Goal: Task Accomplishment & Management: Manage account settings

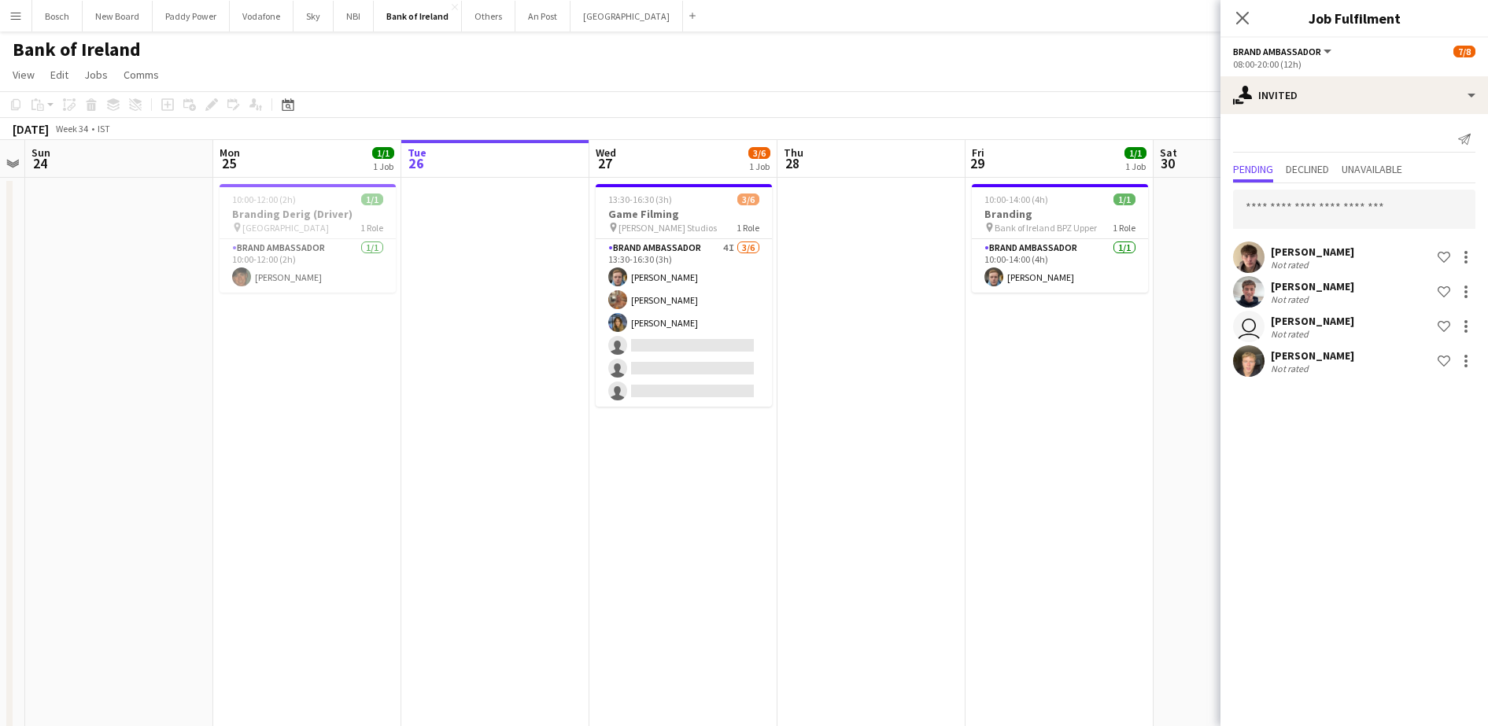
scroll to position [0, 349]
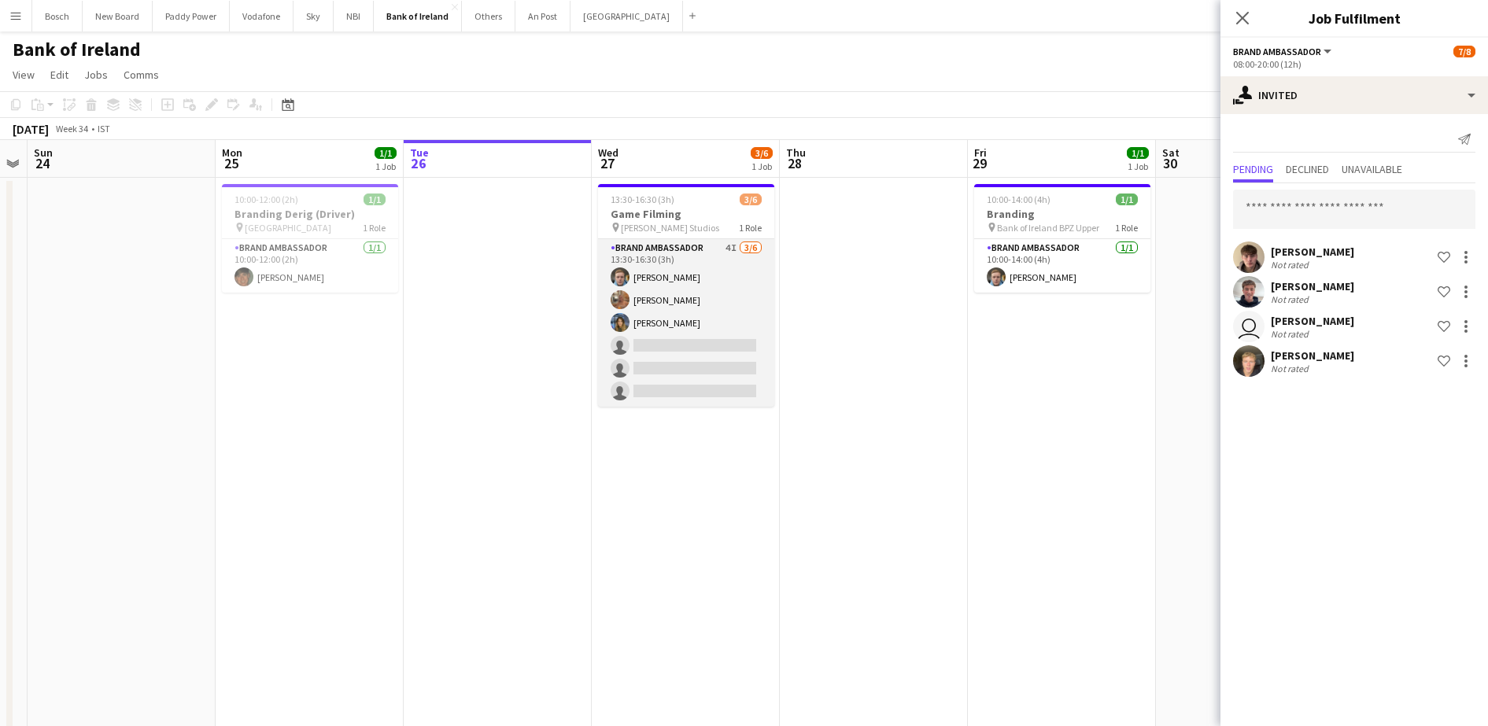
click at [647, 324] on app-card-role "Brand Ambassador 4I [DATE] 13:30-16:30 (3h) [PERSON_NAME] [PERSON_NAME] [PERSON…" at bounding box center [686, 323] width 176 height 168
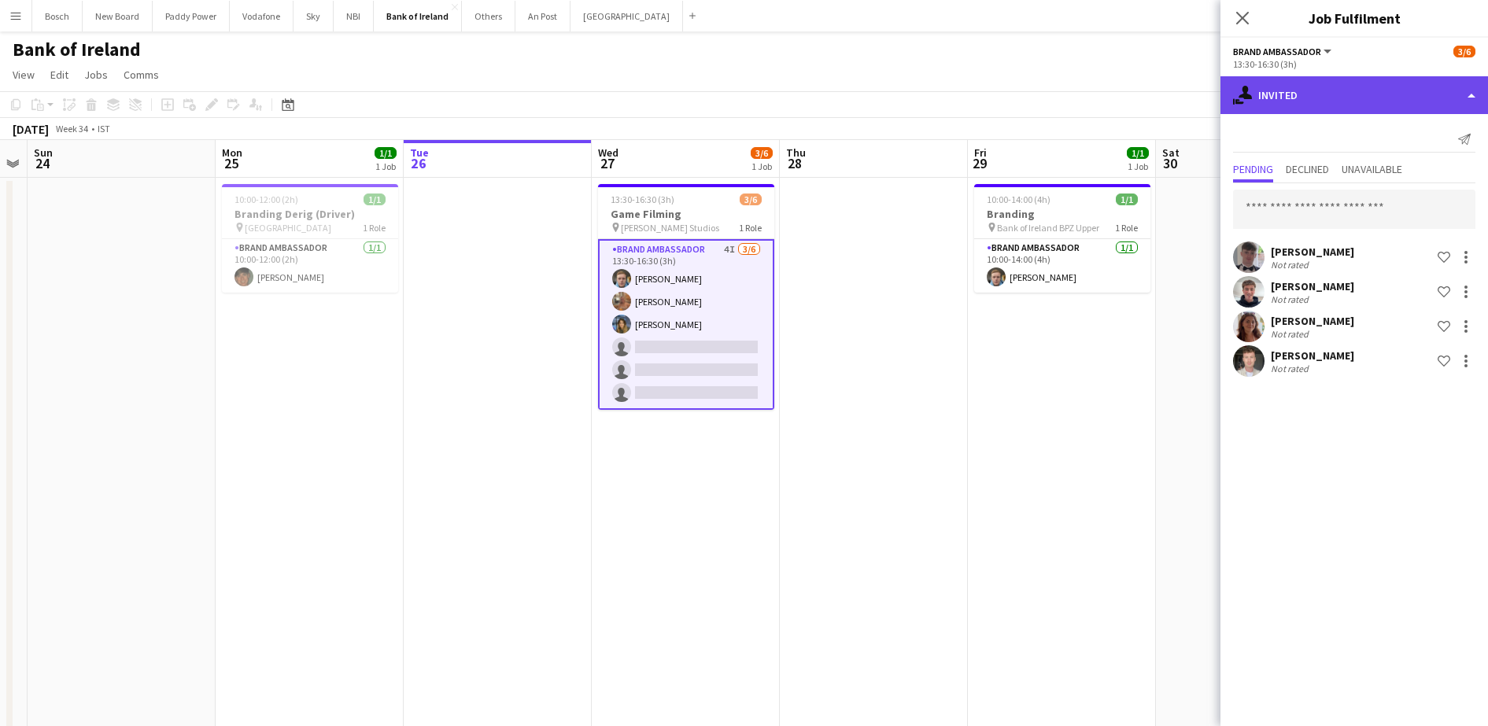
click at [1378, 100] on div "single-neutral-actions-share-1 Invited" at bounding box center [1354, 95] width 268 height 38
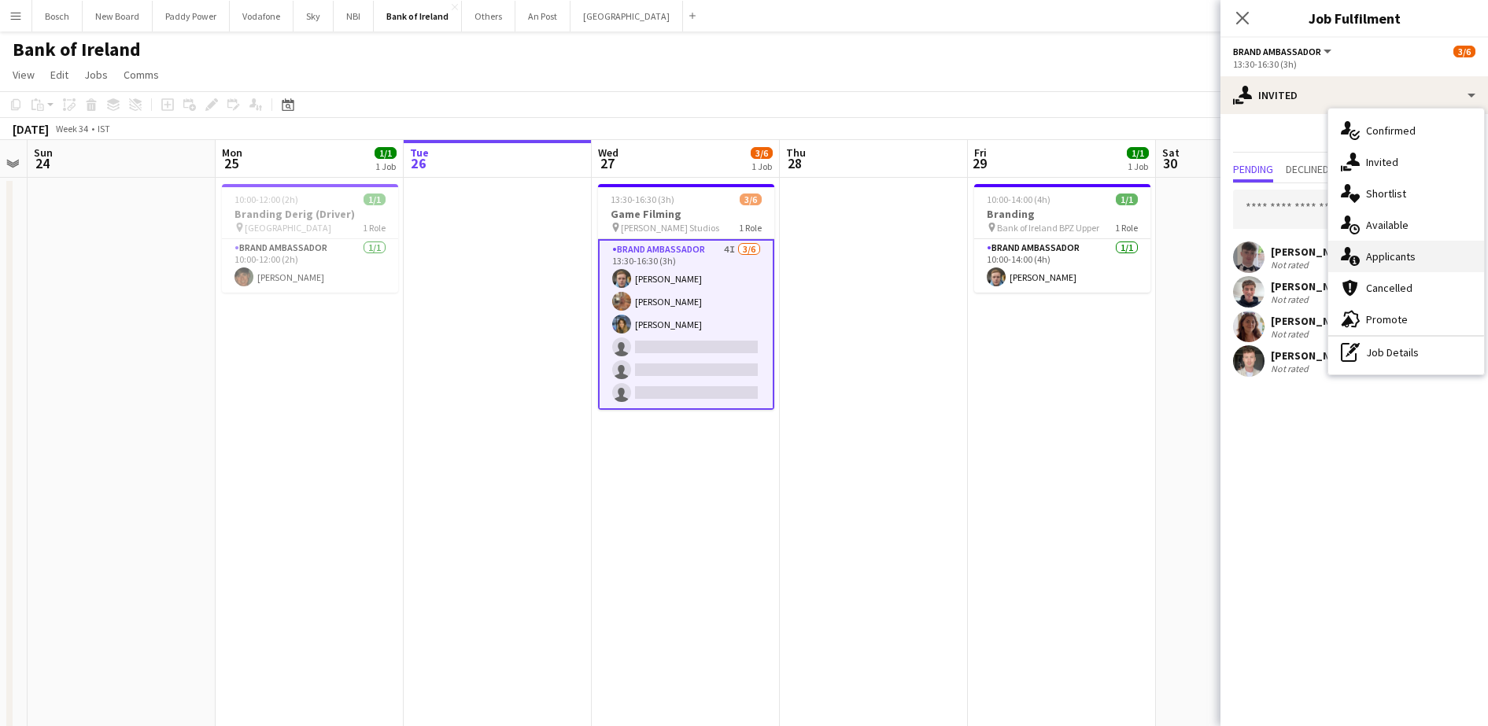
click at [1423, 248] on div "single-neutral-actions-information Applicants" at bounding box center [1406, 256] width 156 height 31
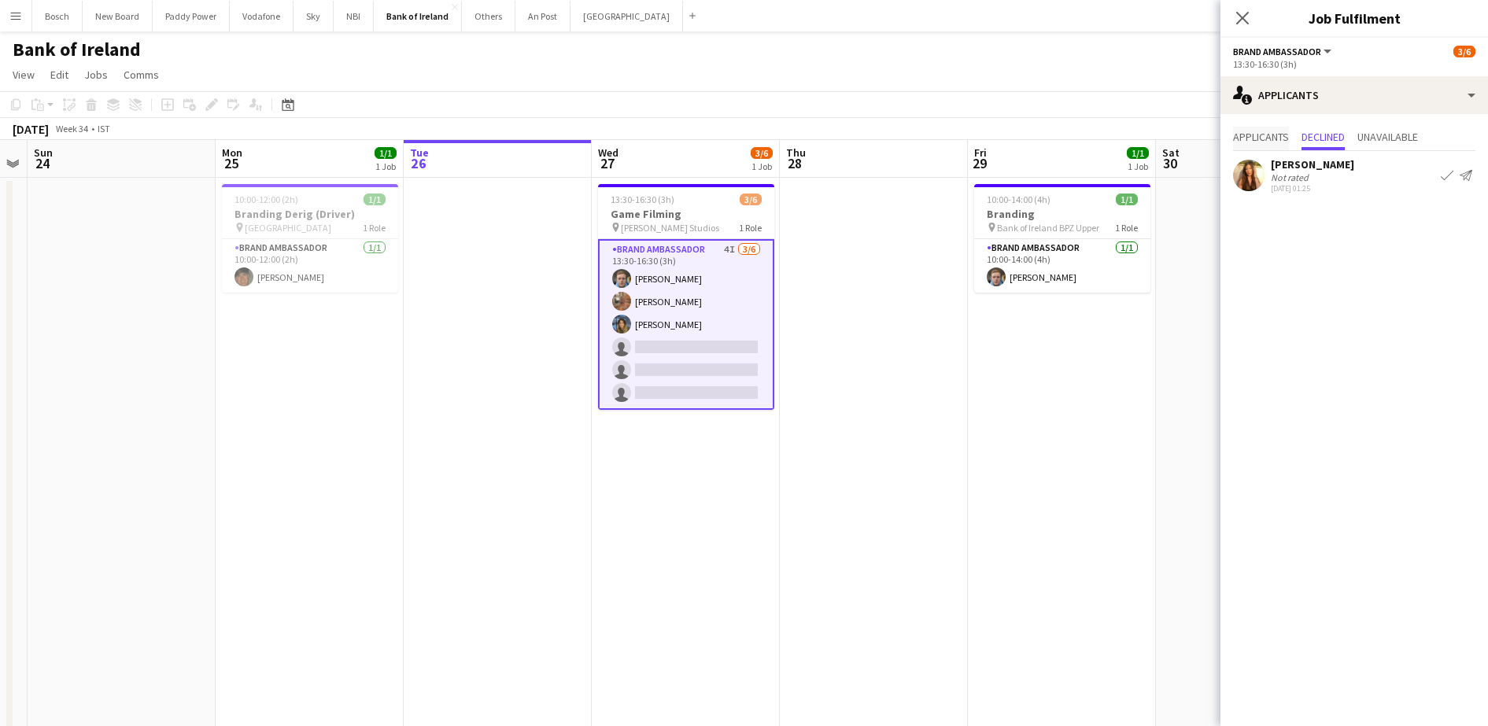
click at [1253, 140] on span "Applicants" at bounding box center [1261, 136] width 56 height 11
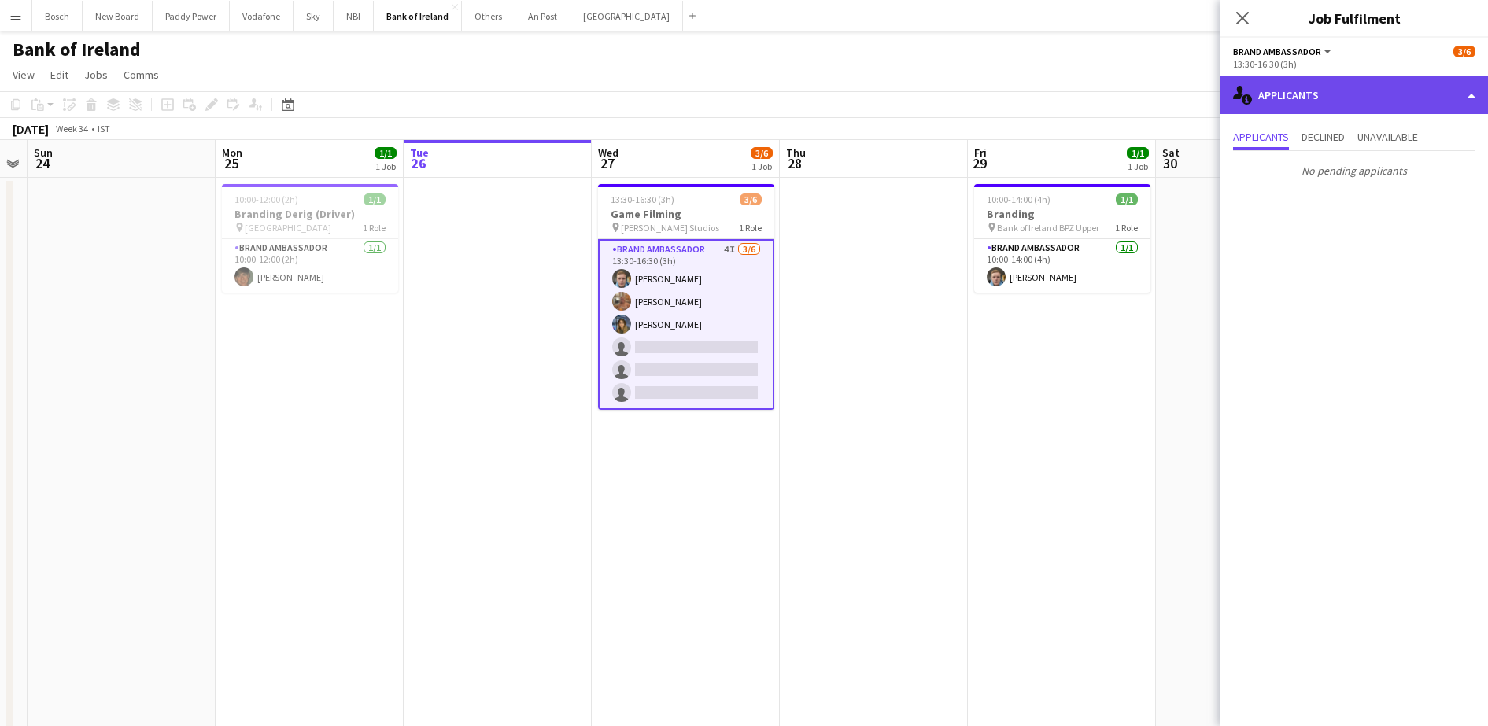
click at [1308, 84] on div "single-neutral-actions-information Applicants" at bounding box center [1354, 95] width 268 height 38
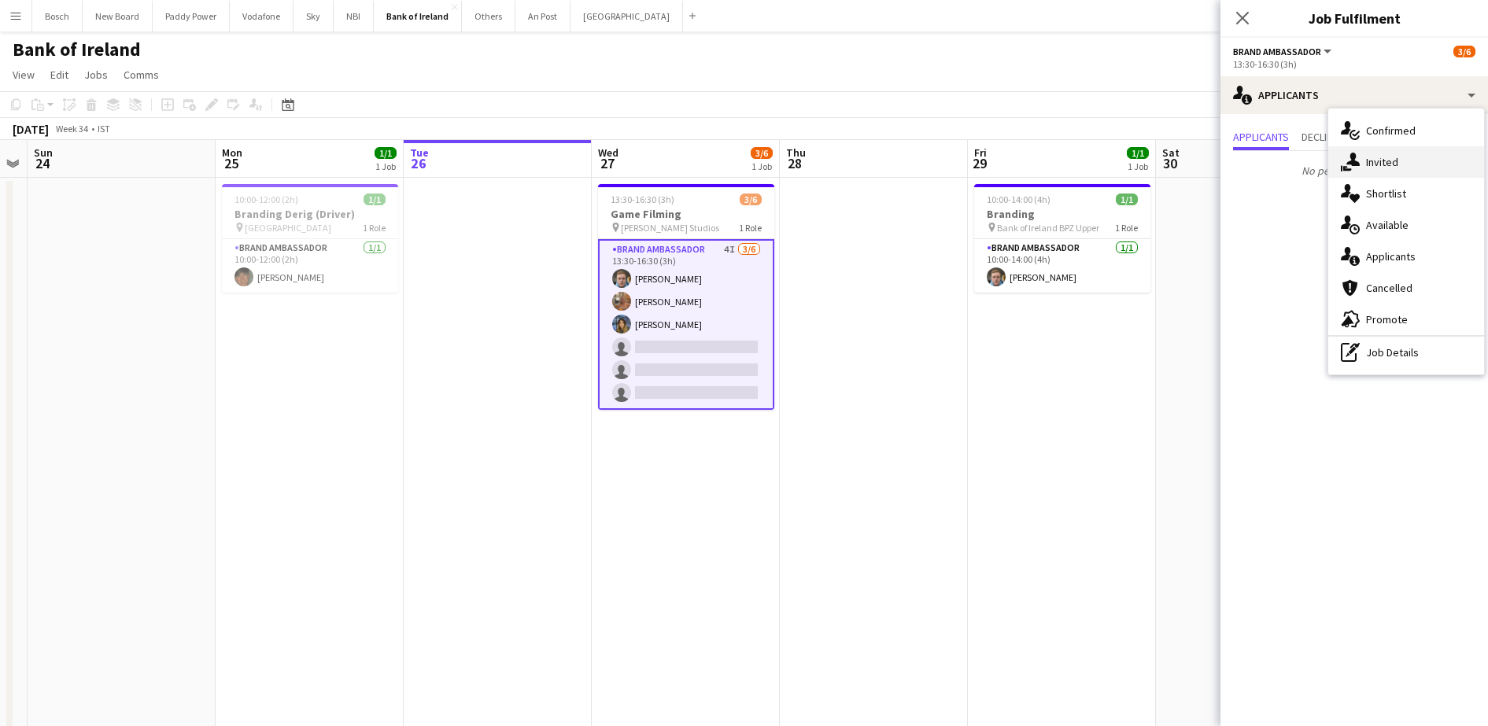
click at [1367, 168] on div "single-neutral-actions-share-1 Invited" at bounding box center [1406, 161] width 156 height 31
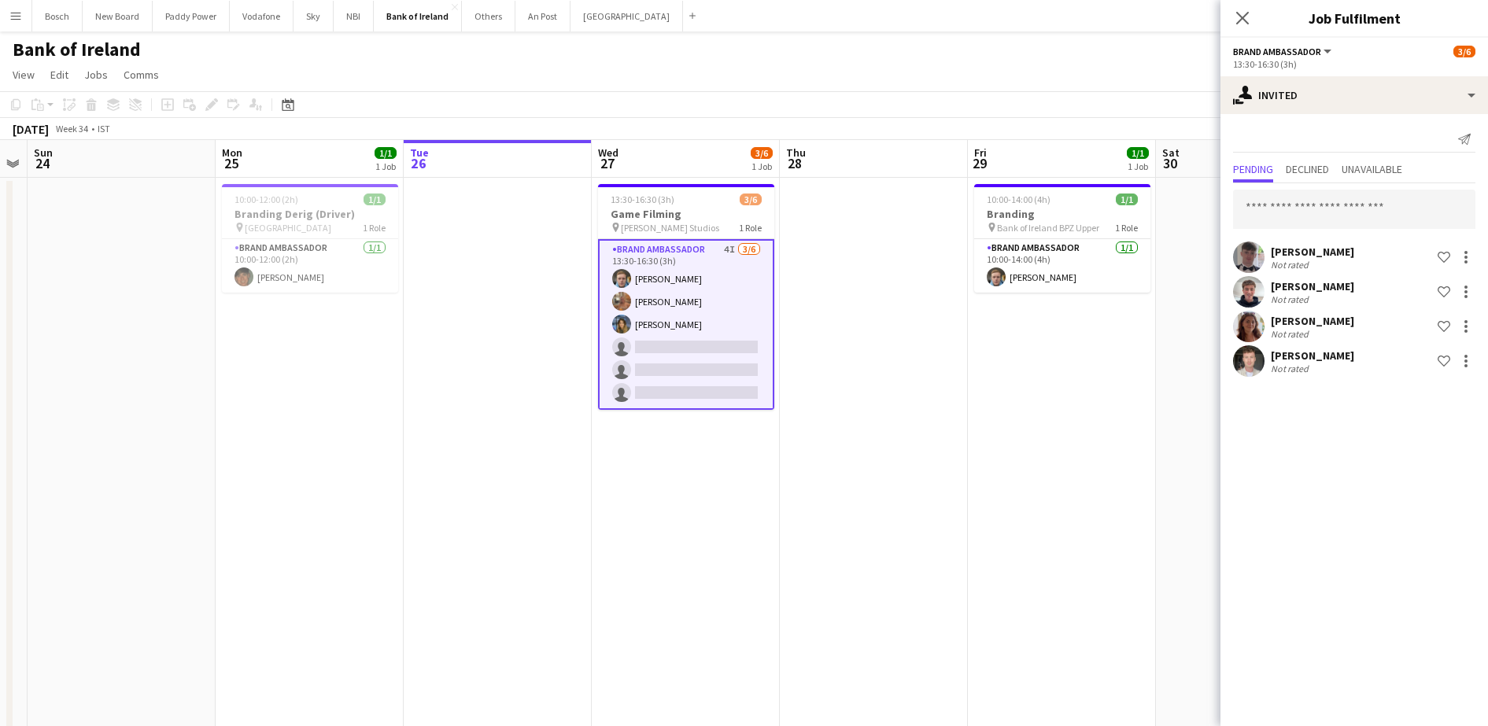
click at [1381, 364] on div "[PERSON_NAME] Not rated Shortlist crew" at bounding box center [1354, 360] width 268 height 31
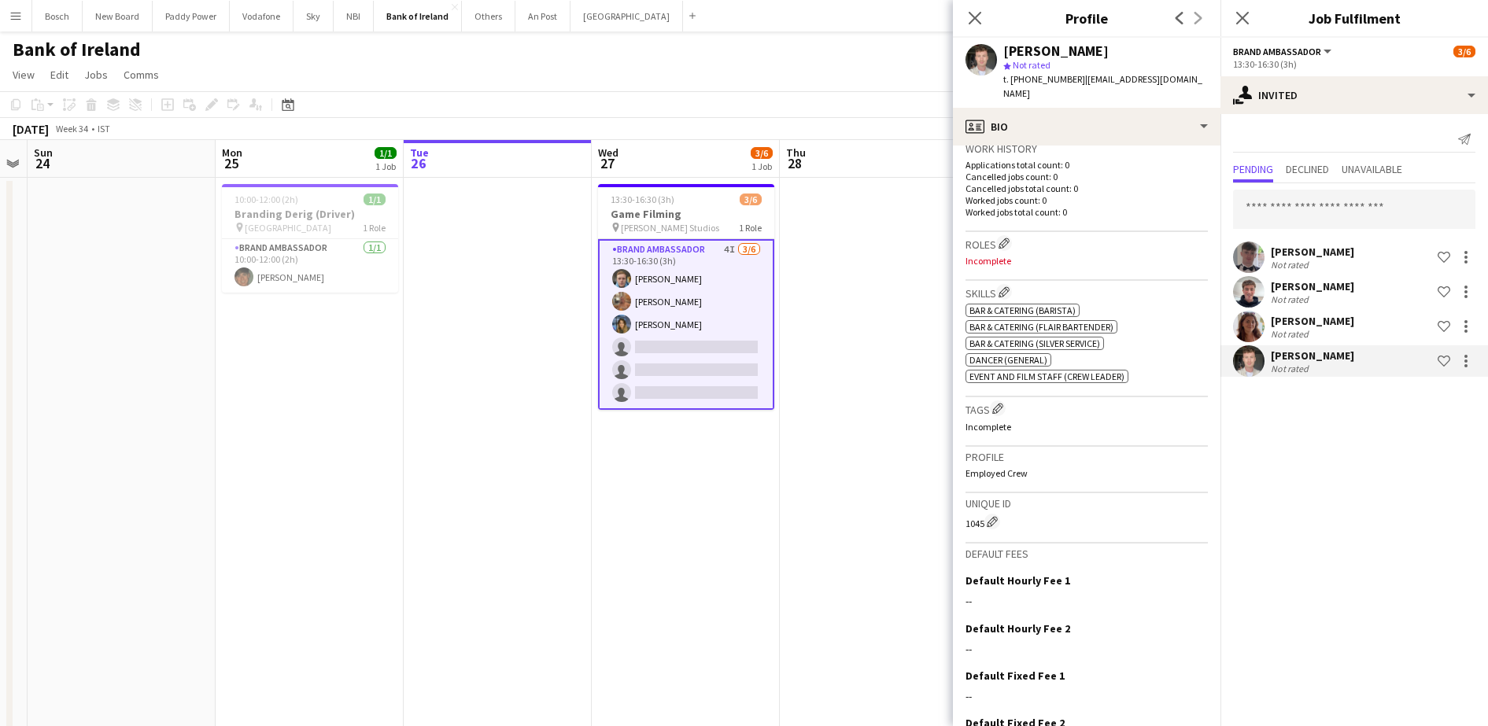
scroll to position [0, 0]
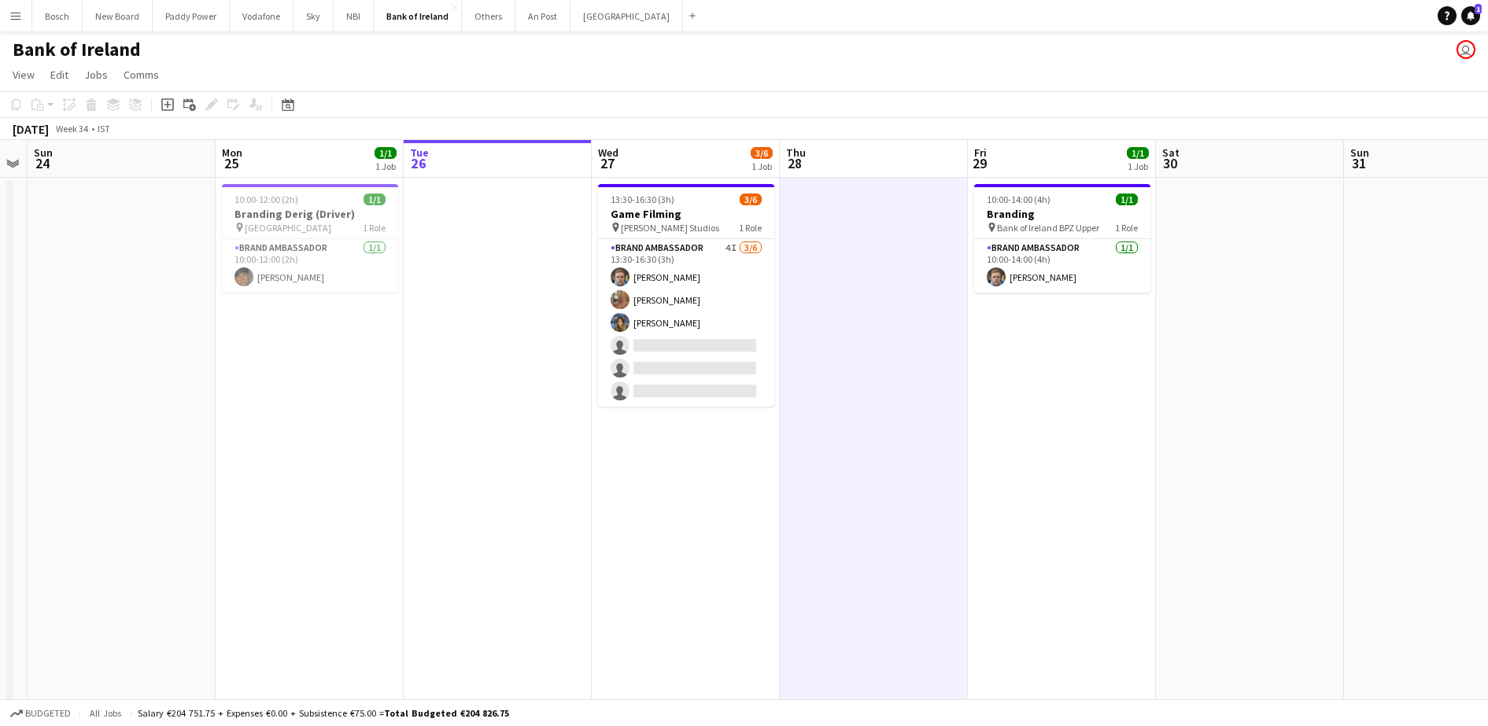
click at [723, 289] on app-card-role "Brand Ambassador 4I [DATE] 13:30-16:30 (3h) [PERSON_NAME] [PERSON_NAME] [PERSON…" at bounding box center [686, 323] width 176 height 168
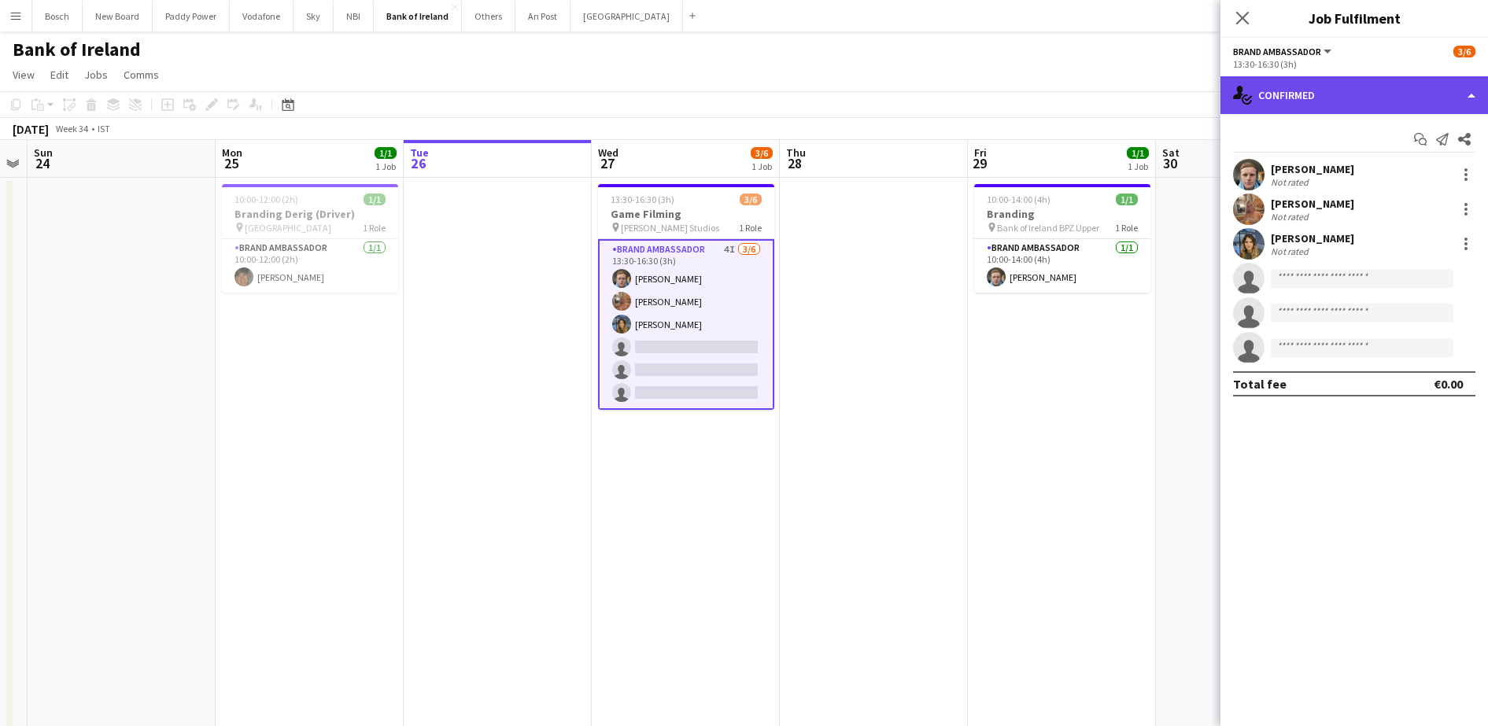
click at [1386, 87] on div "single-neutral-actions-check-2 Confirmed" at bounding box center [1354, 95] width 268 height 38
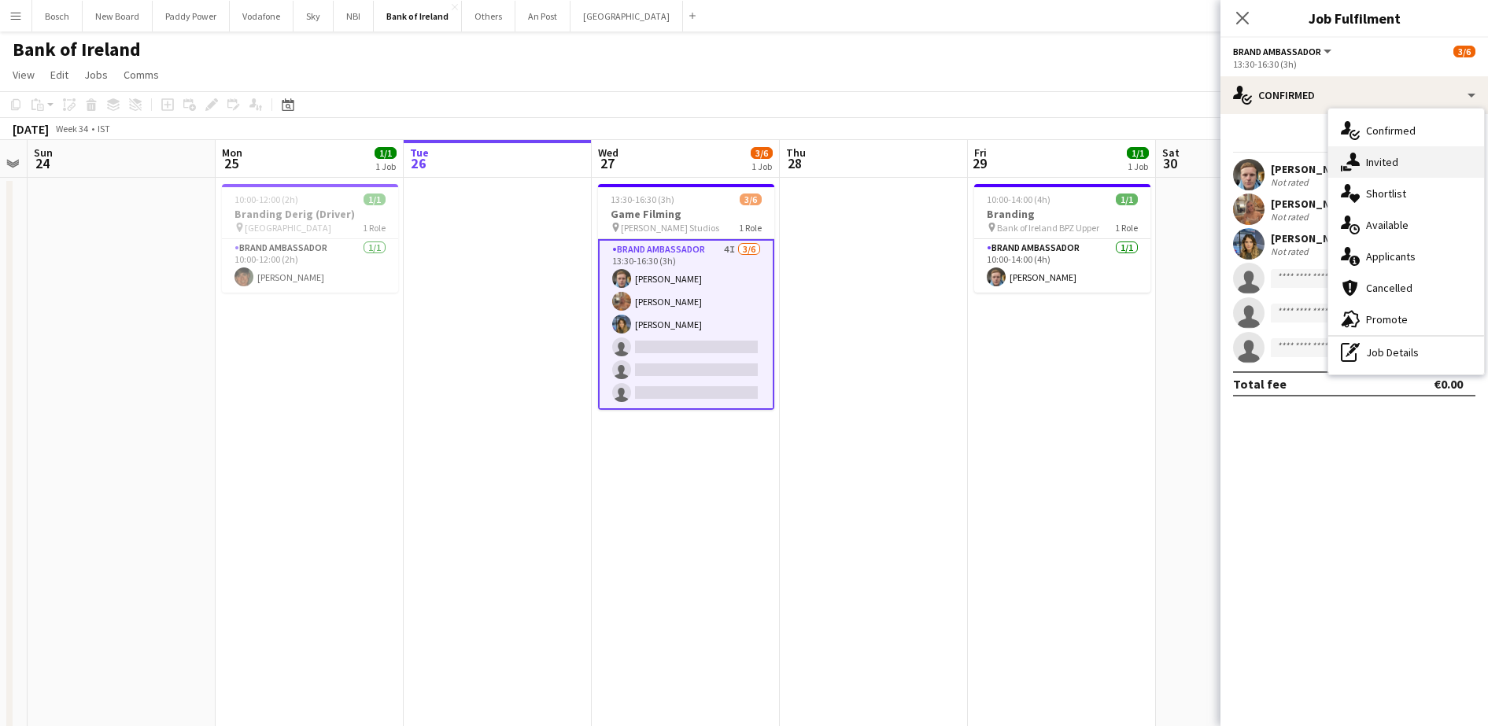
click at [1377, 157] on div "single-neutral-actions-share-1 Invited" at bounding box center [1406, 161] width 156 height 31
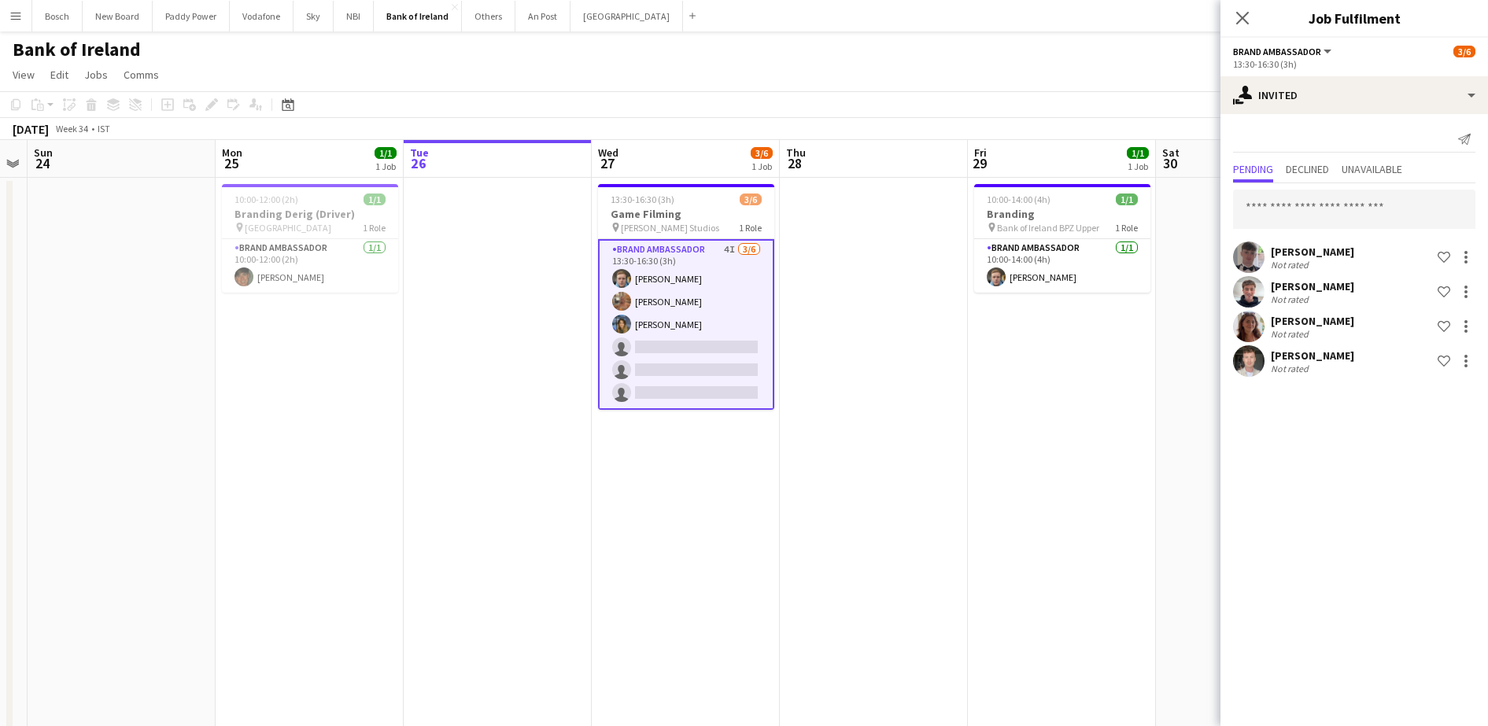
click at [1317, 377] on div "[PERSON_NAME] Not rated Shortlist crew [PERSON_NAME] Not rated Shortlist crew […" at bounding box center [1354, 281] width 268 height 197
click at [1323, 354] on div "[PERSON_NAME]" at bounding box center [1312, 356] width 83 height 14
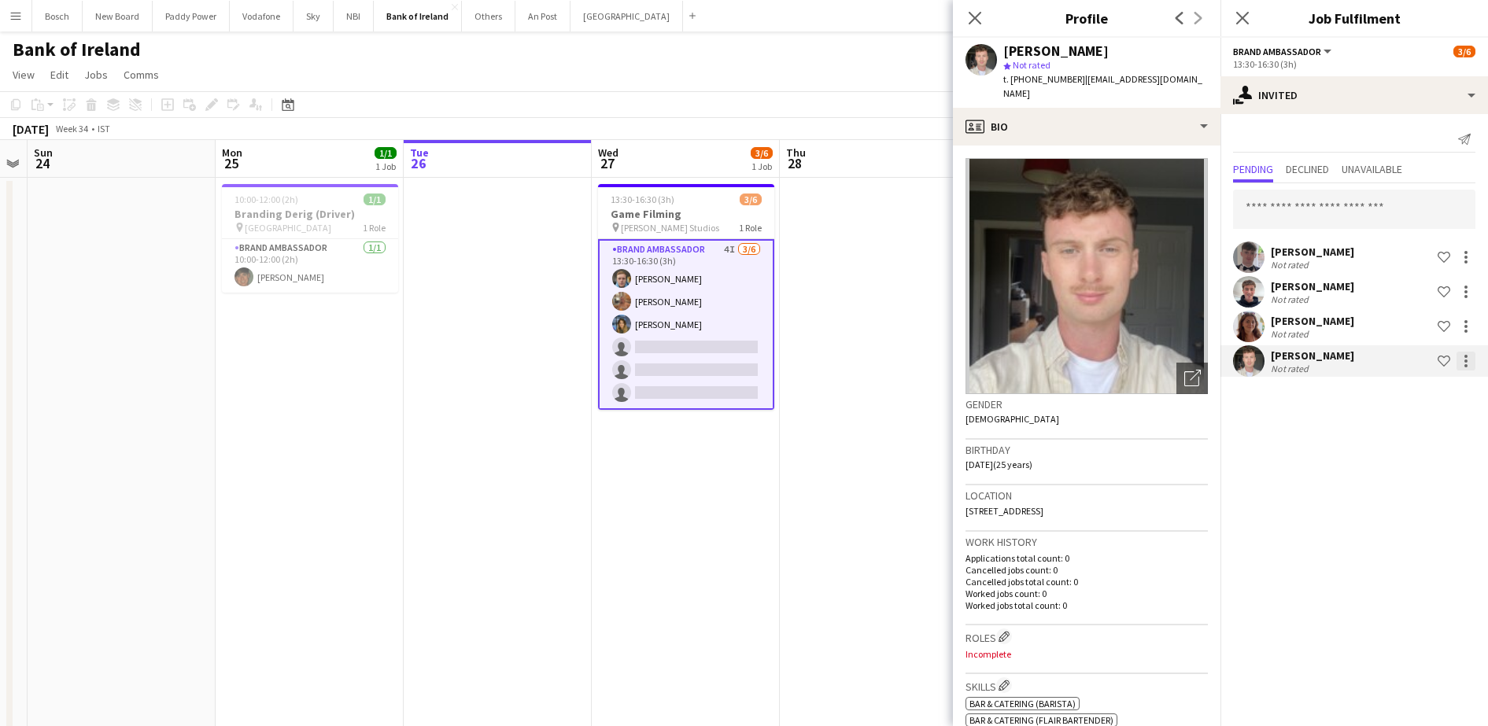
click at [1471, 366] on div at bounding box center [1465, 361] width 19 height 19
click at [1444, 424] on span "Send notification" at bounding box center [1416, 427] width 93 height 13
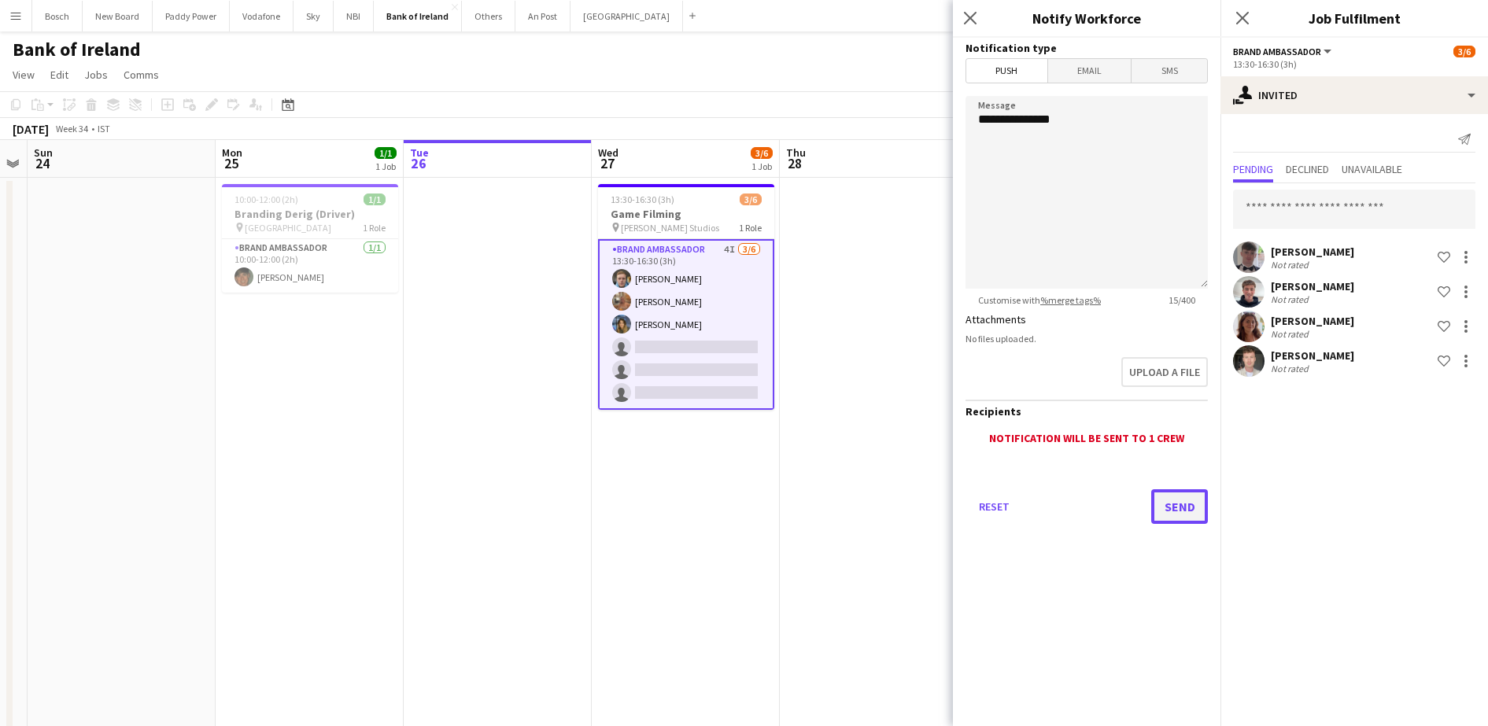
click at [1188, 514] on button "Send" at bounding box center [1179, 506] width 57 height 35
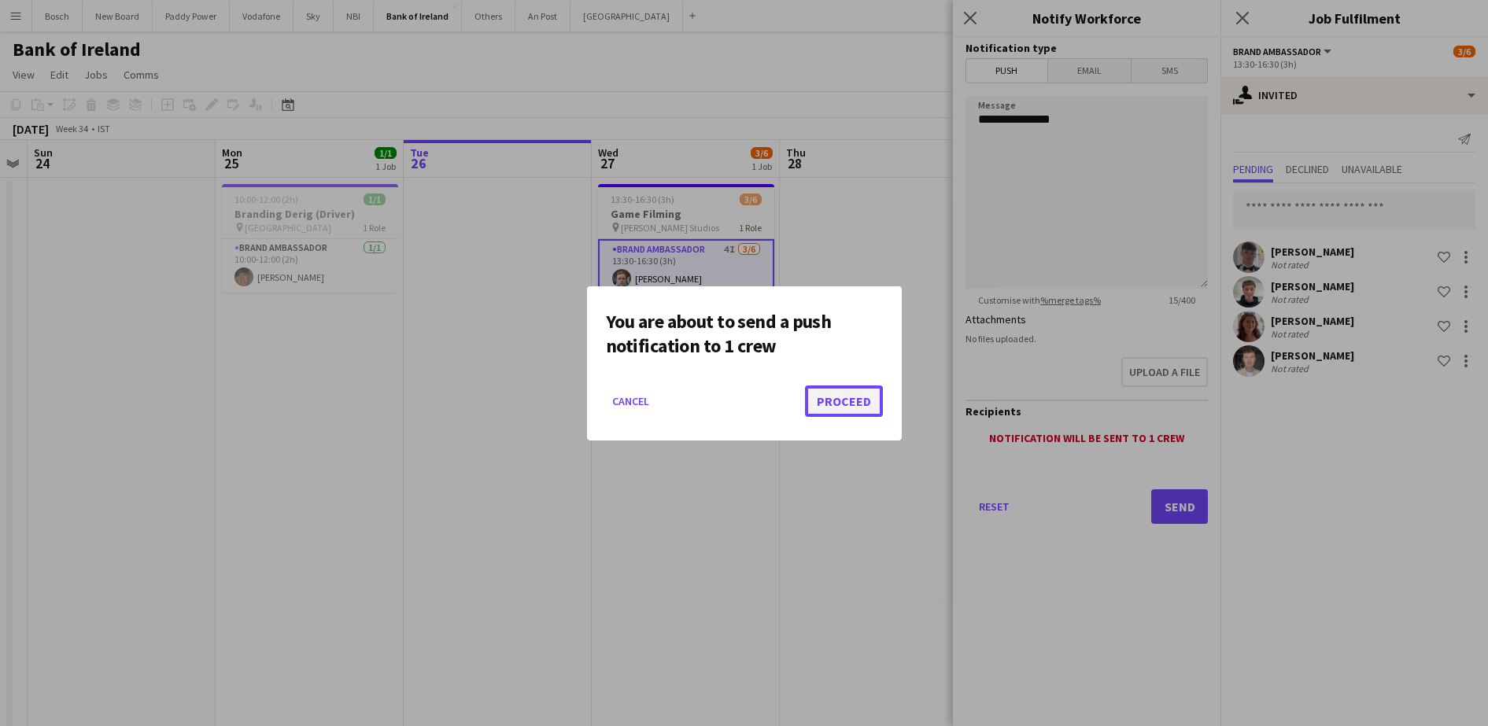
drag, startPoint x: 853, startPoint y: 408, endPoint x: 840, endPoint y: 393, distance: 20.1
click at [852, 408] on button "Proceed" at bounding box center [844, 401] width 78 height 31
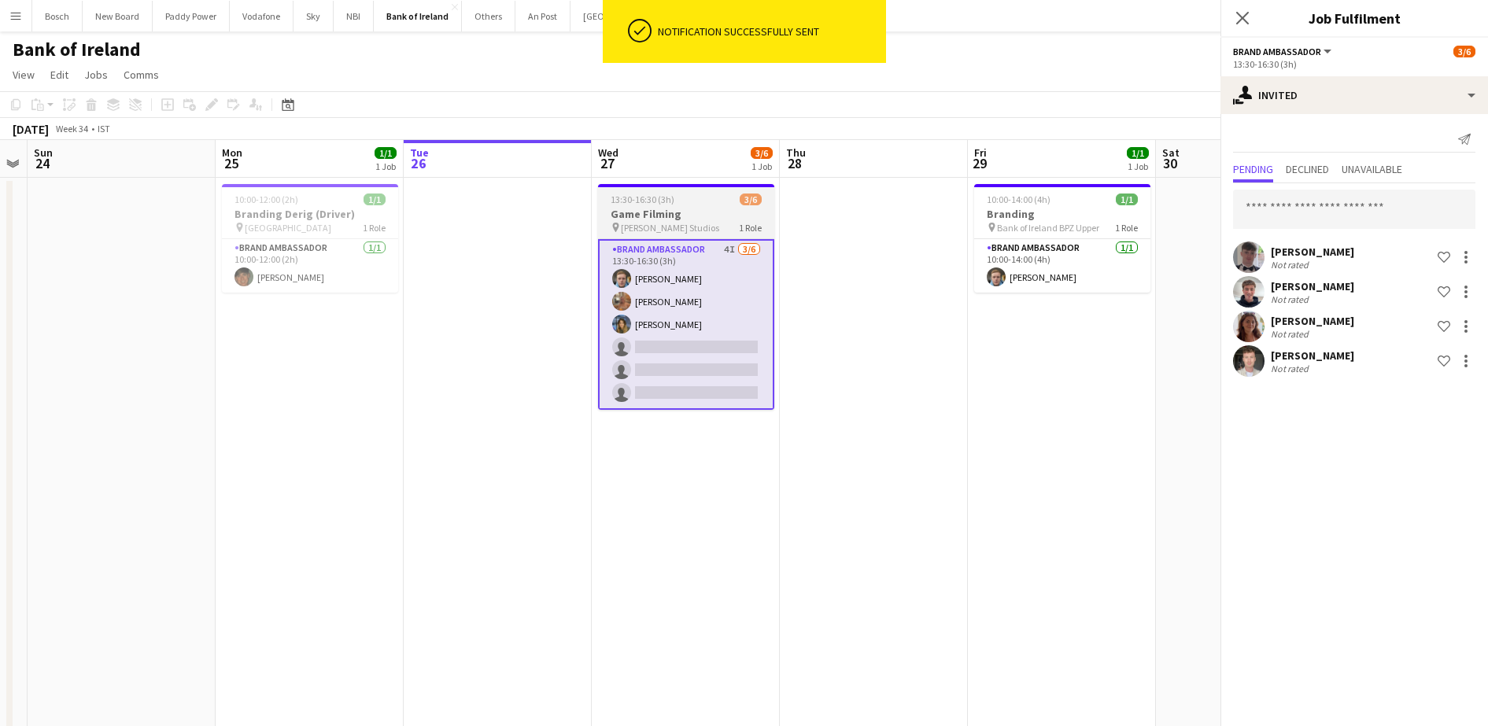
click at [651, 210] on h3 "Game Filming" at bounding box center [686, 214] width 176 height 14
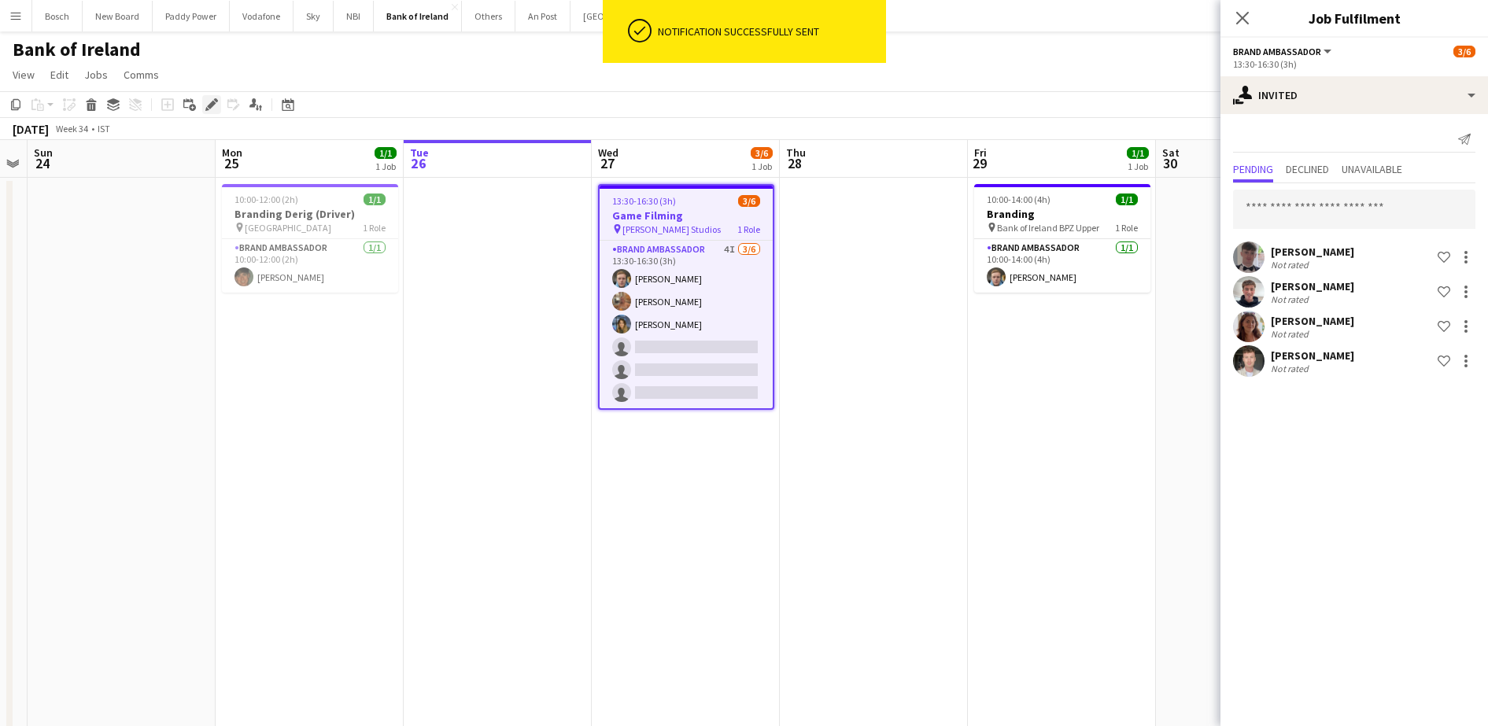
click at [214, 100] on icon "Edit" at bounding box center [211, 104] width 13 height 13
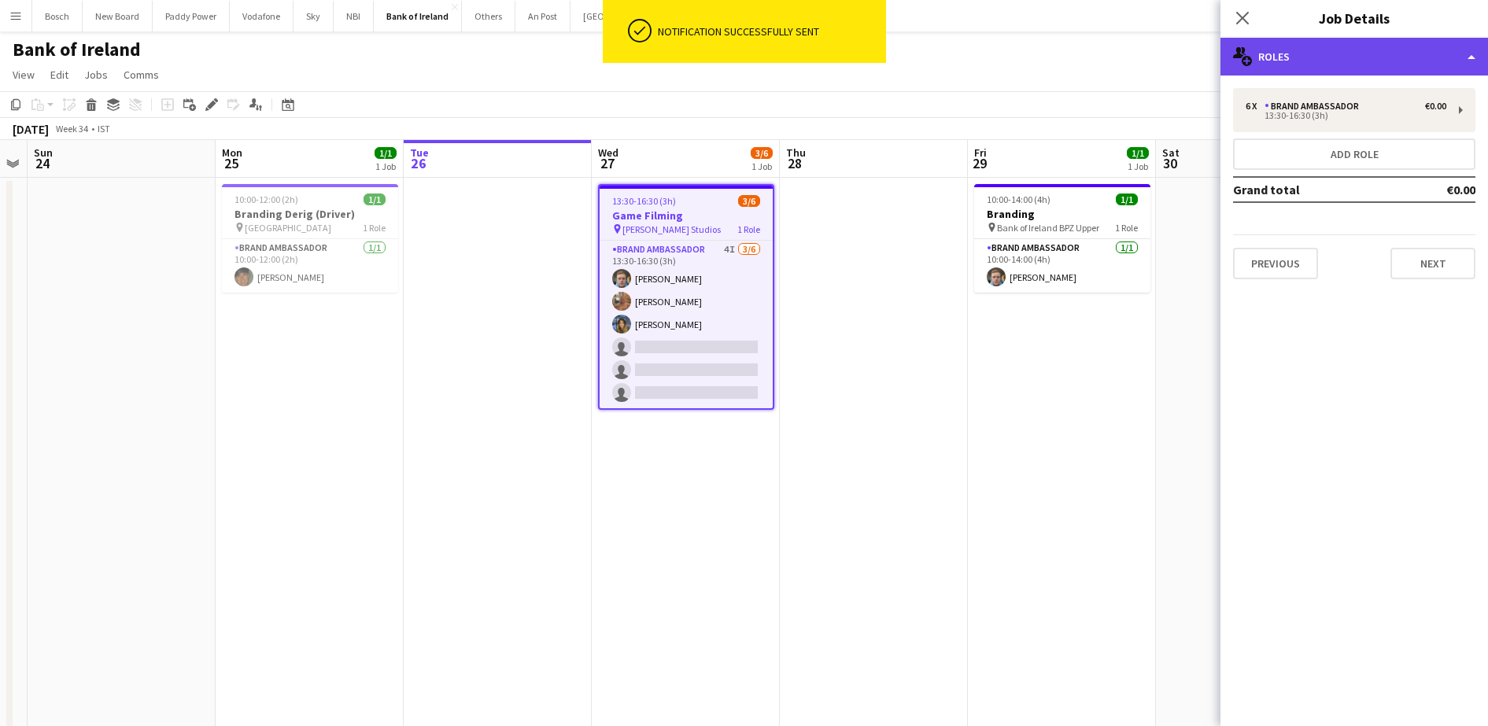
click at [1363, 67] on div "multiple-users-add Roles" at bounding box center [1354, 57] width 268 height 38
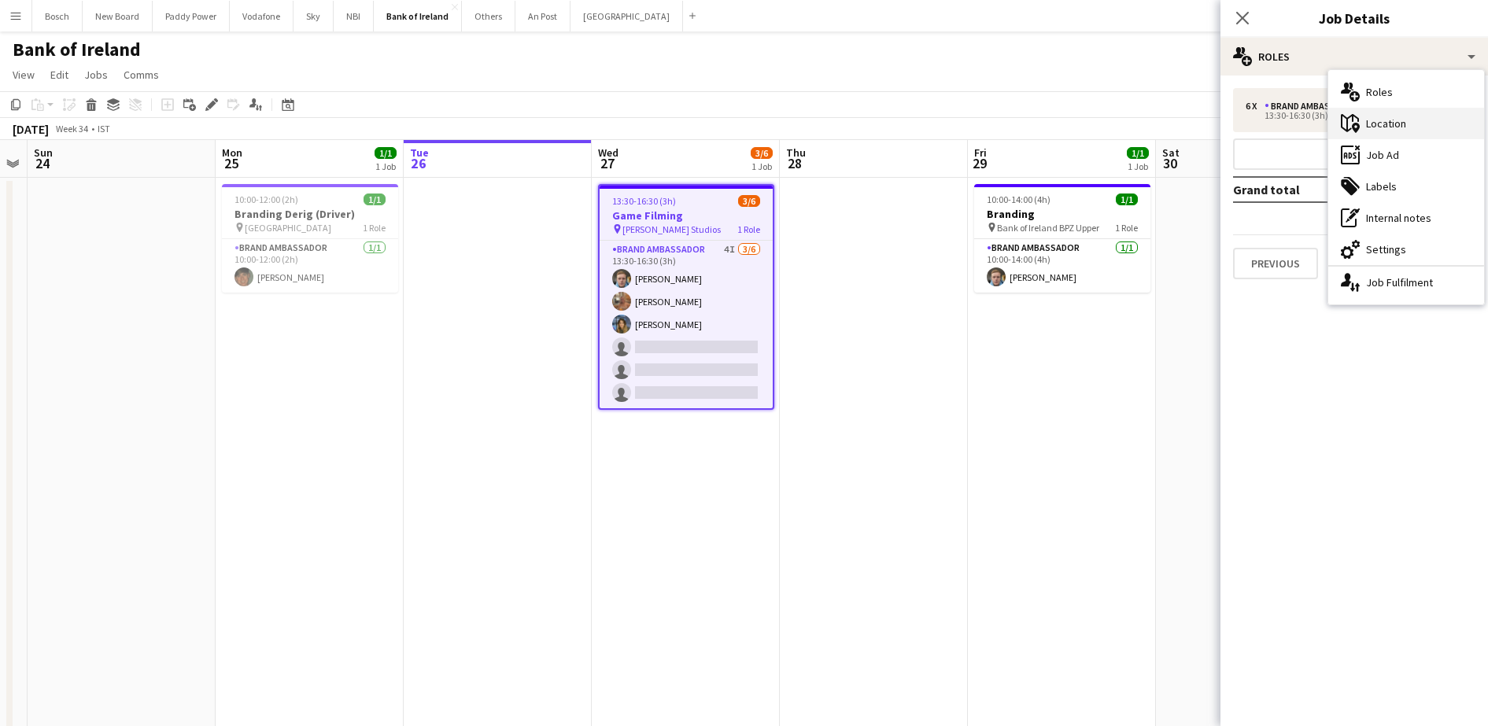
click at [1398, 125] on div "maps-pin-1 Location" at bounding box center [1406, 123] width 156 height 31
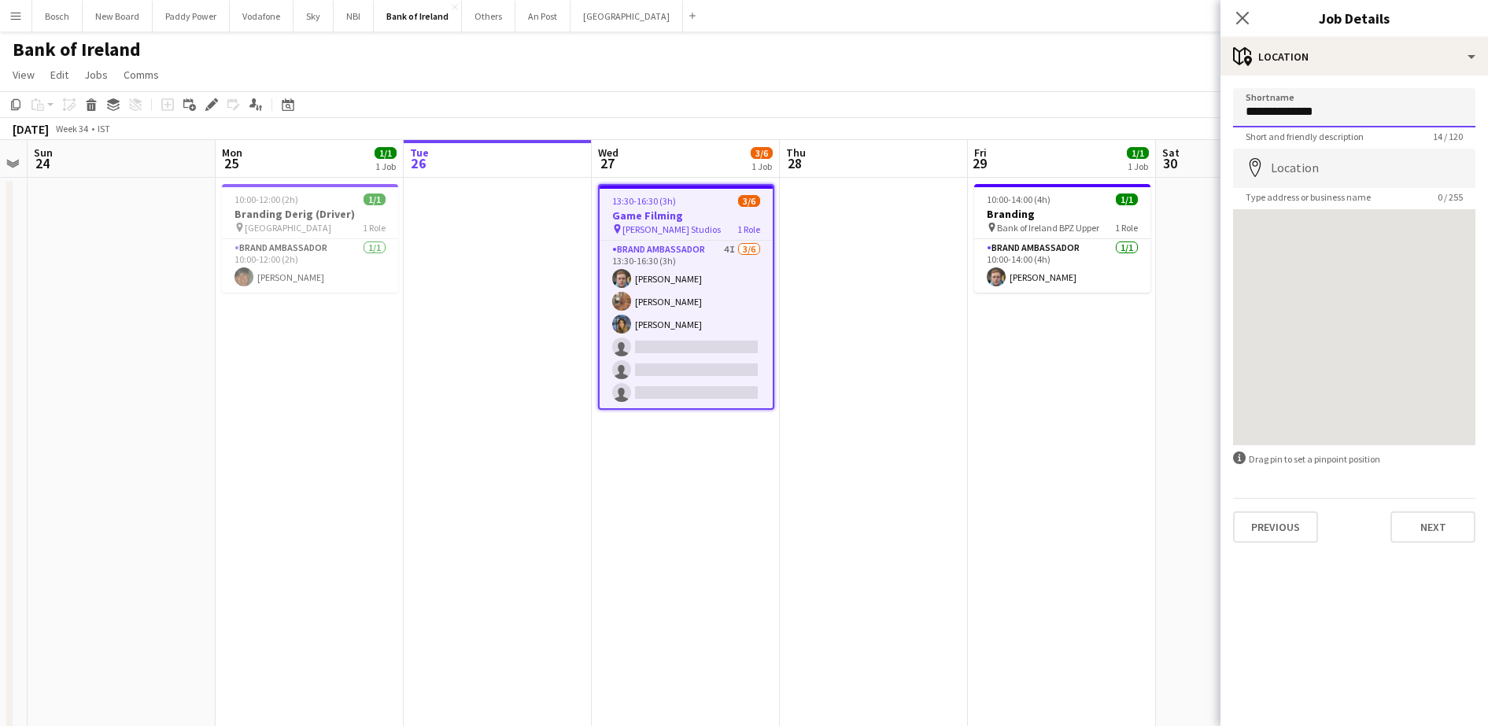
click at [1357, 118] on input "**********" at bounding box center [1354, 107] width 242 height 39
type input "*********"
click at [1350, 178] on input "Location" at bounding box center [1354, 168] width 242 height 39
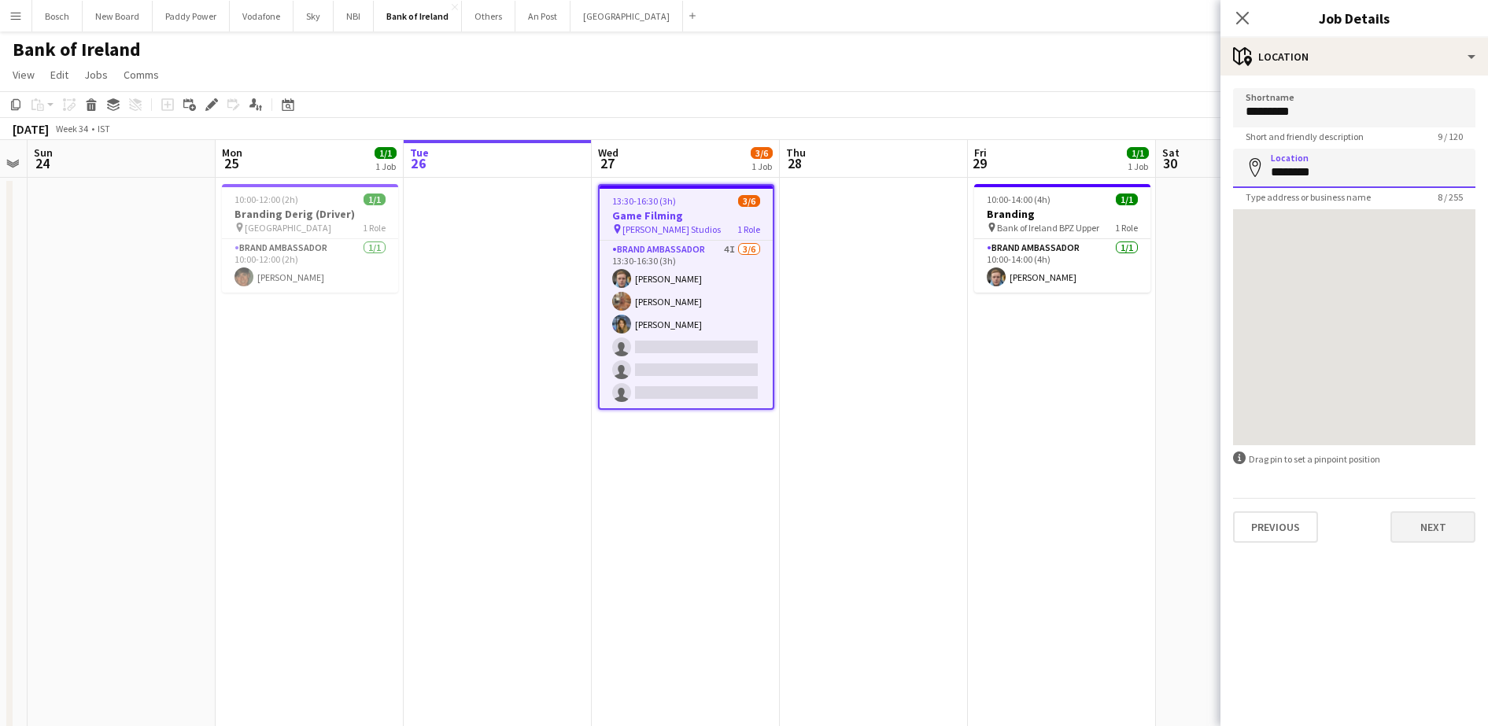
type input "********"
click at [1445, 524] on button "Next" at bounding box center [1432, 526] width 85 height 31
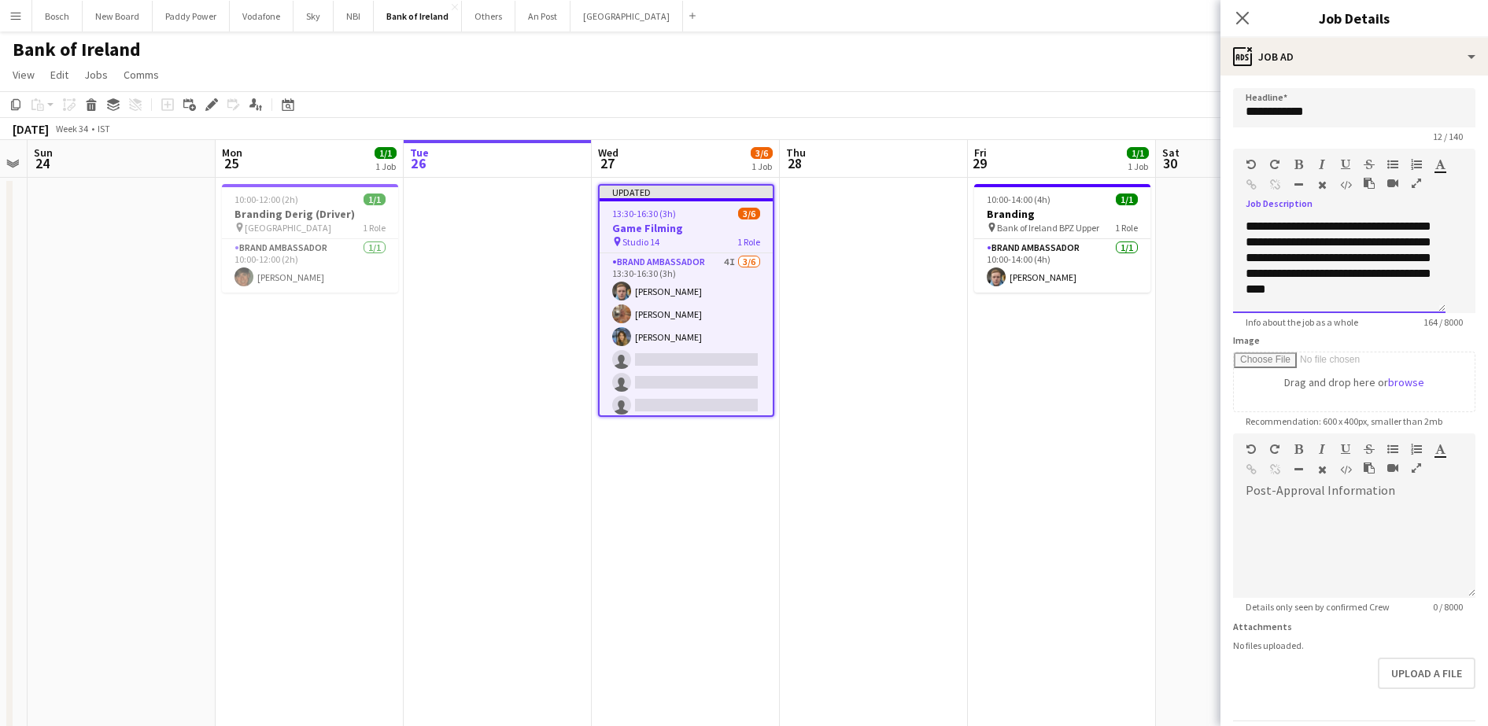
click at [1305, 245] on div "**********" at bounding box center [1339, 266] width 212 height 94
click at [1405, 251] on div "**********" at bounding box center [1339, 266] width 212 height 94
click at [1290, 245] on div "**********" at bounding box center [1339, 266] width 212 height 94
click at [1295, 246] on div "**********" at bounding box center [1339, 266] width 212 height 94
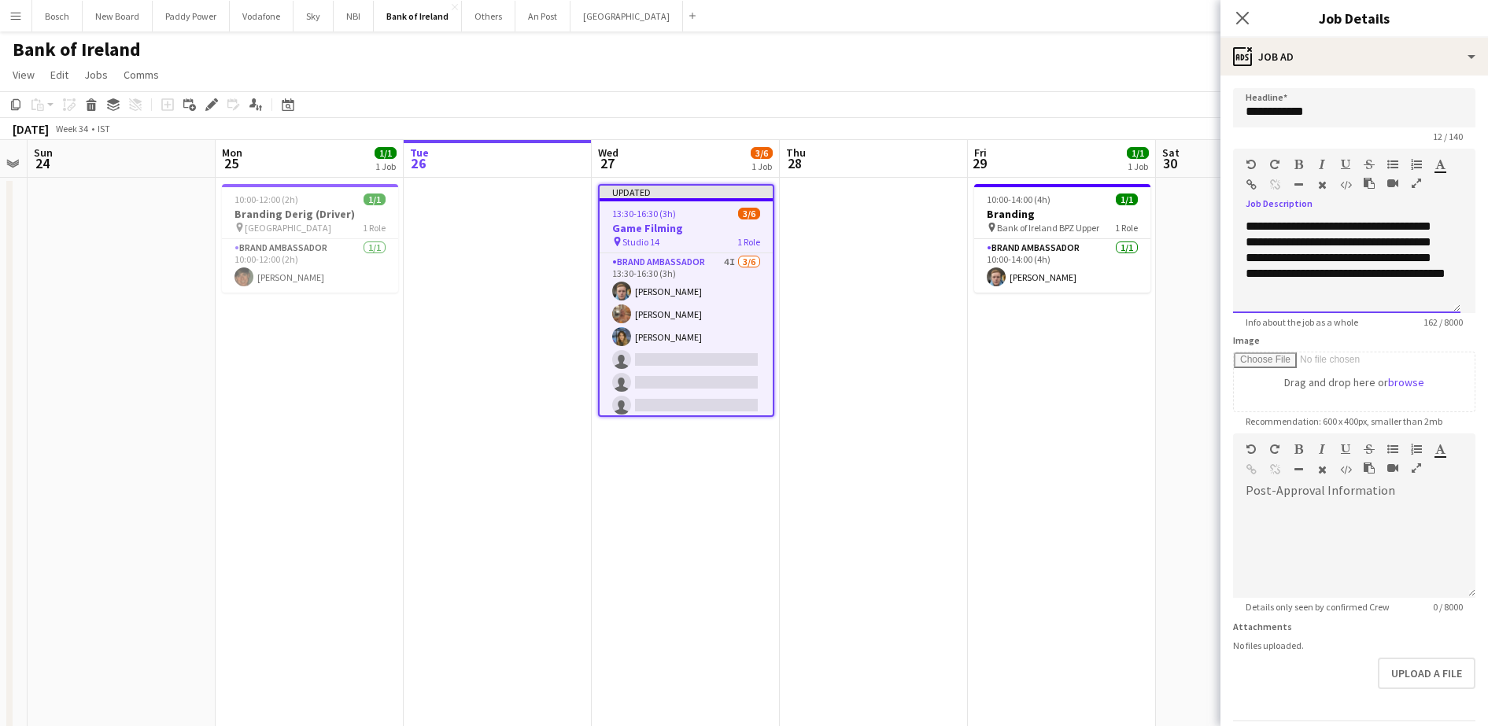
click at [1386, 280] on div "**********" at bounding box center [1346, 266] width 227 height 94
click at [1390, 290] on div "**********" at bounding box center [1346, 266] width 227 height 94
click at [1327, 275] on div "**********" at bounding box center [1346, 266] width 227 height 94
click at [1010, 98] on app-toolbar "Copy Paste Paste Ctrl+V Paste with crew Ctrl+Shift+V Paste linked Job [GEOGRAPH…" at bounding box center [744, 104] width 1488 height 27
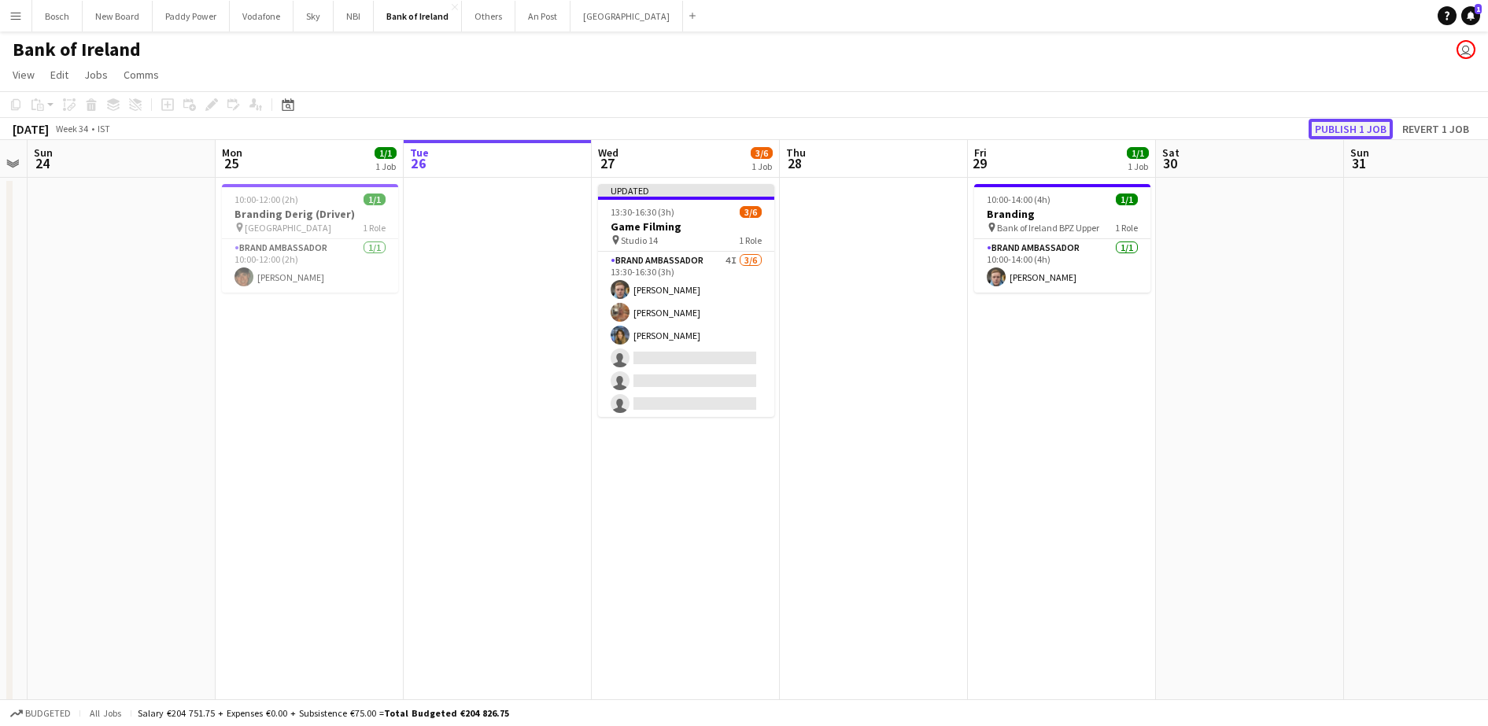
click at [1342, 135] on button "Publish 1 job" at bounding box center [1350, 129] width 84 height 20
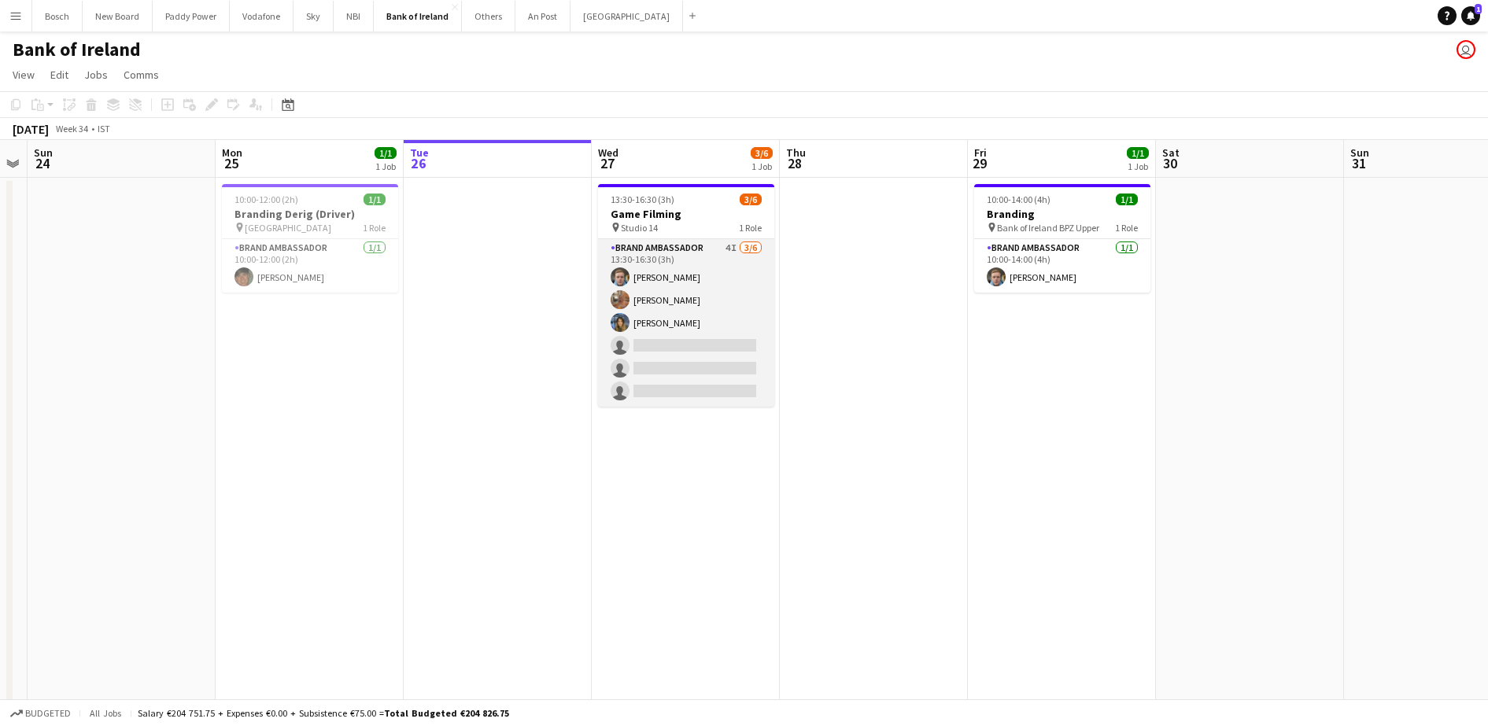
click at [677, 335] on app-card-role "Brand Ambassador 4I [DATE] 13:30-16:30 (3h) [PERSON_NAME] [PERSON_NAME] [PERSON…" at bounding box center [686, 323] width 176 height 168
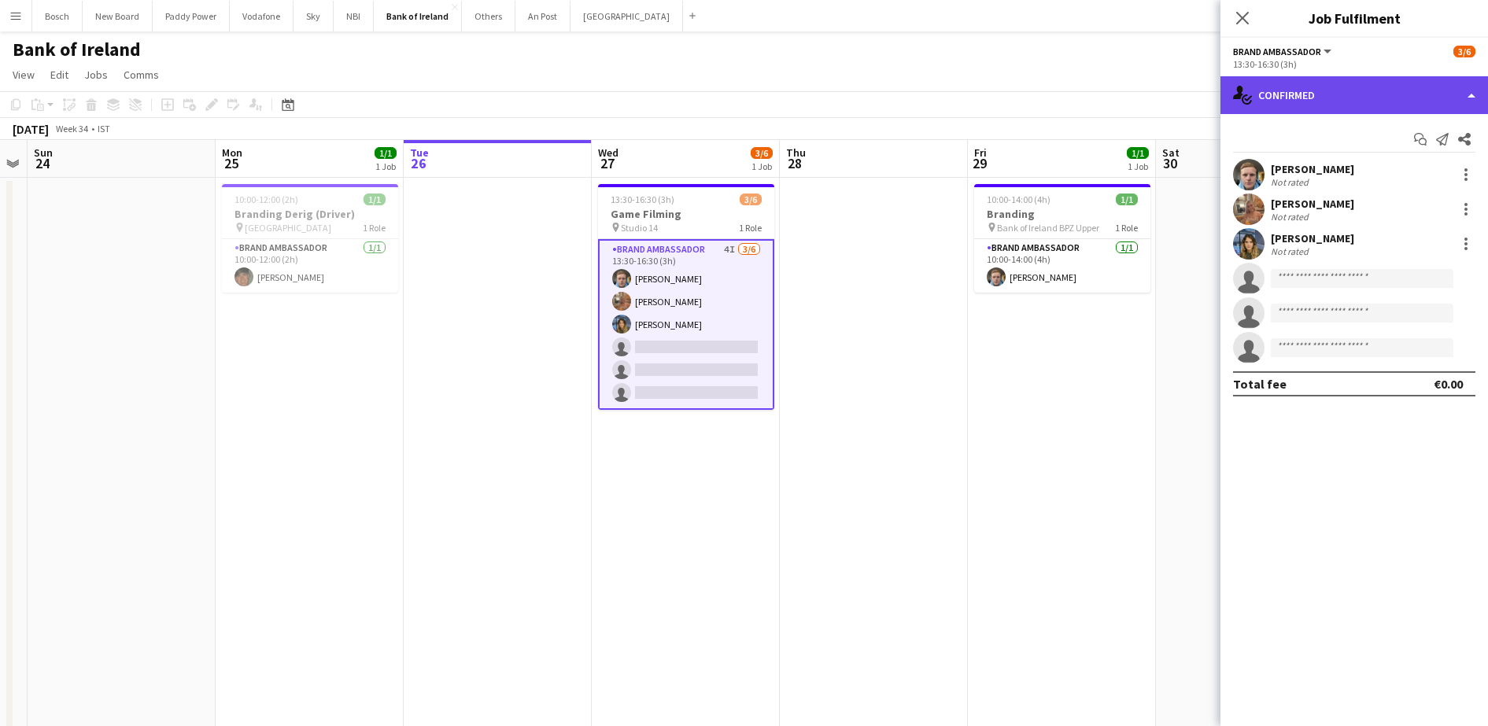
click at [1409, 81] on div "single-neutral-actions-check-2 Confirmed" at bounding box center [1354, 95] width 268 height 38
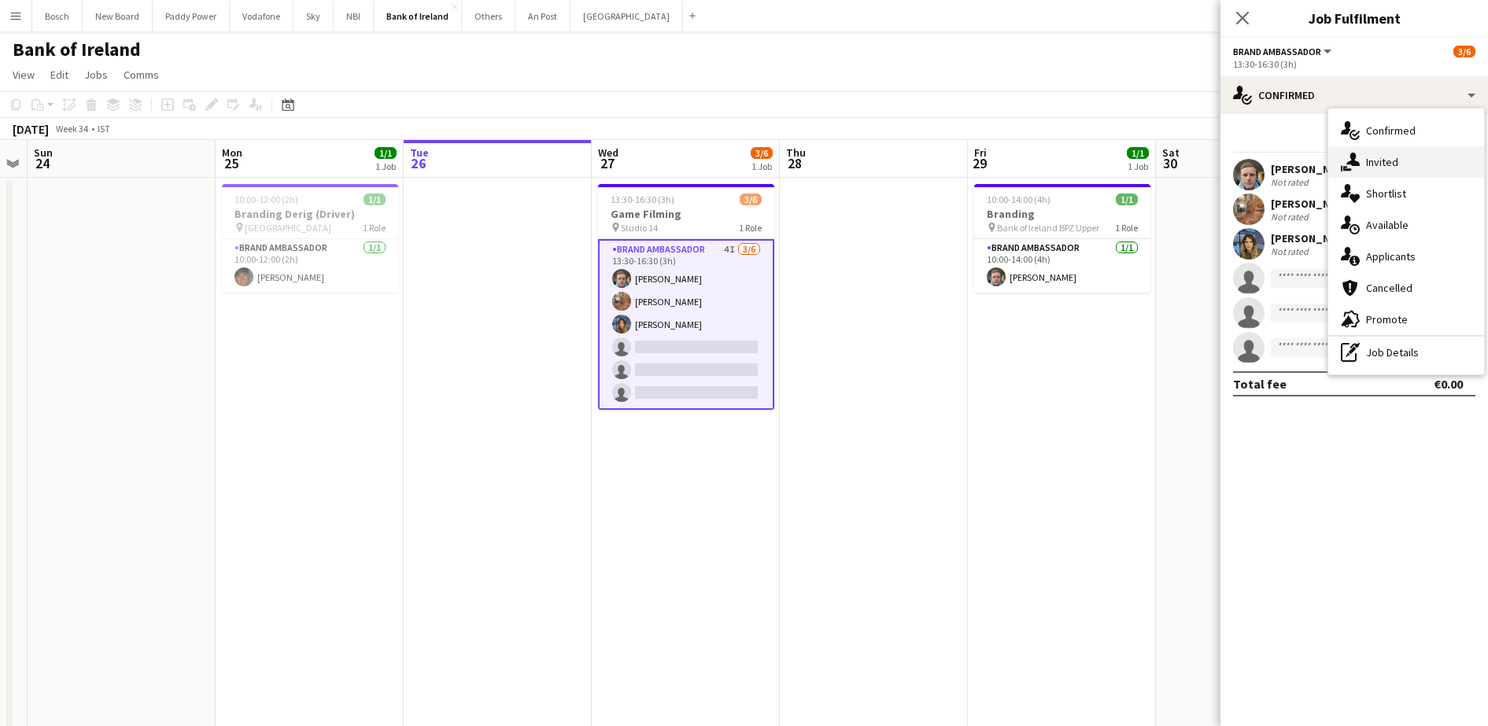
click at [1412, 169] on div "single-neutral-actions-share-1 Invited" at bounding box center [1406, 161] width 156 height 31
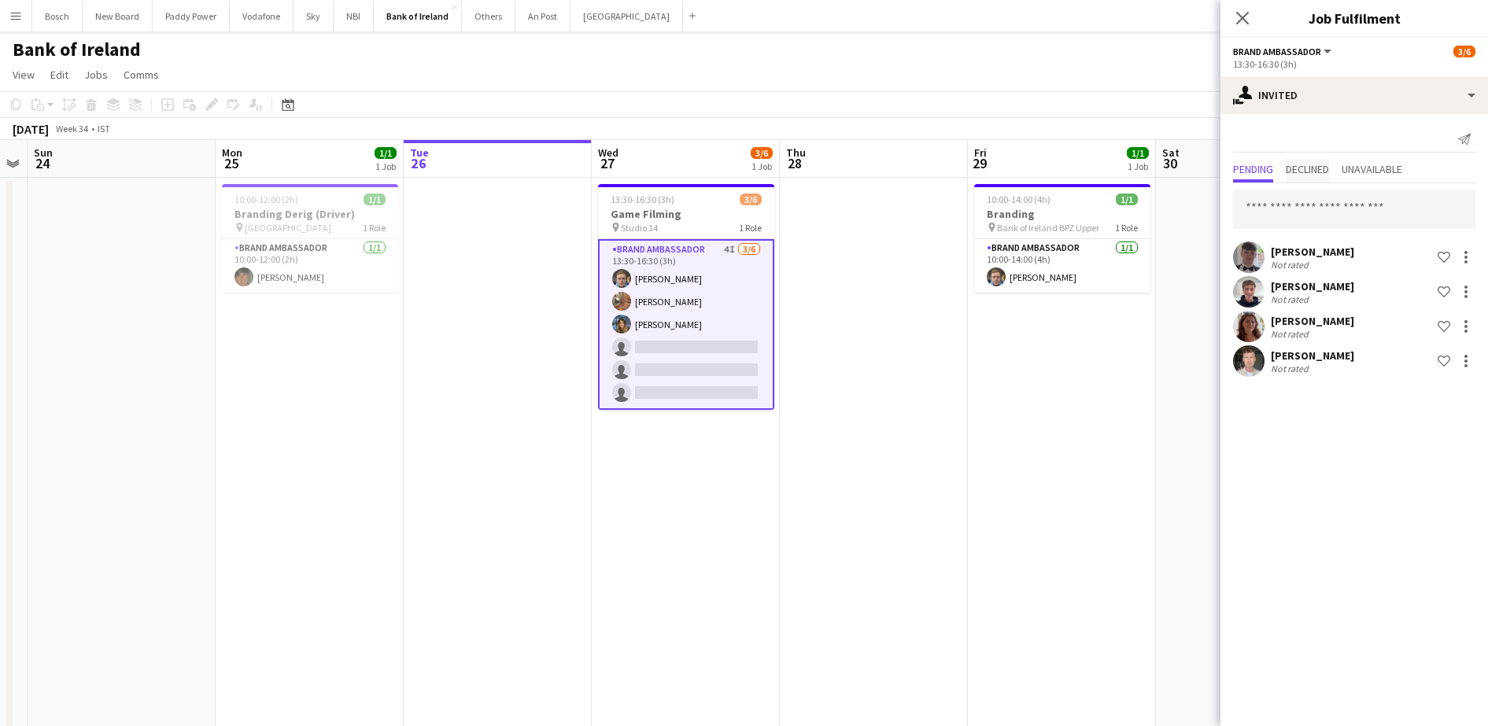
click at [1297, 178] on span "Declined" at bounding box center [1307, 171] width 43 height 24
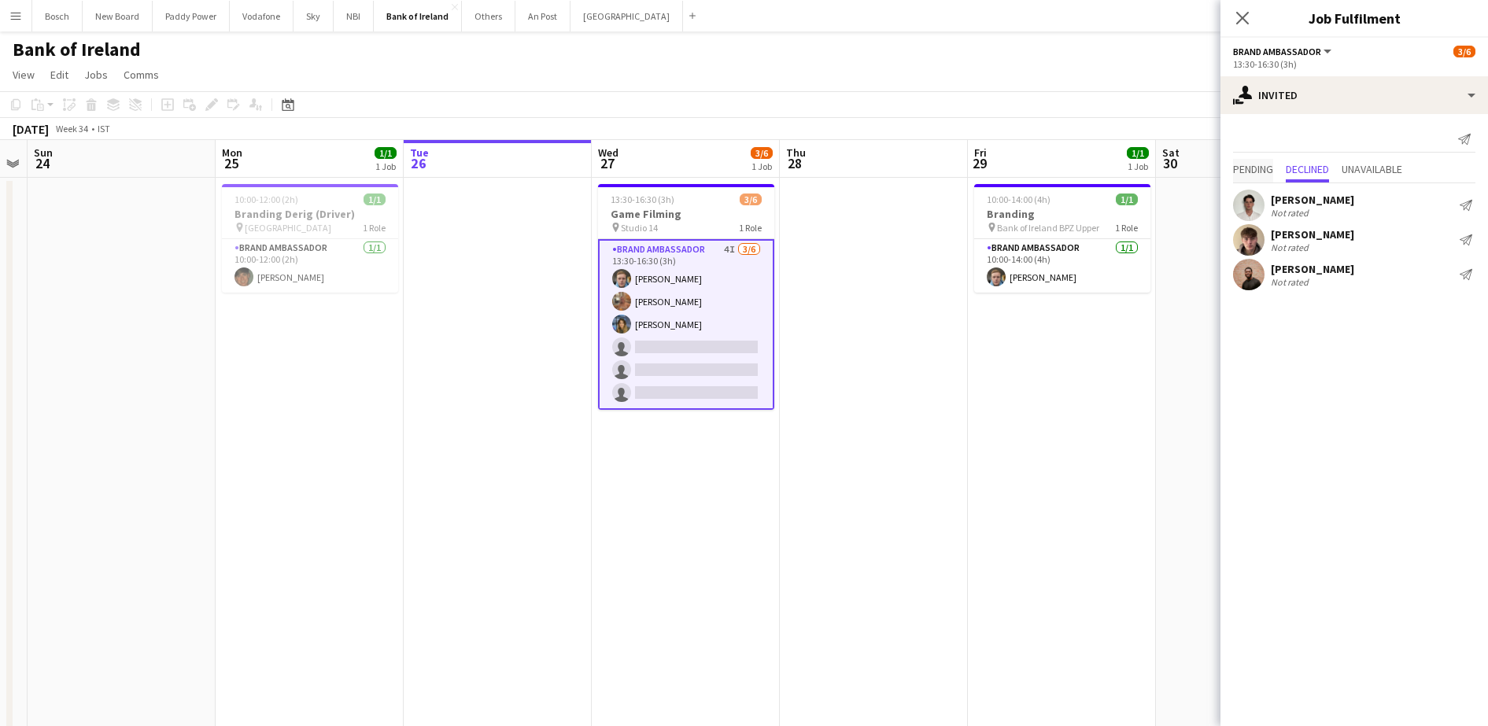
click at [1264, 172] on span "Pending" at bounding box center [1253, 169] width 40 height 11
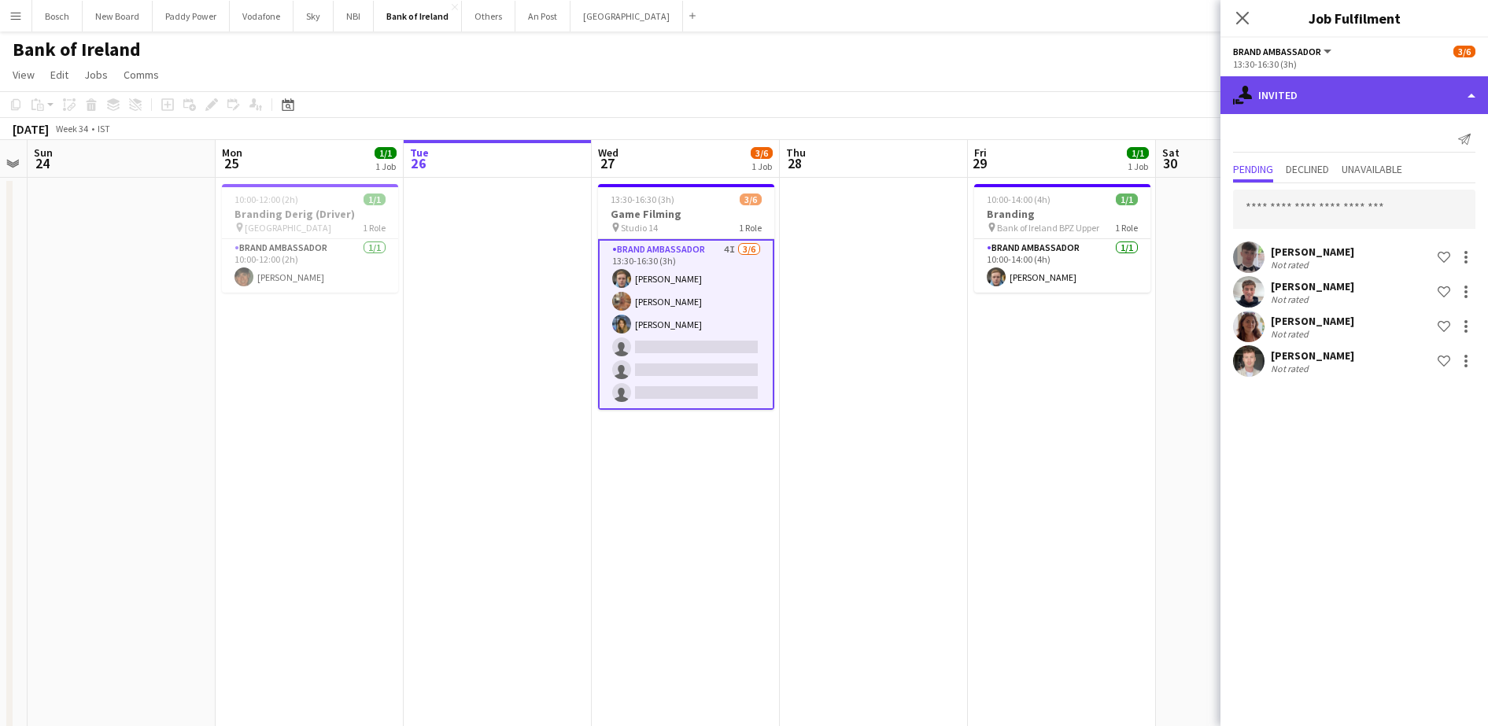
click at [1341, 91] on div "single-neutral-actions-share-1 Invited" at bounding box center [1354, 95] width 268 height 38
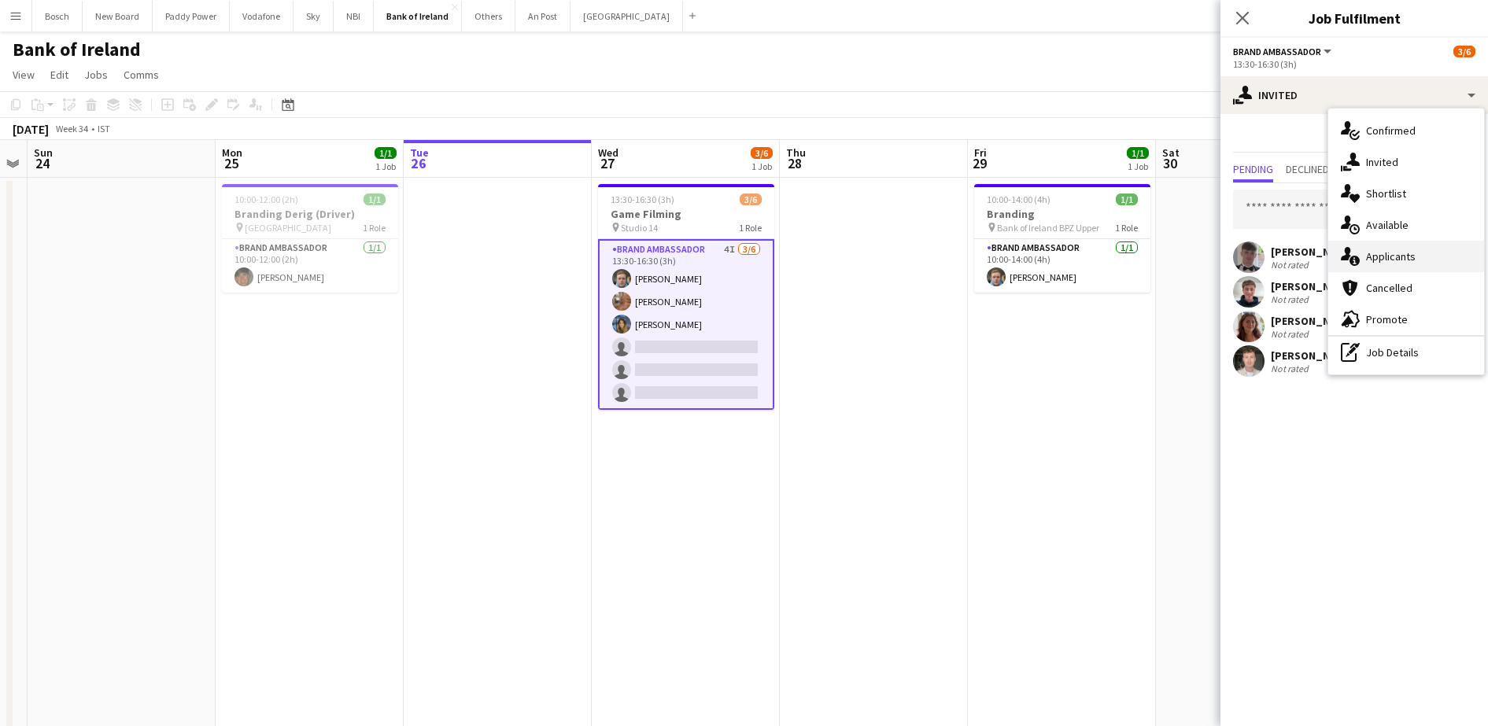
click at [1401, 255] on div "single-neutral-actions-information Applicants" at bounding box center [1406, 256] width 156 height 31
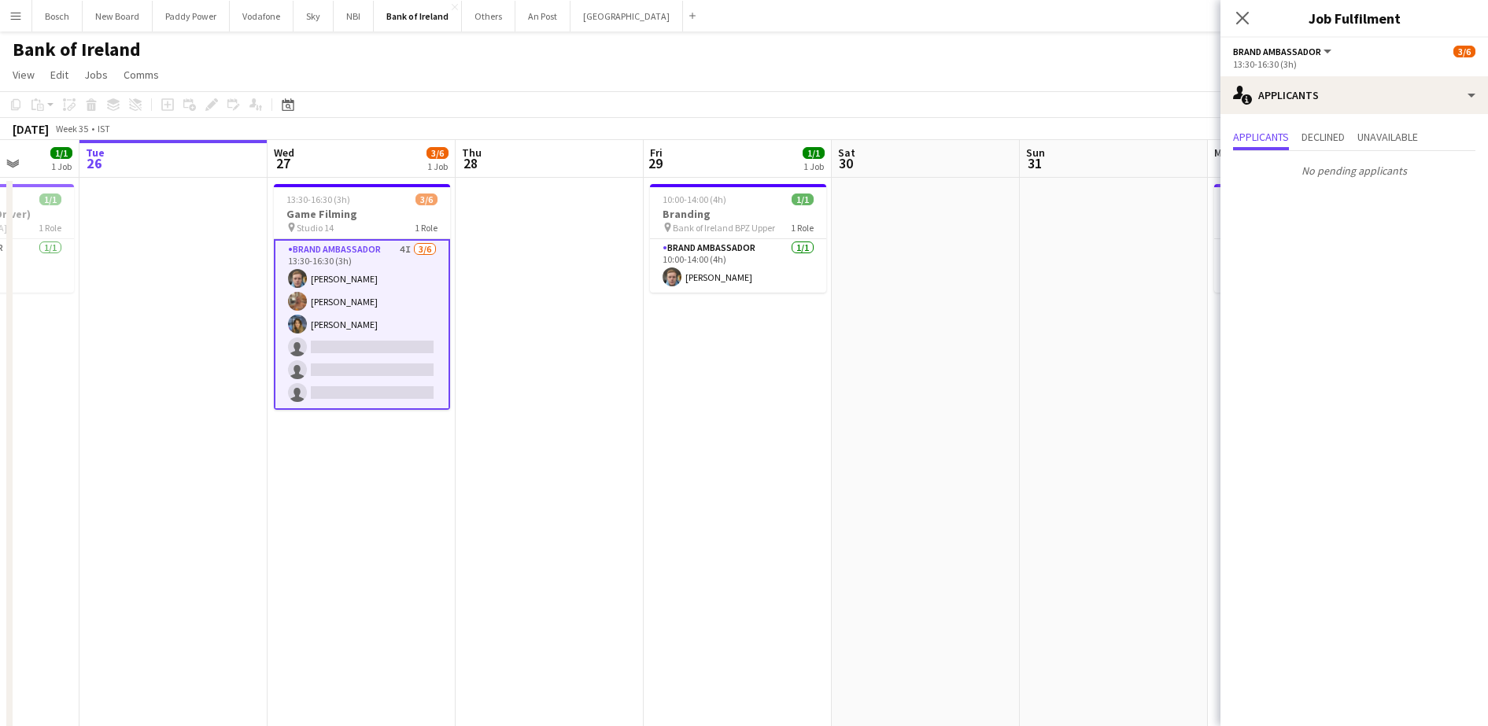
drag, startPoint x: 1142, startPoint y: 358, endPoint x: 190, endPoint y: 369, distance: 952.1
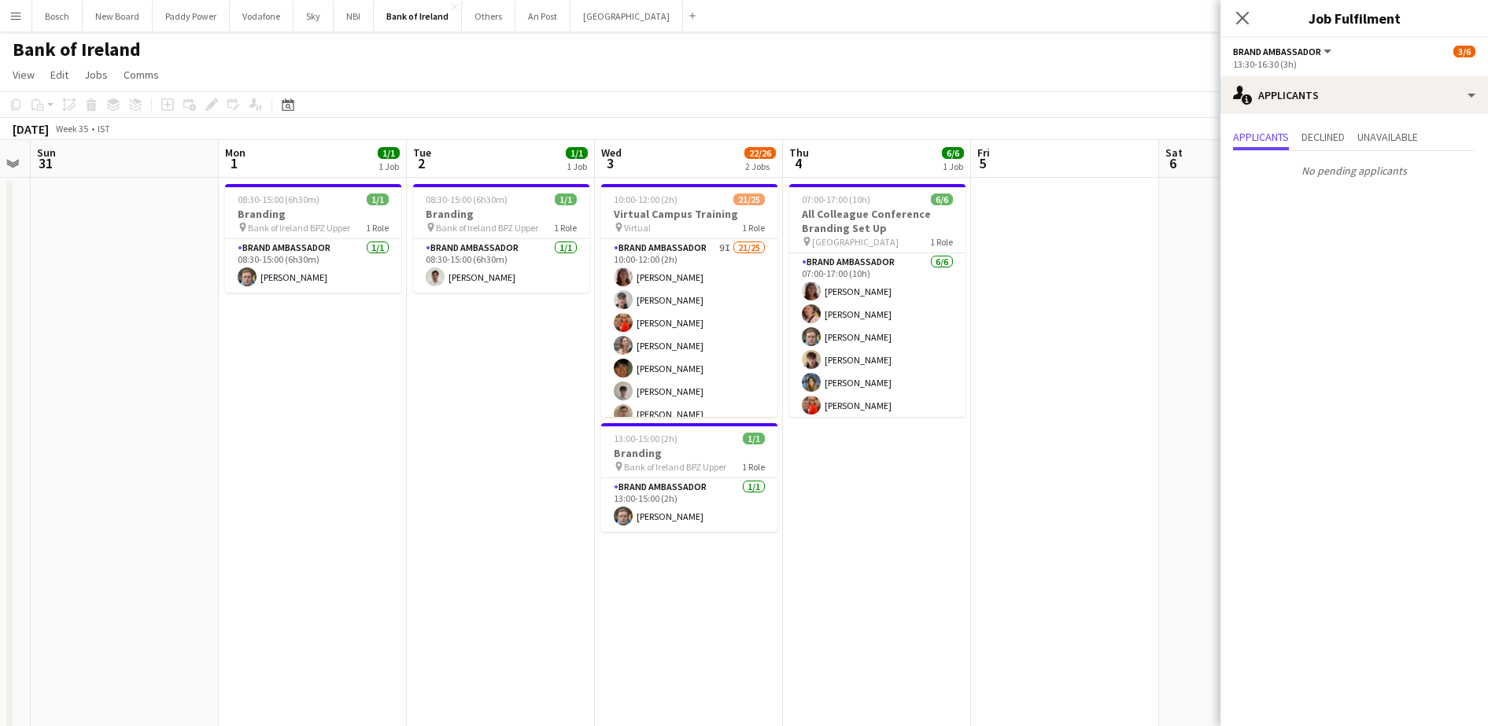
drag, startPoint x: 611, startPoint y: 395, endPoint x: 190, endPoint y: 372, distance: 421.6
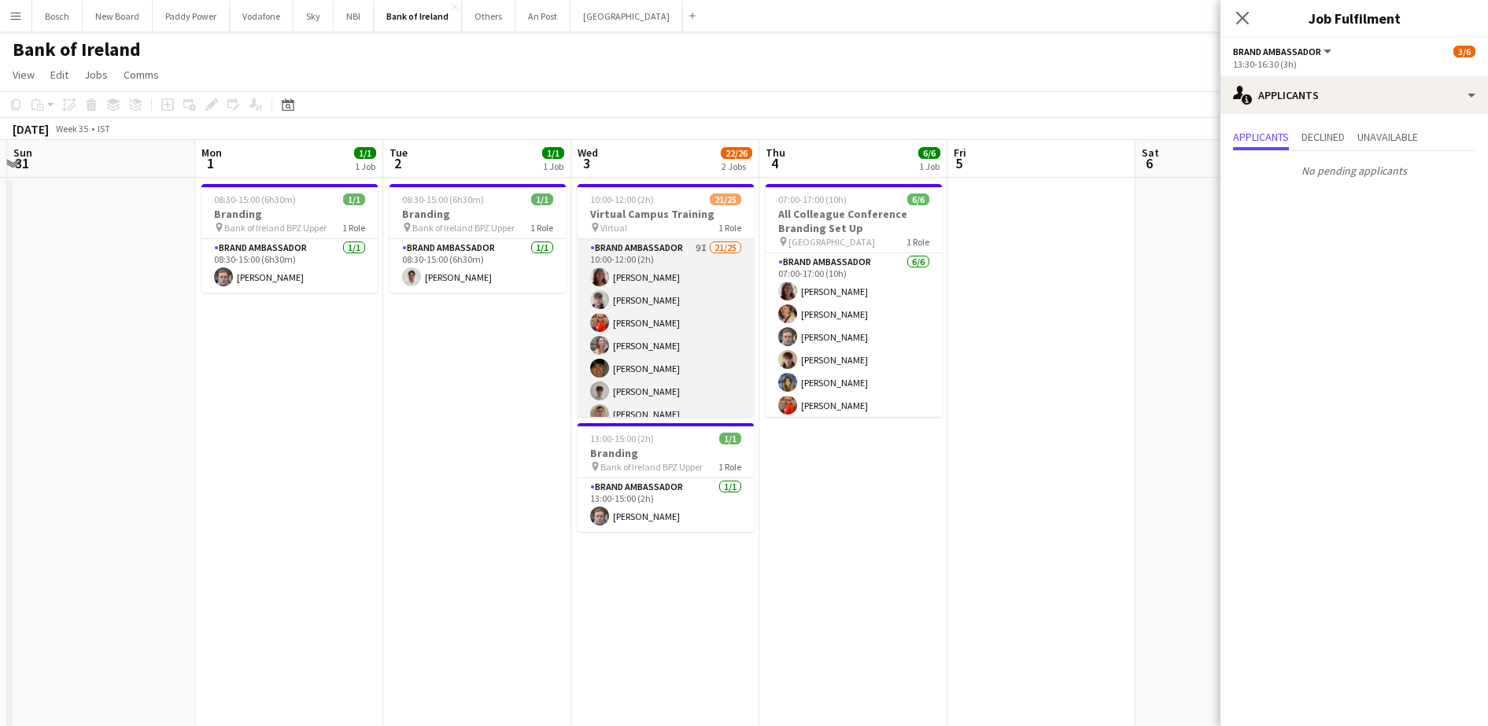
scroll to position [197, 0]
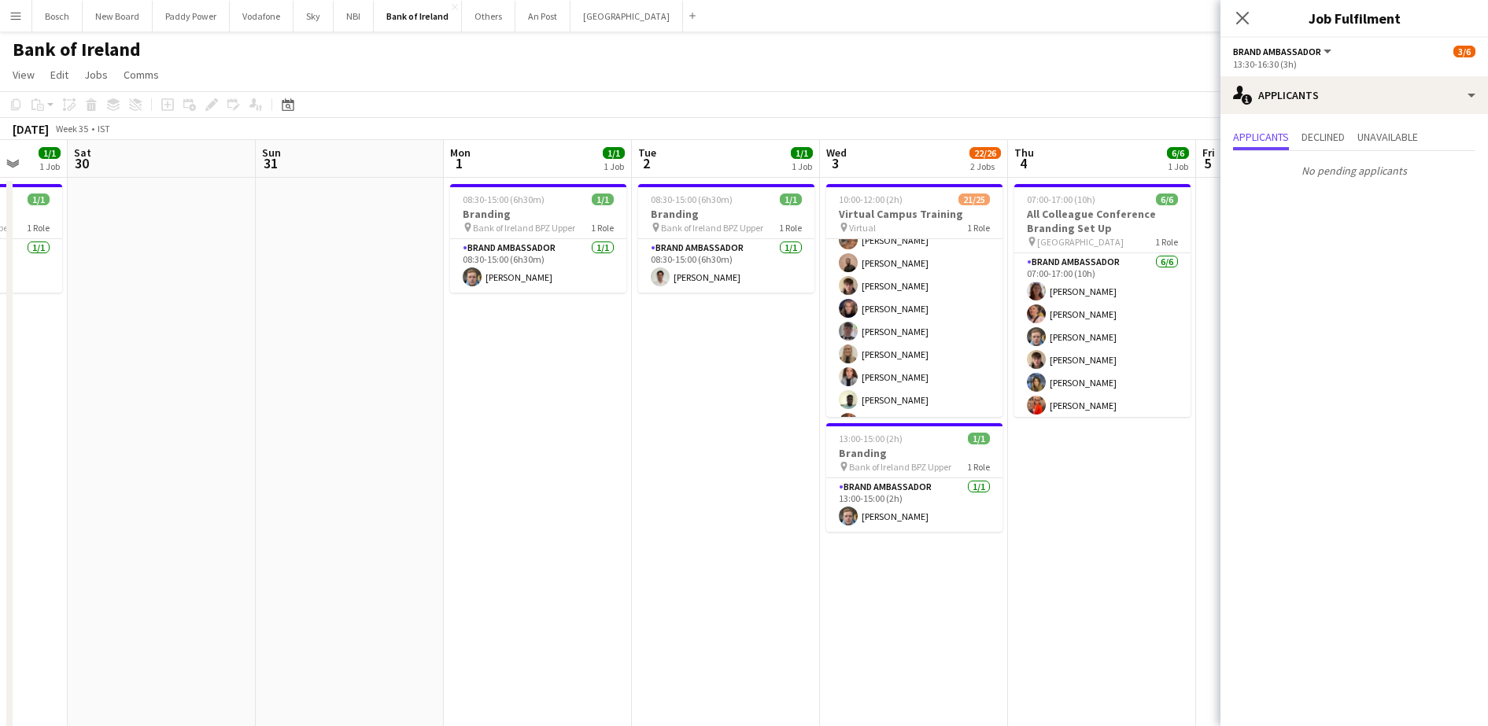
drag, startPoint x: 264, startPoint y: 387, endPoint x: 705, endPoint y: 378, distance: 441.5
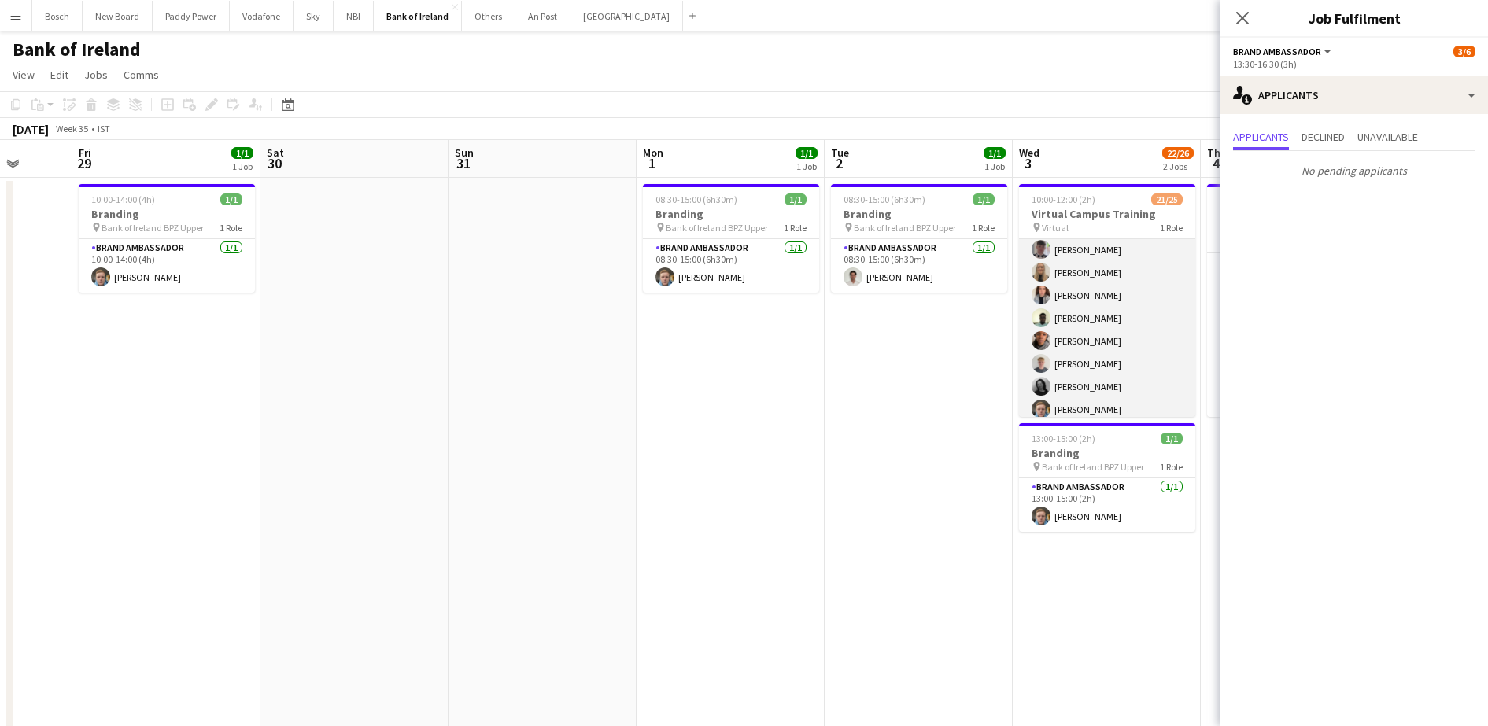
scroll to position [393, 0]
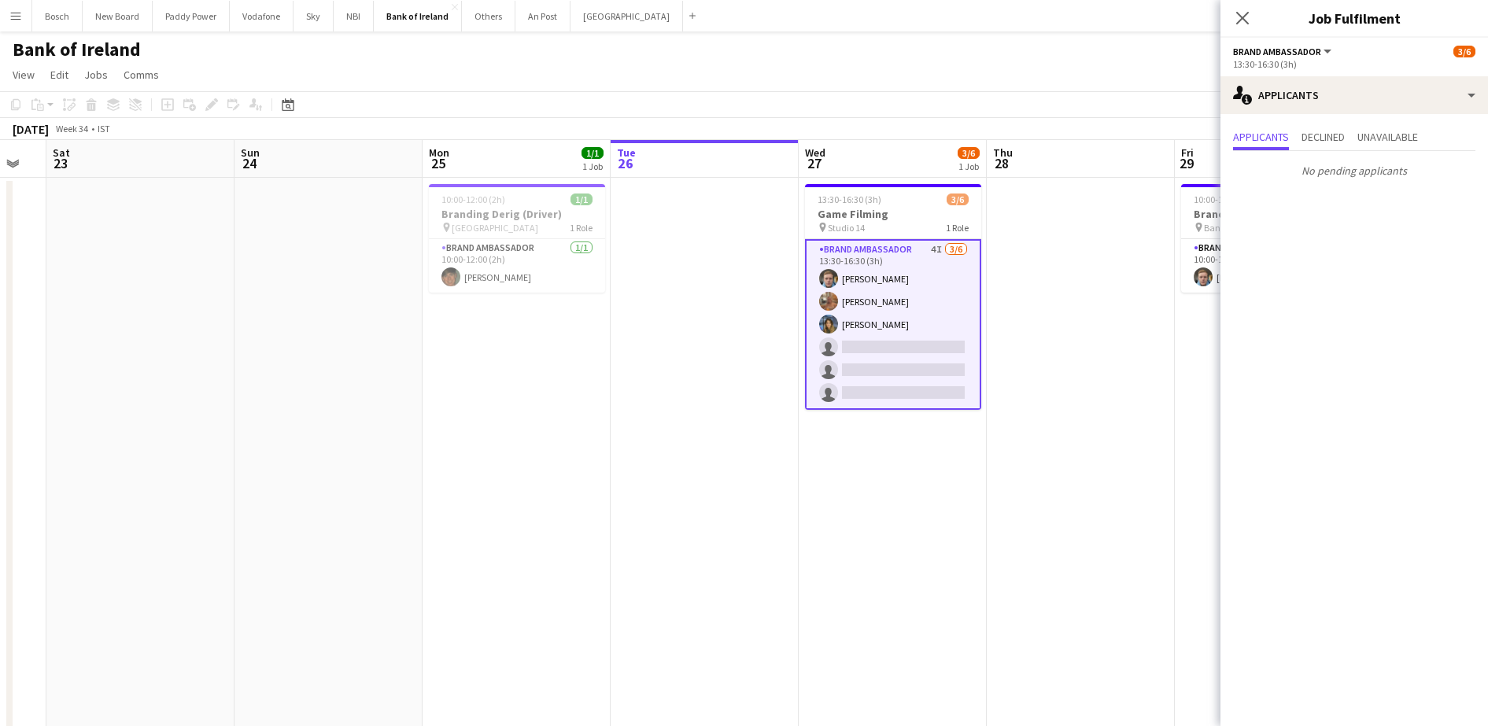
drag, startPoint x: 281, startPoint y: 360, endPoint x: 919, endPoint y: 352, distance: 638.2
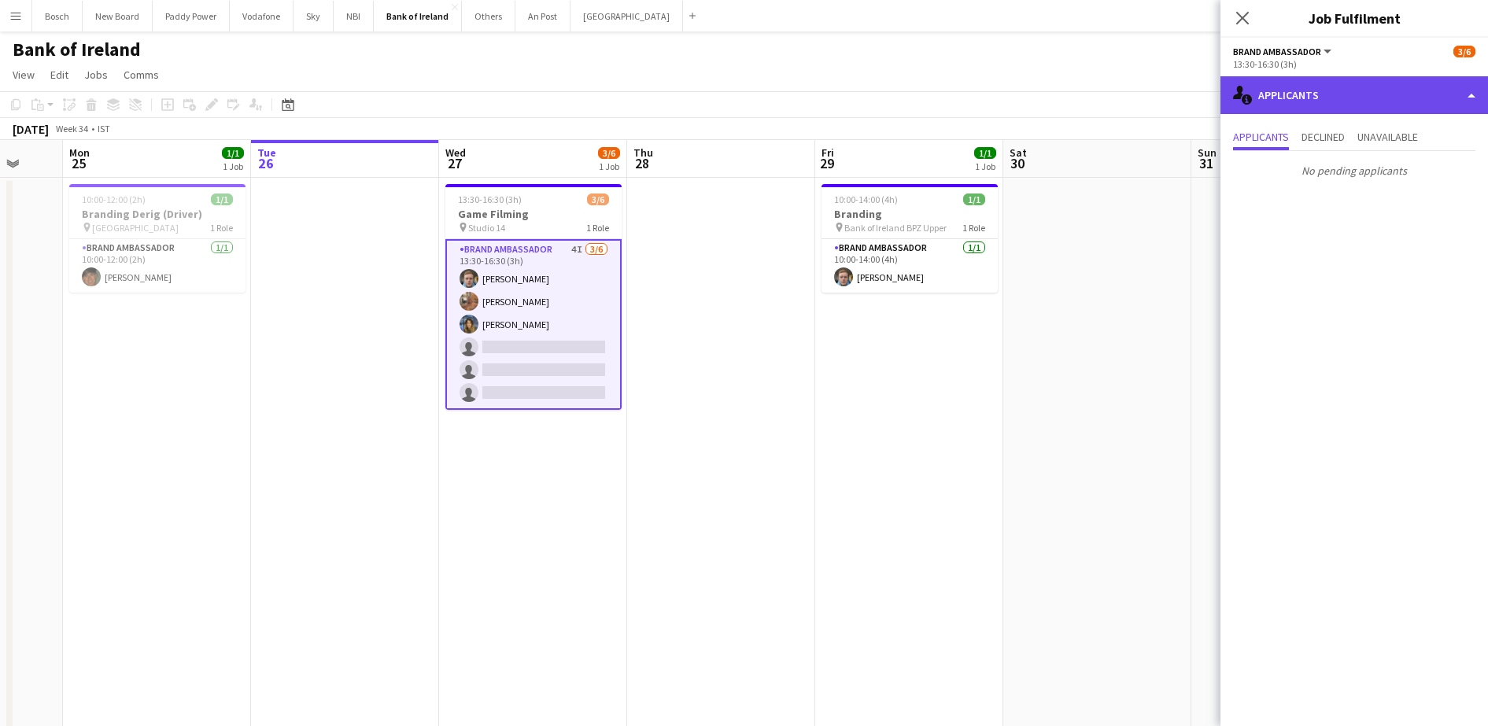
click at [1412, 107] on div "single-neutral-actions-information Applicants" at bounding box center [1354, 95] width 268 height 38
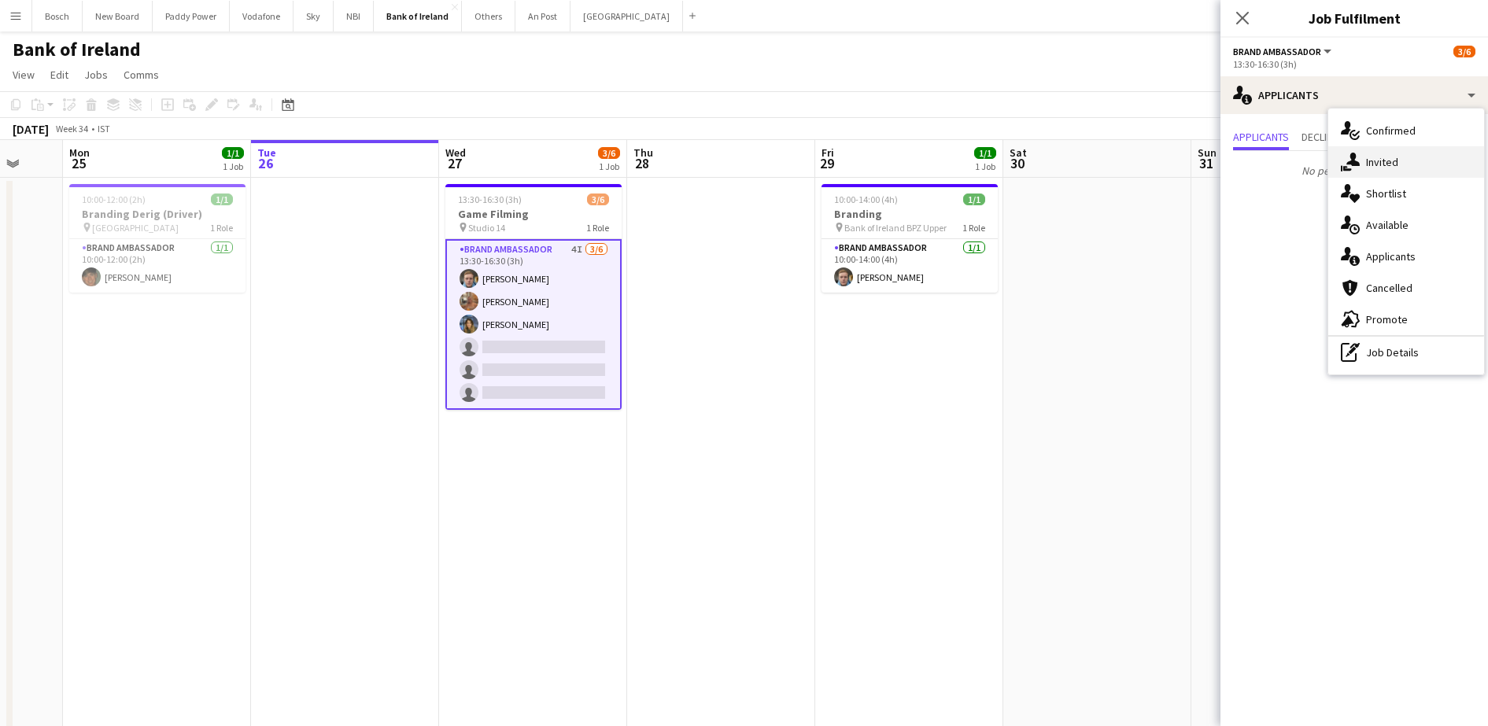
click at [1423, 153] on div "single-neutral-actions-share-1 Invited" at bounding box center [1406, 161] width 156 height 31
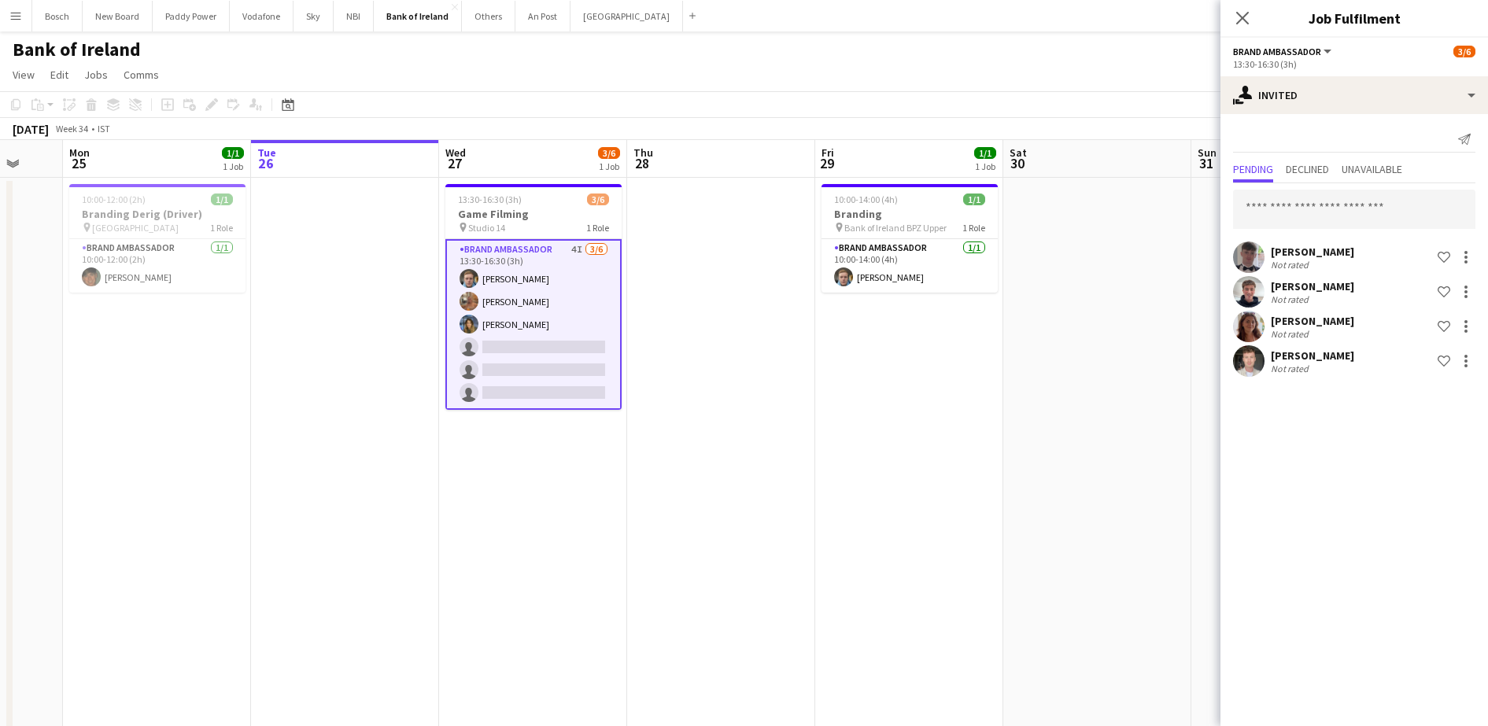
click at [1378, 185] on div "[PERSON_NAME] Not rated Shortlist crew [PERSON_NAME] Not rated Shortlist crew […" at bounding box center [1354, 281] width 268 height 197
click at [1374, 194] on input "text" at bounding box center [1354, 209] width 242 height 39
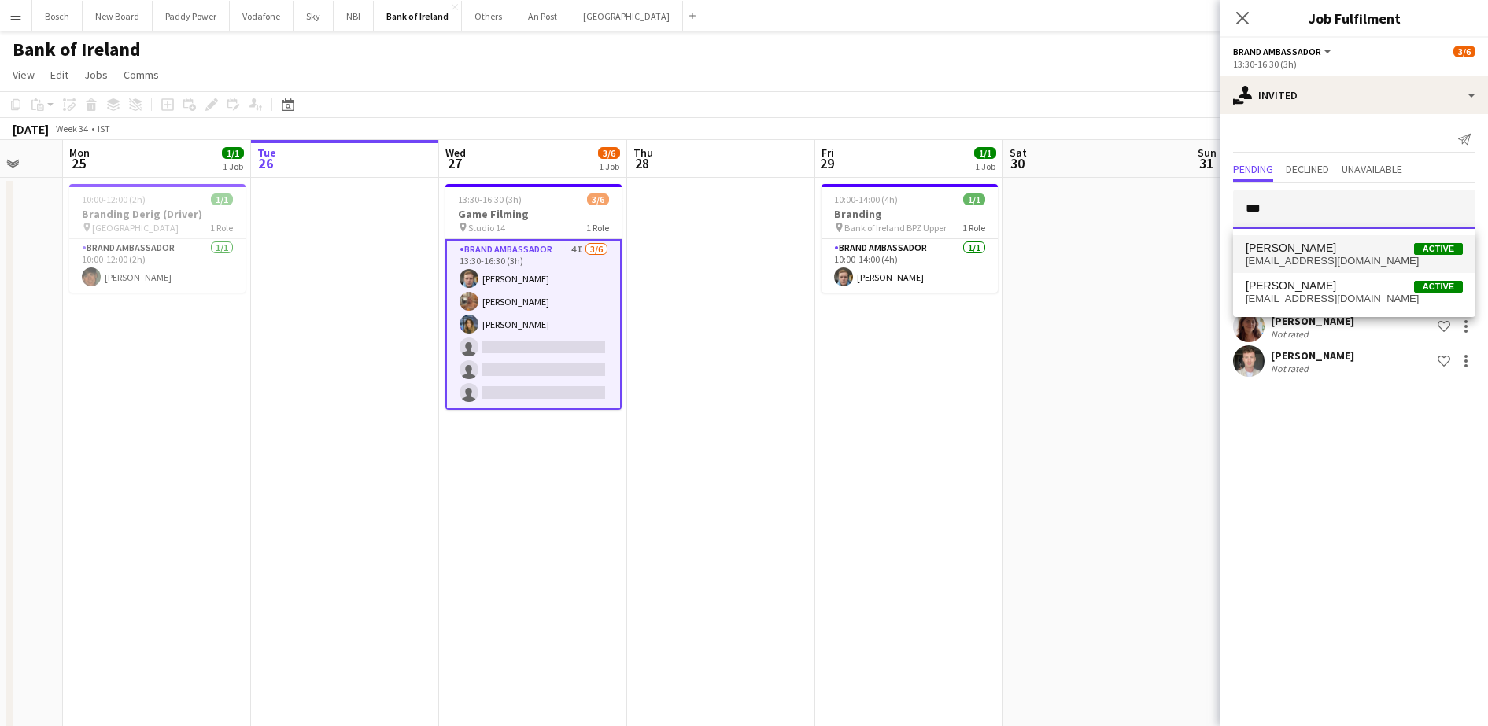
type input "***"
click at [1353, 245] on span "[PERSON_NAME] Active" at bounding box center [1354, 248] width 217 height 13
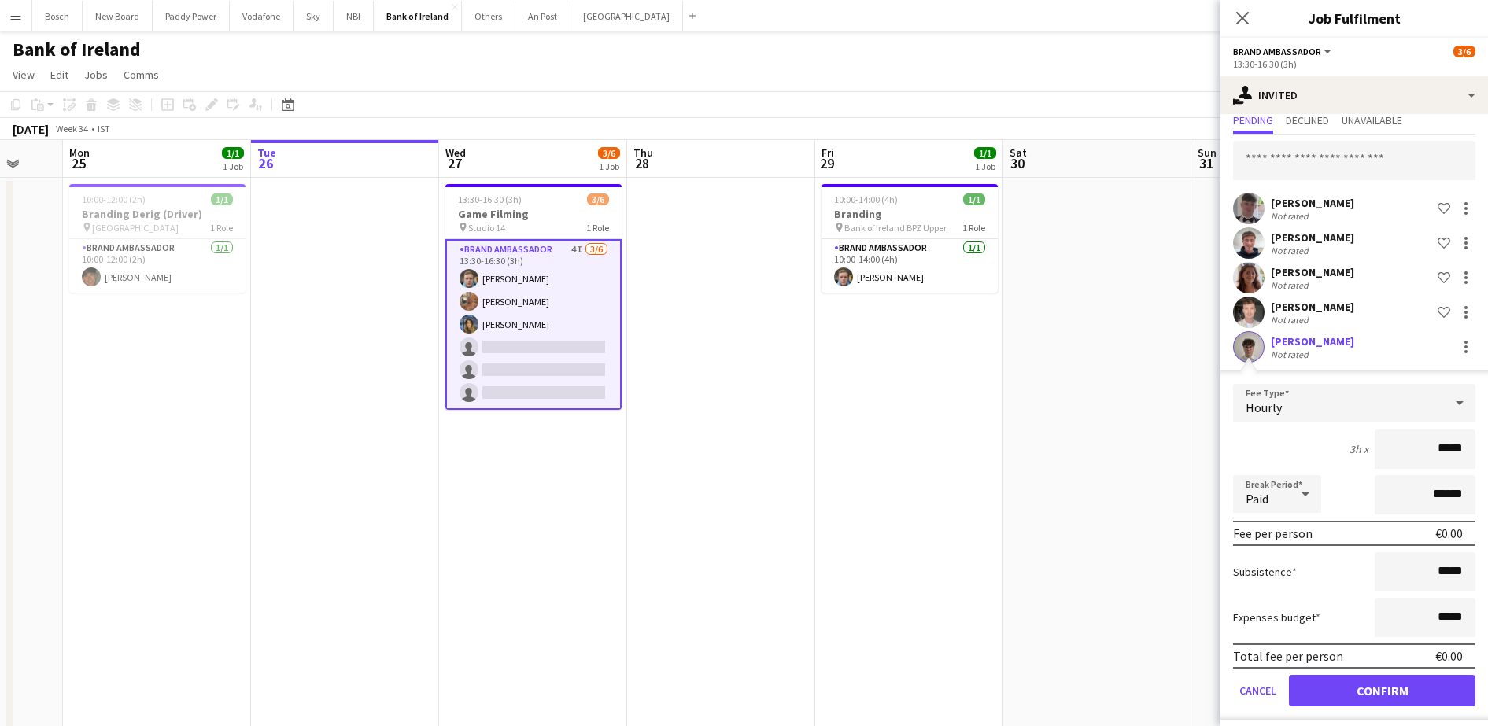
scroll to position [58, 0]
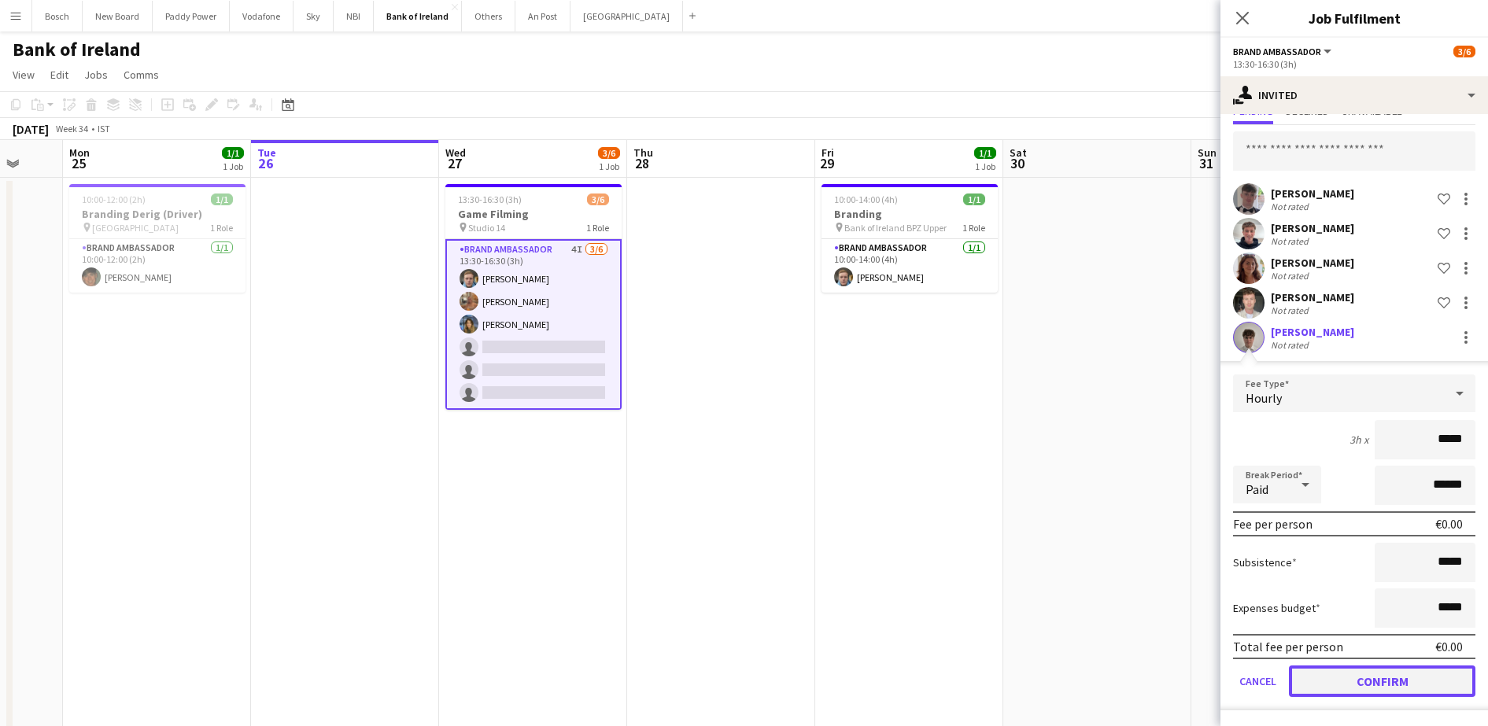
click at [1400, 670] on button "Confirm" at bounding box center [1382, 681] width 186 height 31
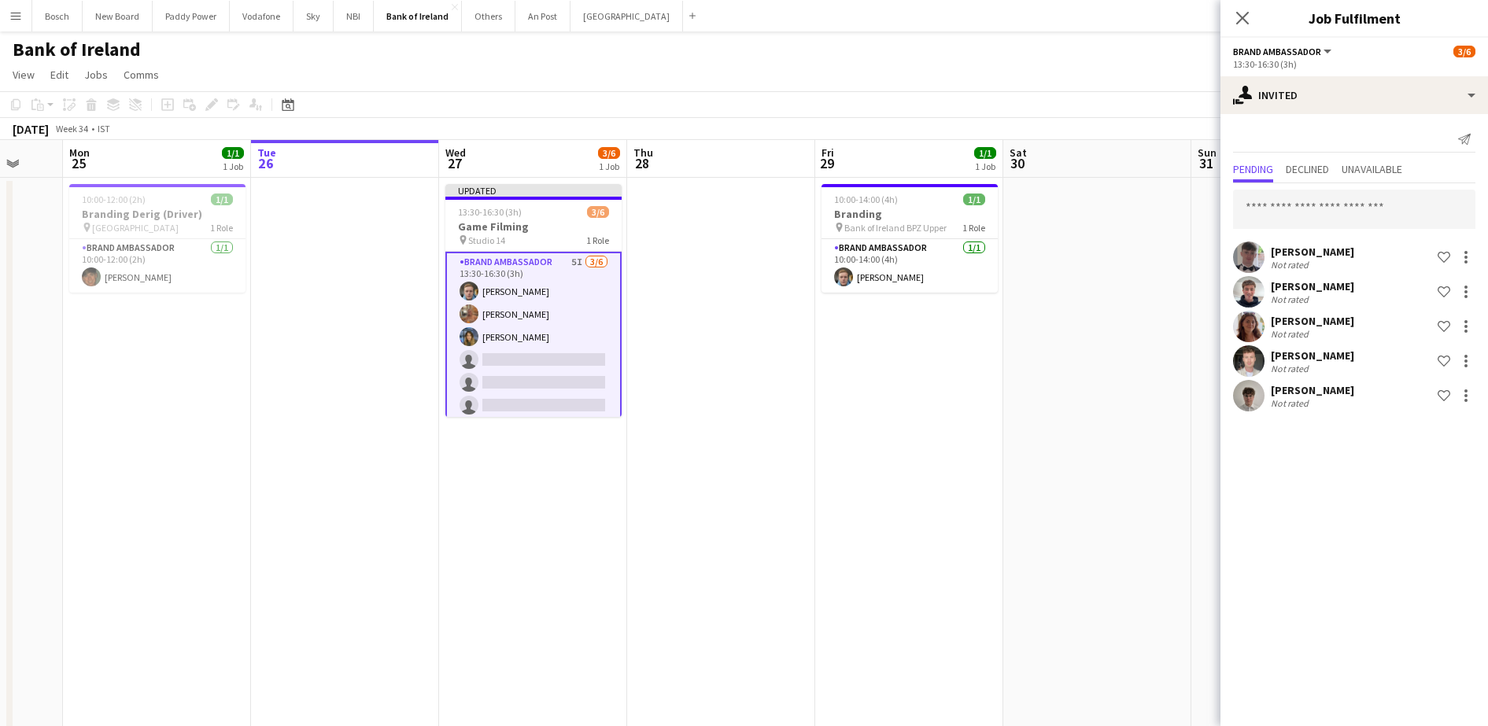
scroll to position [0, 0]
click at [1100, 131] on div "[DATE] Week 34 • IST Publish 1 job Revert 1 job" at bounding box center [744, 129] width 1488 height 22
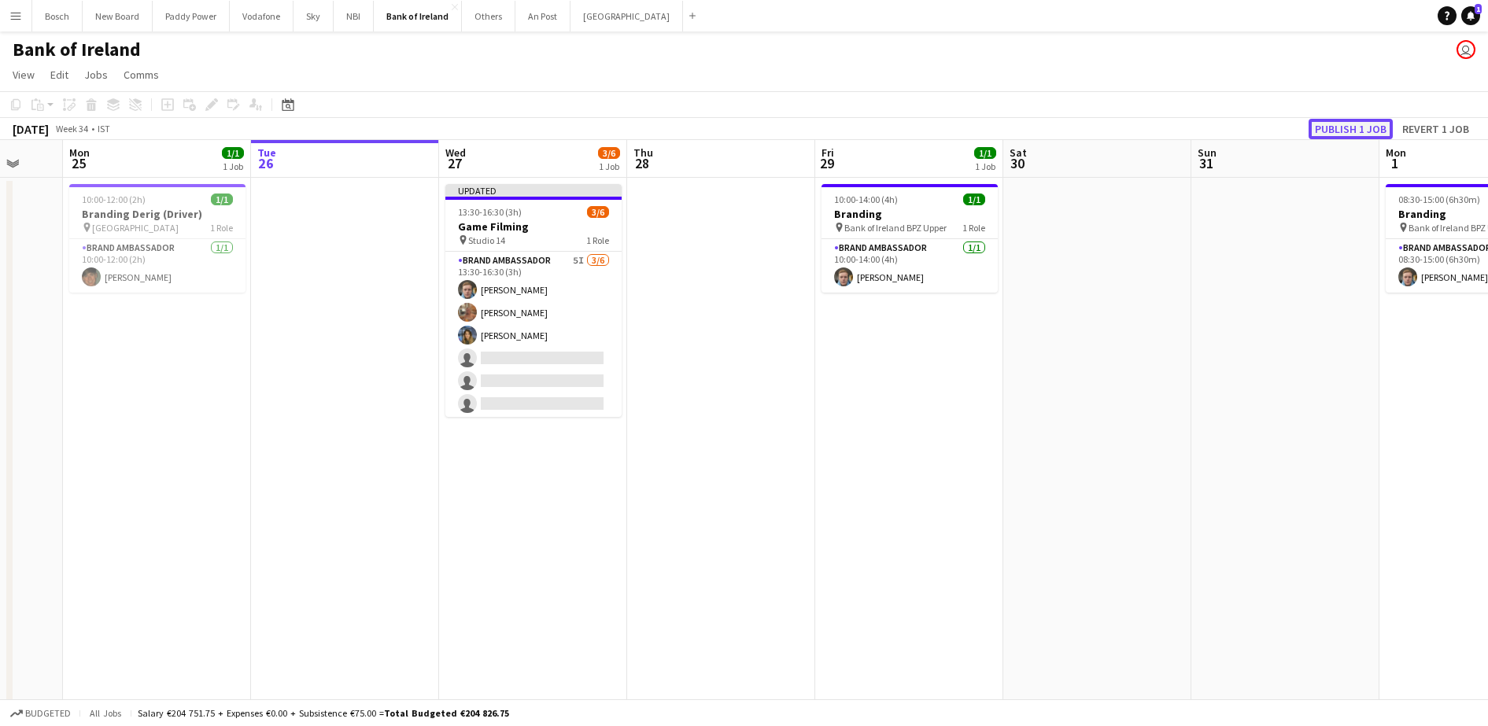
click at [1368, 120] on button "Publish 1 job" at bounding box center [1350, 129] width 84 height 20
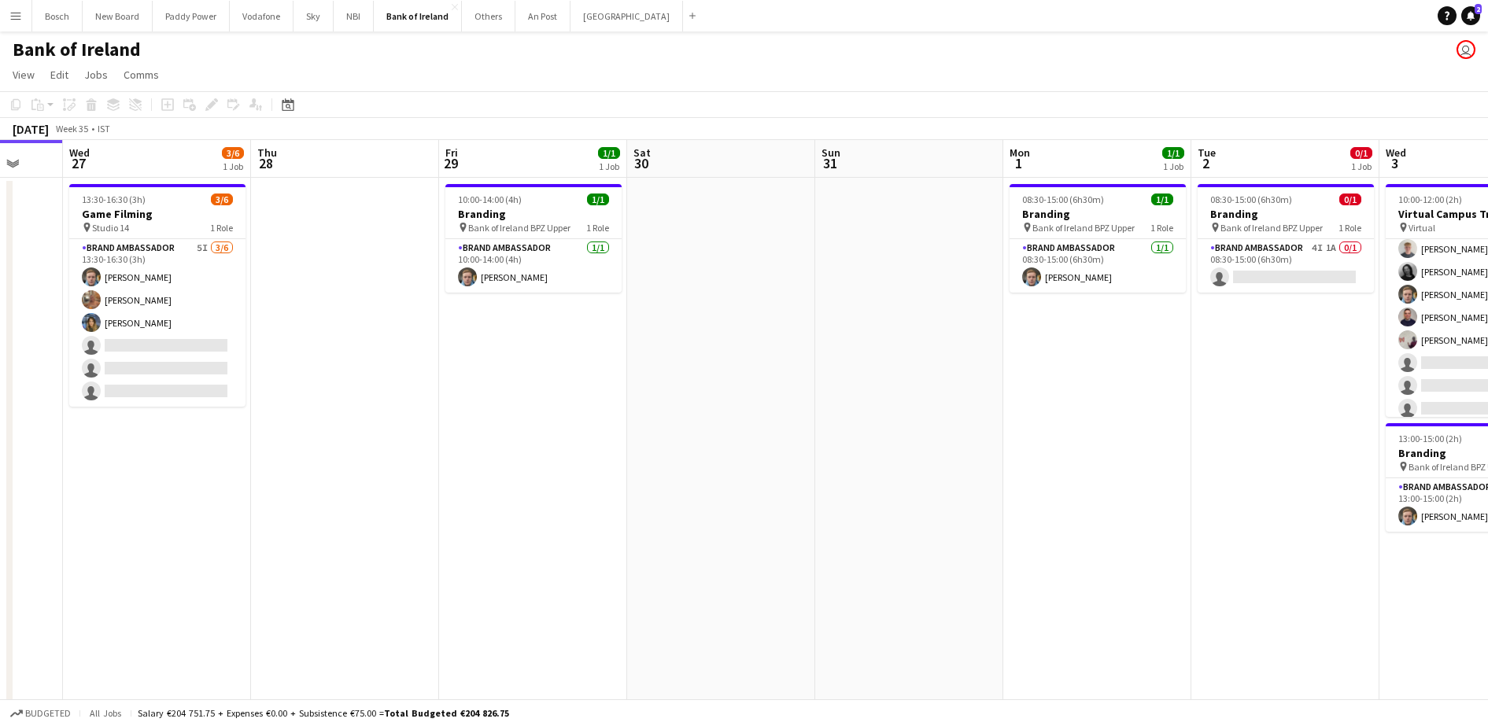
drag, startPoint x: 693, startPoint y: 423, endPoint x: 0, endPoint y: 391, distance: 693.9
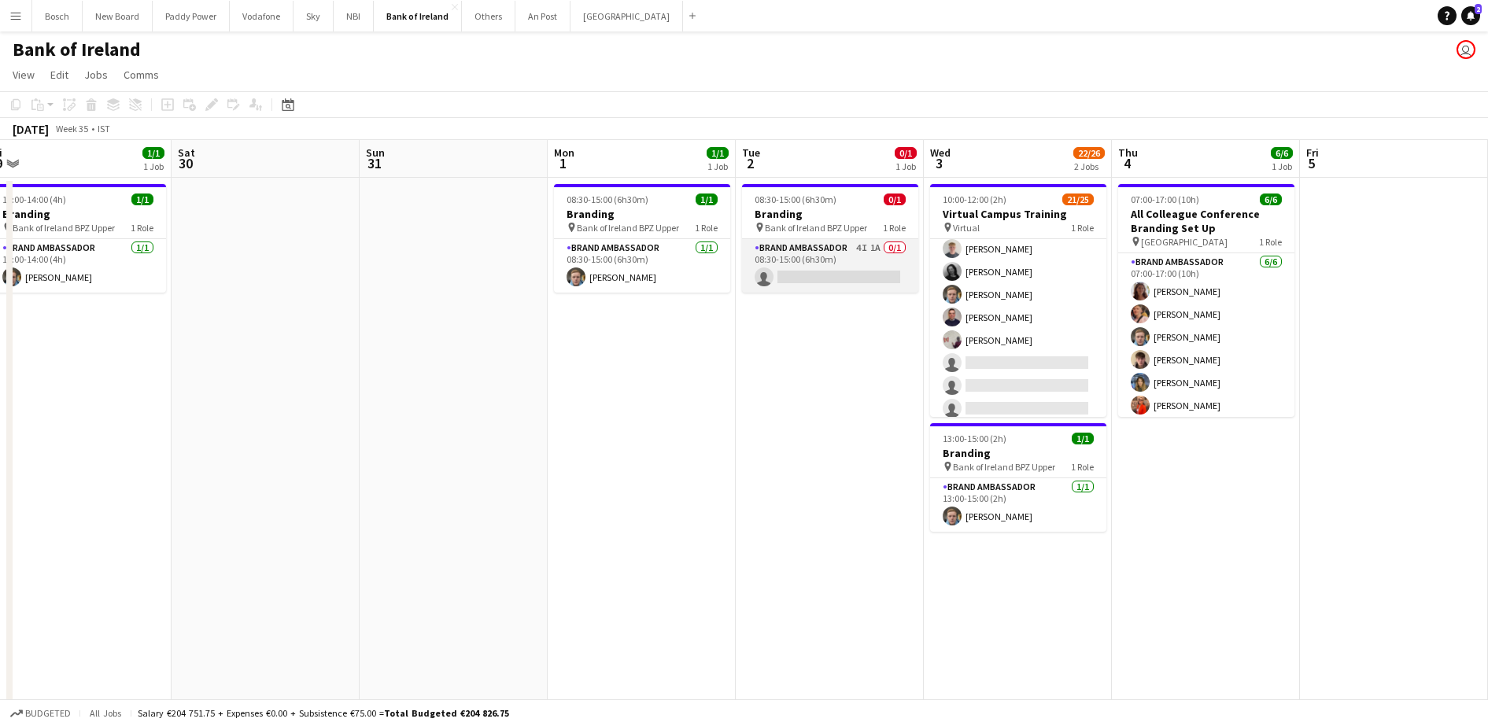
click at [900, 261] on app-card-role "Brand Ambassador 4I 1A 0/1 08:30-15:00 (6h30m) single-neutral-actions" at bounding box center [830, 266] width 176 height 54
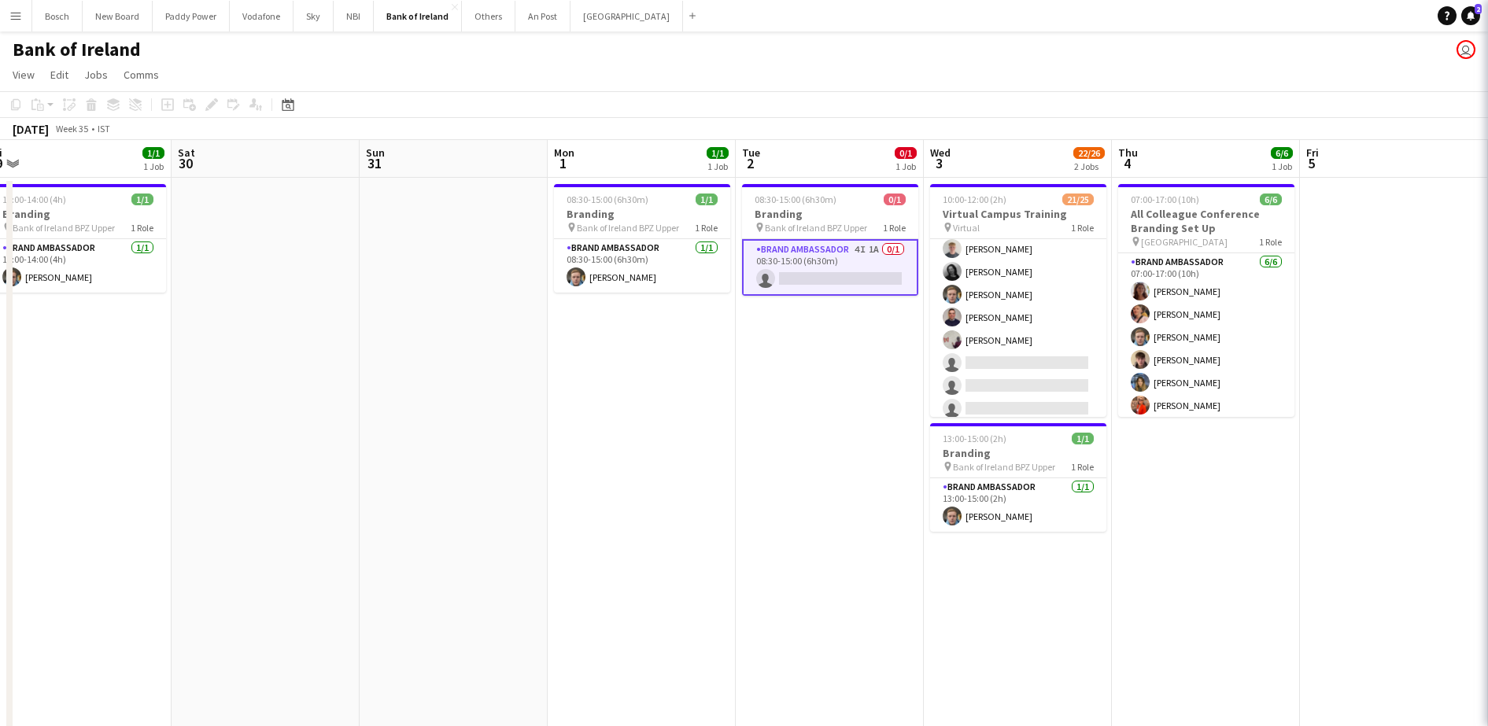
scroll to position [0, 393]
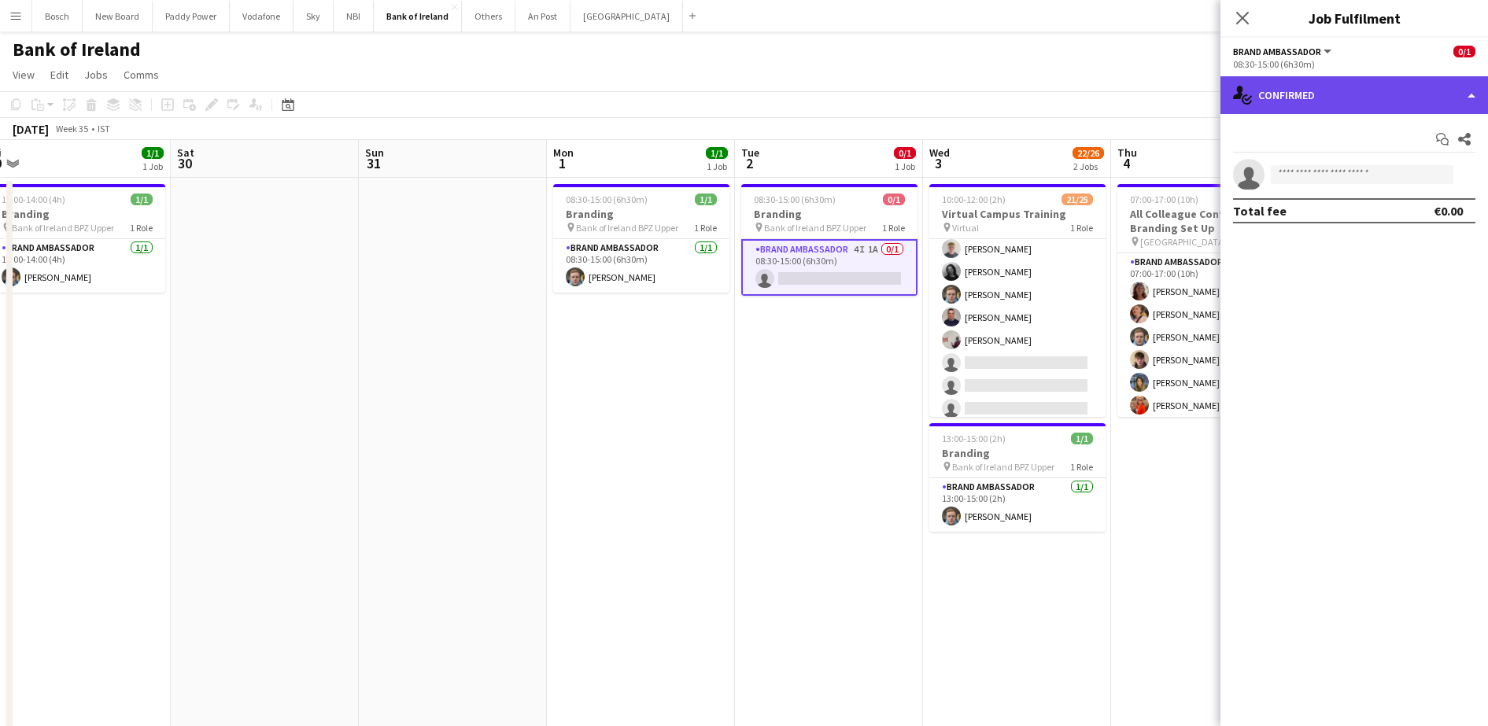
click at [1400, 93] on div "single-neutral-actions-check-2 Confirmed" at bounding box center [1354, 95] width 268 height 38
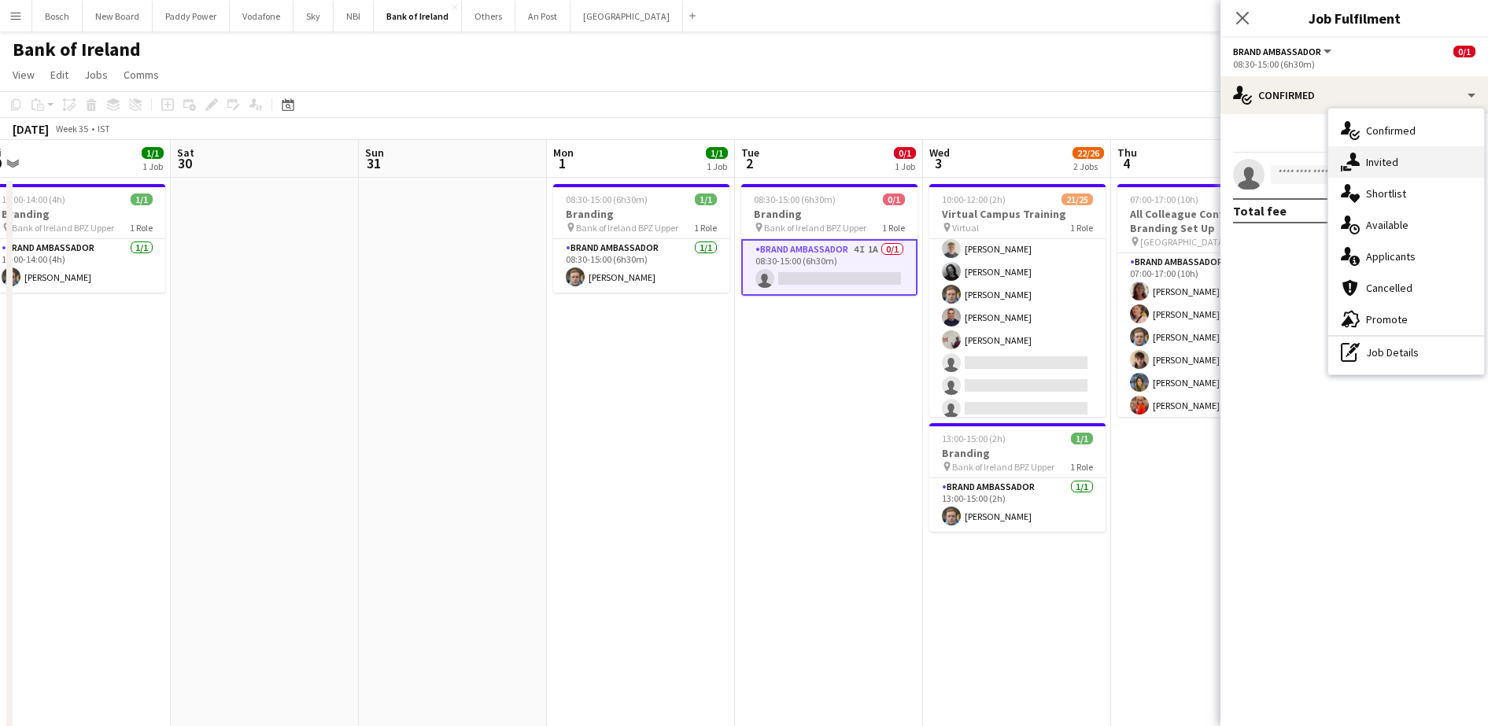
click at [1406, 158] on div "single-neutral-actions-share-1 Invited" at bounding box center [1406, 161] width 156 height 31
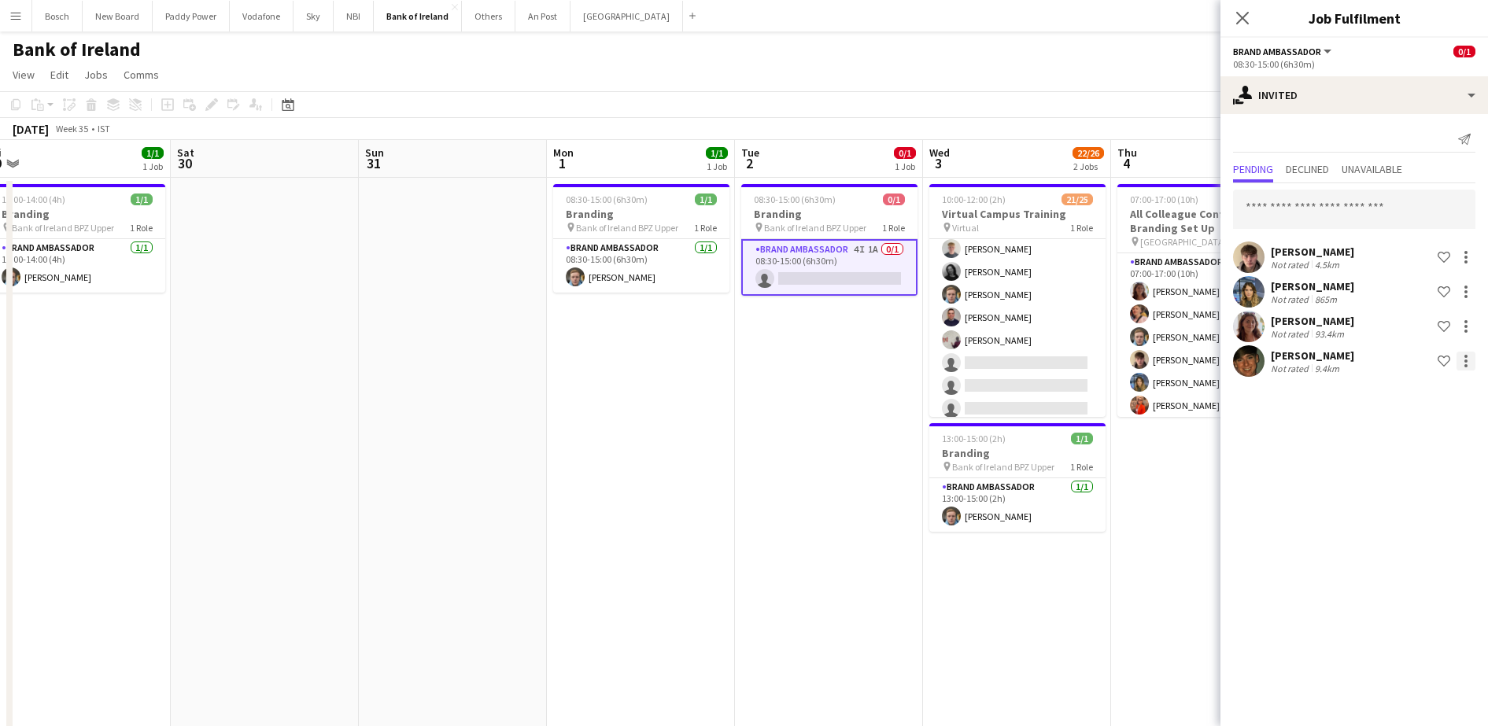
click at [1471, 360] on div at bounding box center [1465, 361] width 19 height 19
click at [1455, 433] on span "Send notification" at bounding box center [1416, 427] width 93 height 13
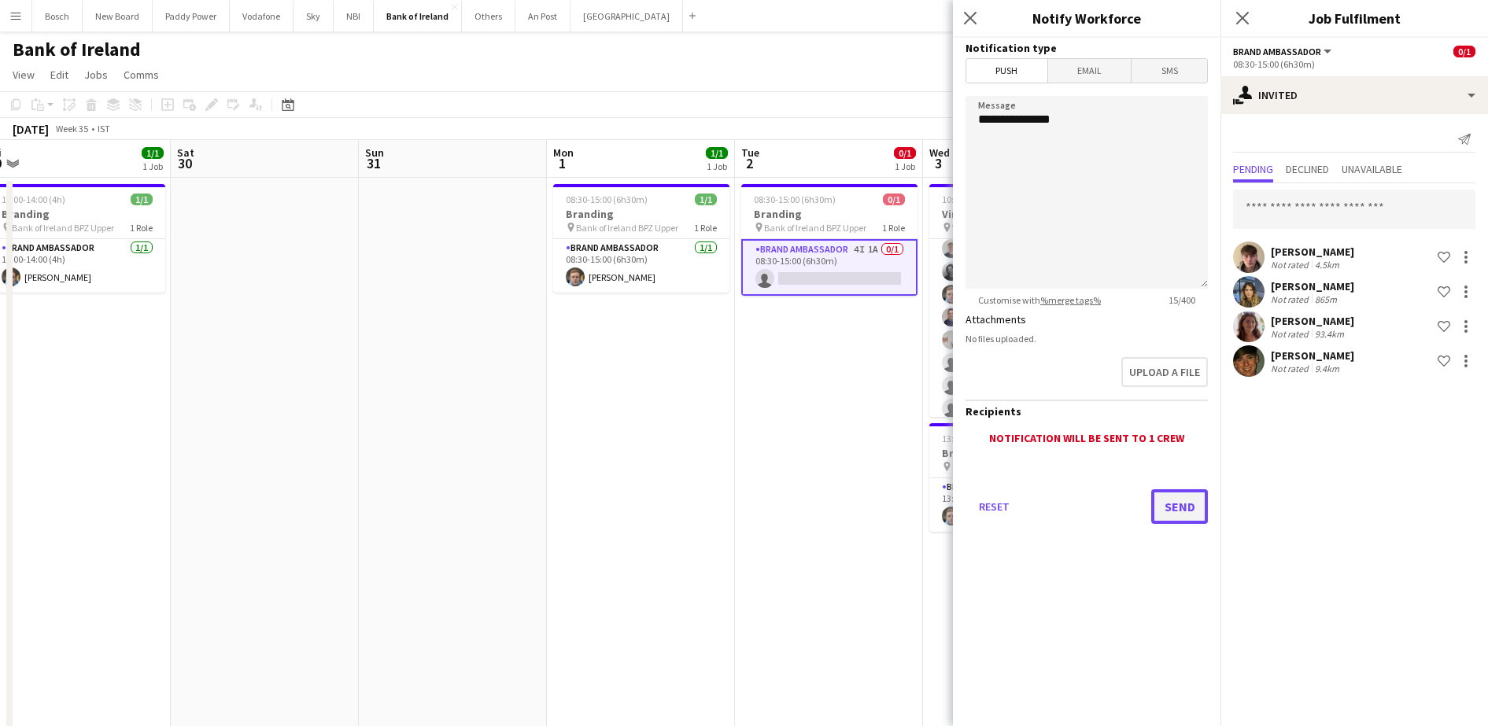
click at [1174, 512] on button "Send" at bounding box center [1179, 506] width 57 height 35
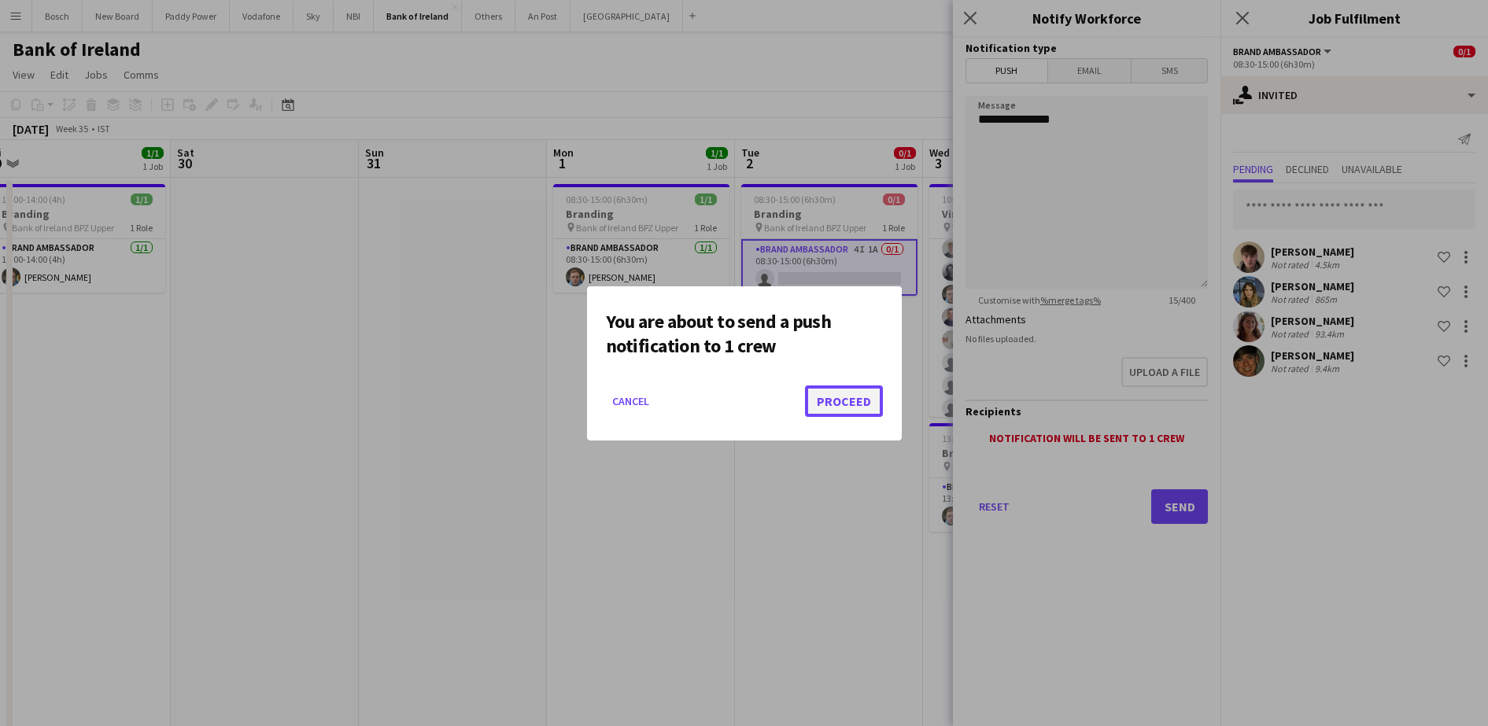
click at [848, 404] on button "Proceed" at bounding box center [844, 401] width 78 height 31
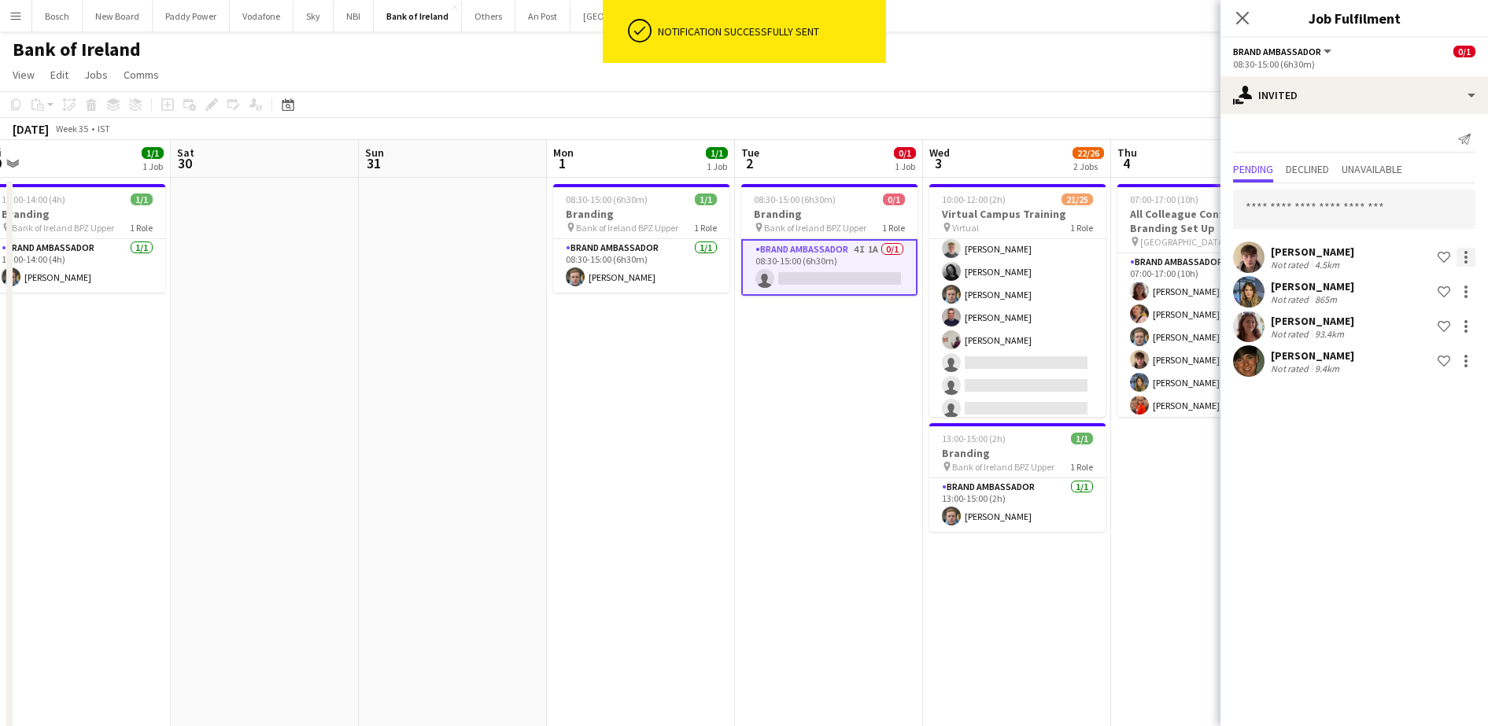
click at [1471, 253] on div at bounding box center [1465, 257] width 19 height 19
click at [1452, 323] on span "Send notification" at bounding box center [1416, 323] width 93 height 13
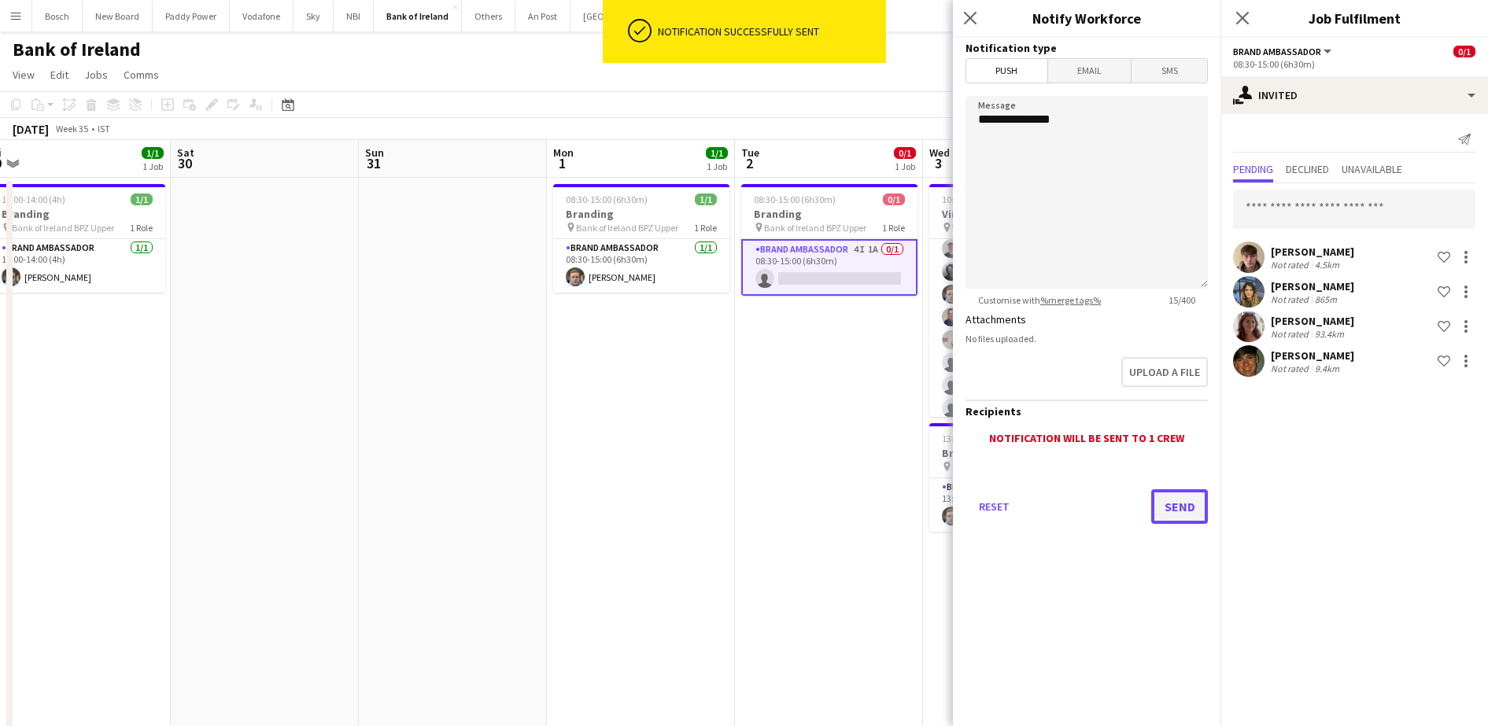
click at [1181, 498] on button "Send" at bounding box center [1179, 506] width 57 height 35
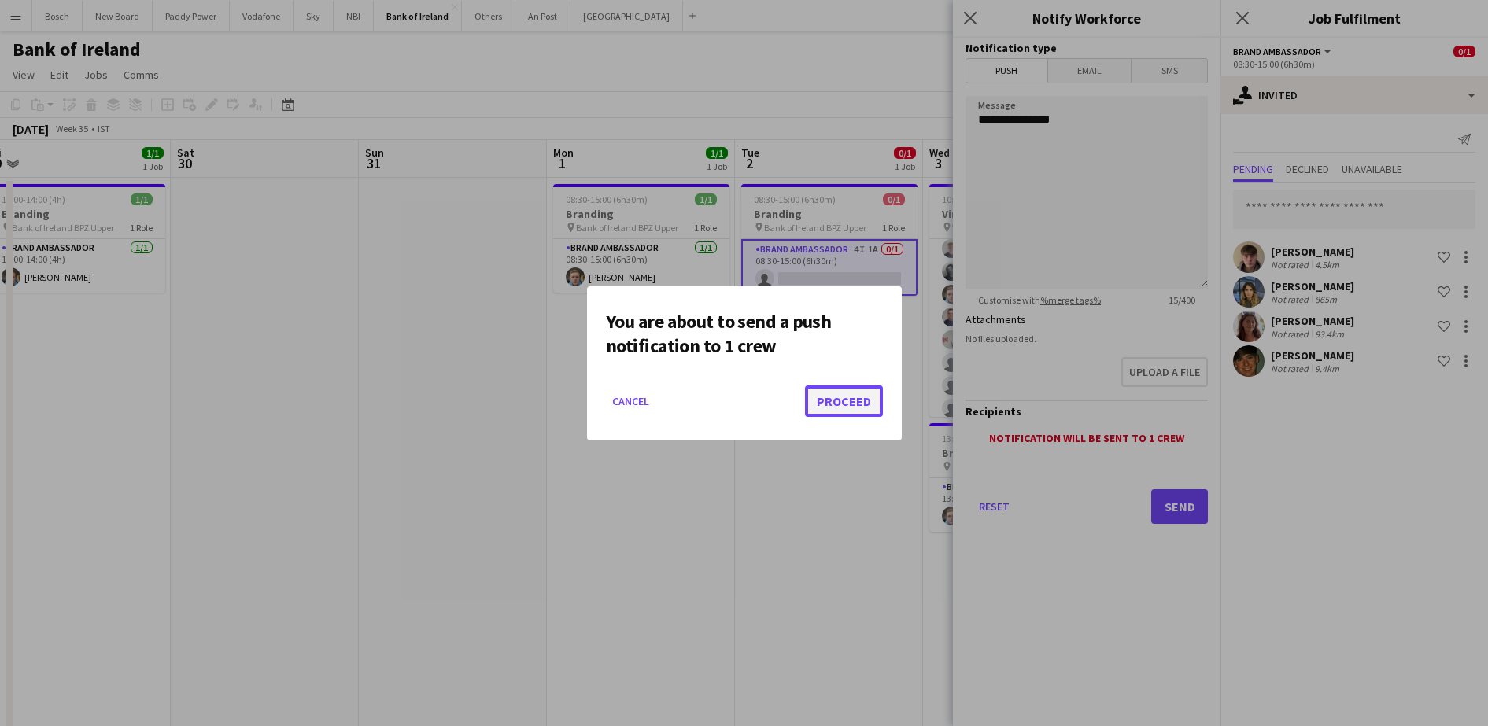
click at [819, 387] on button "Proceed" at bounding box center [844, 401] width 78 height 31
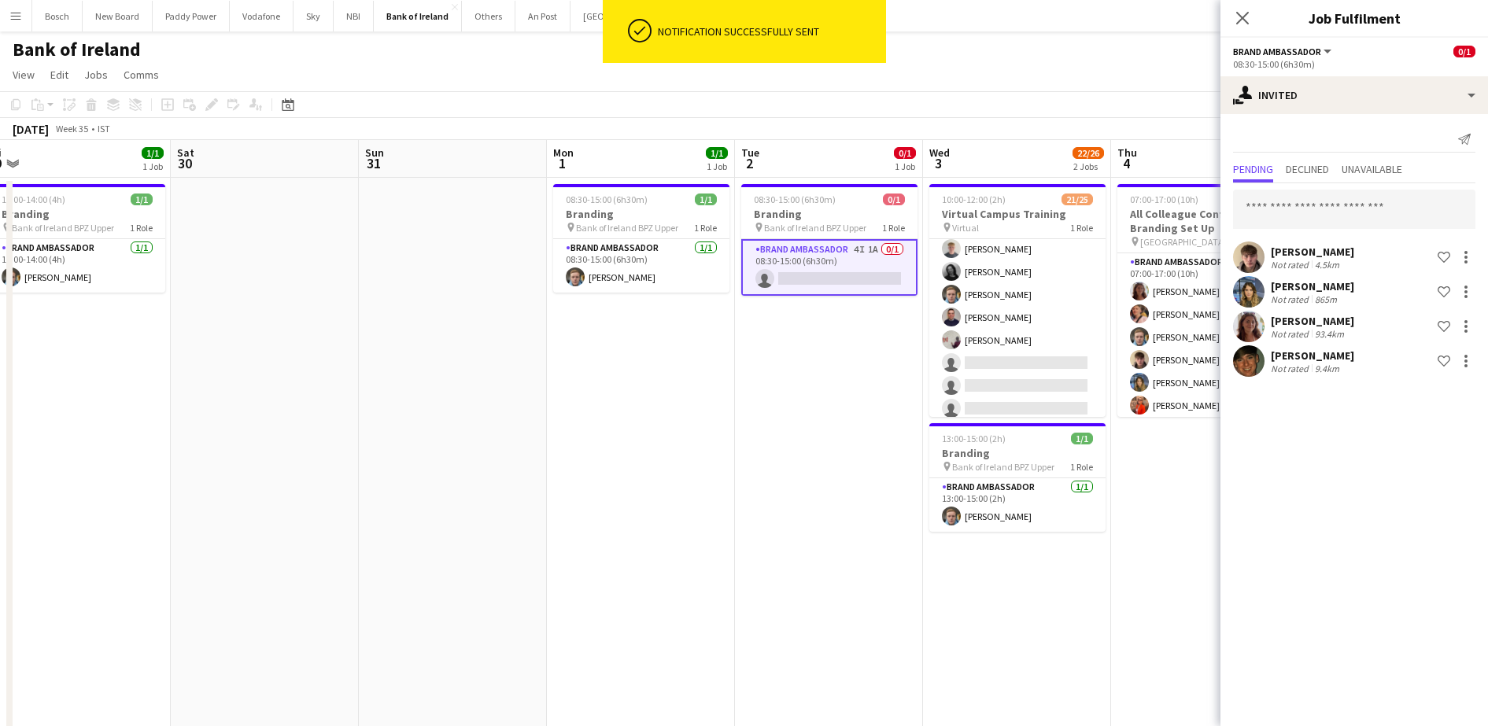
drag, startPoint x: 896, startPoint y: 81, endPoint x: 880, endPoint y: 115, distance: 37.7
click at [896, 83] on app-page-menu "View Day view expanded Day view collapsed Month view Date picker Jump to [DATE]…" at bounding box center [744, 76] width 1488 height 30
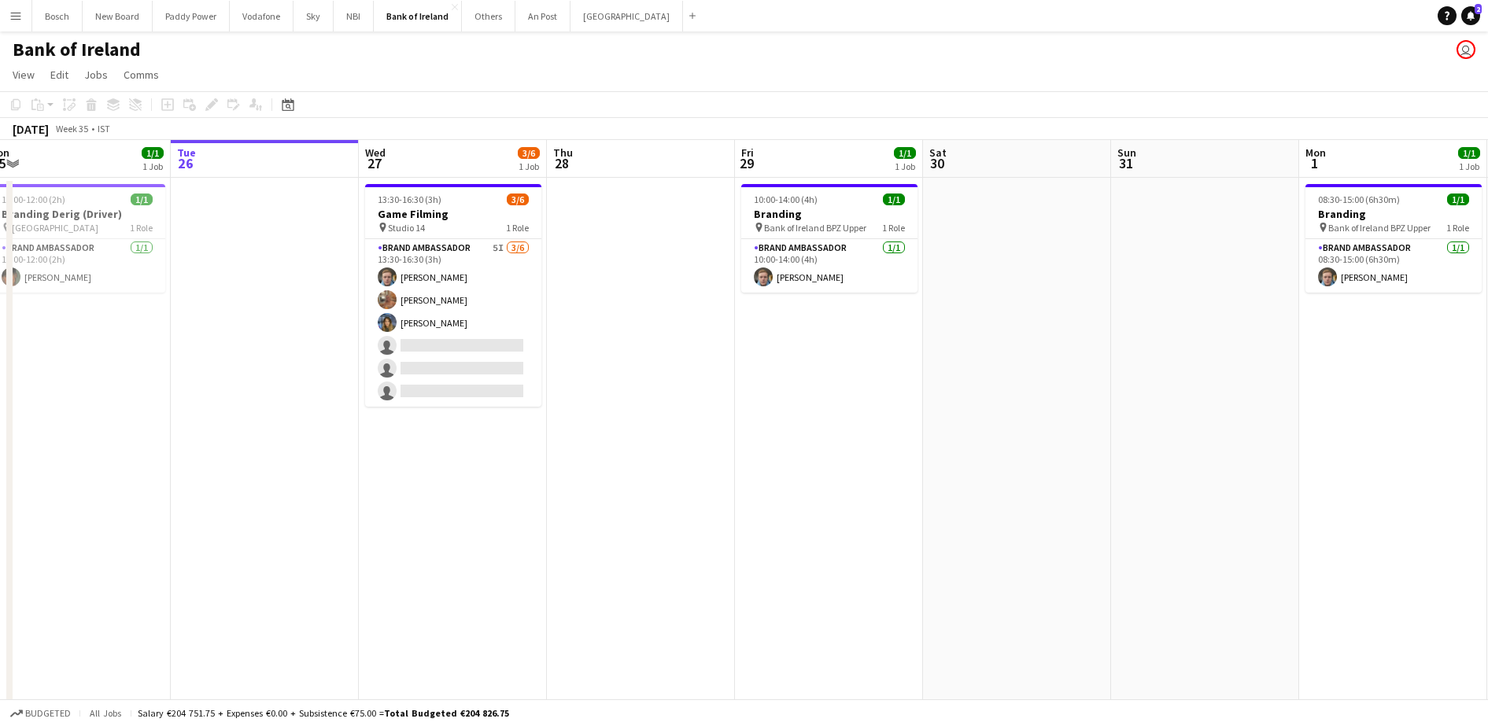
drag, startPoint x: 574, startPoint y: 502, endPoint x: 1289, endPoint y: 456, distance: 716.7
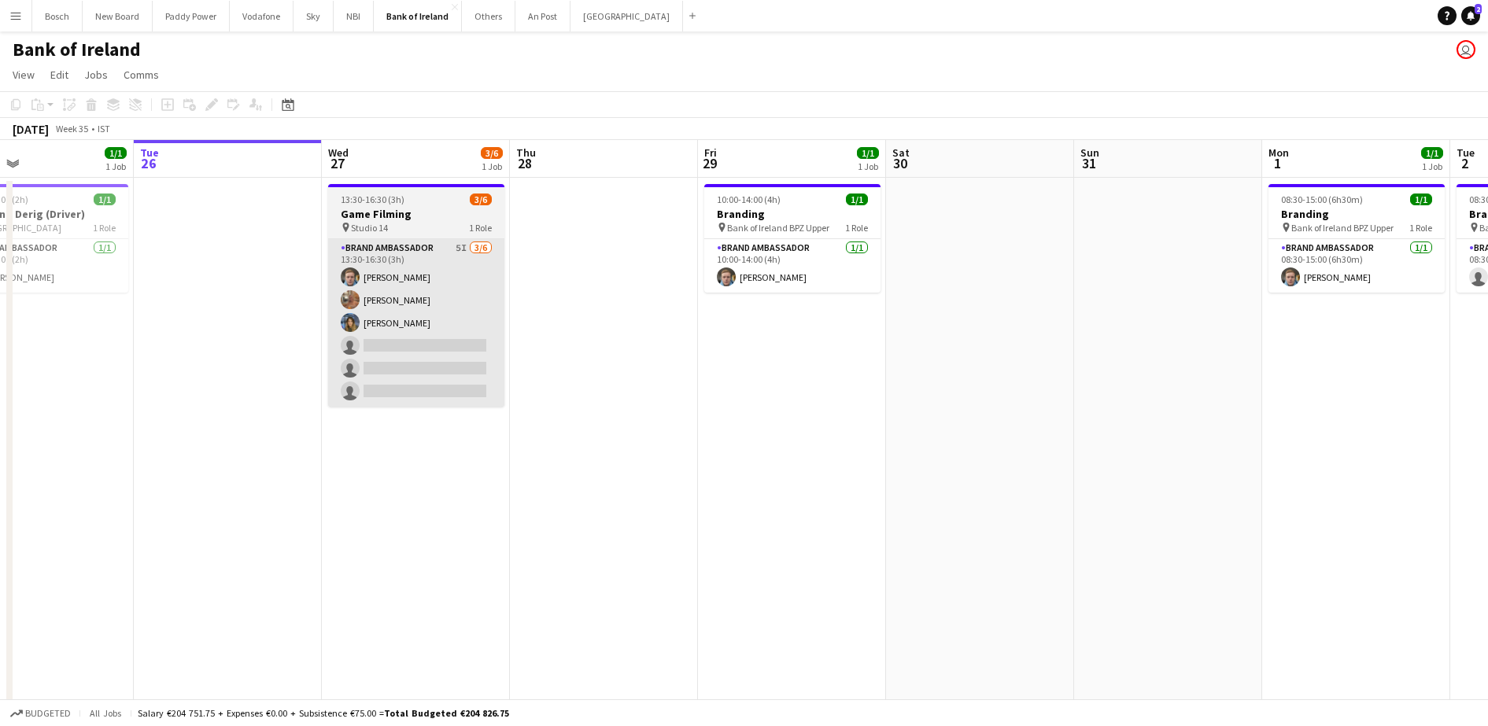
click at [478, 393] on app-card-role "Brand Ambassador 5I [DATE] 13:30-16:30 (3h) [PERSON_NAME] [PERSON_NAME] [PERSON…" at bounding box center [416, 323] width 176 height 168
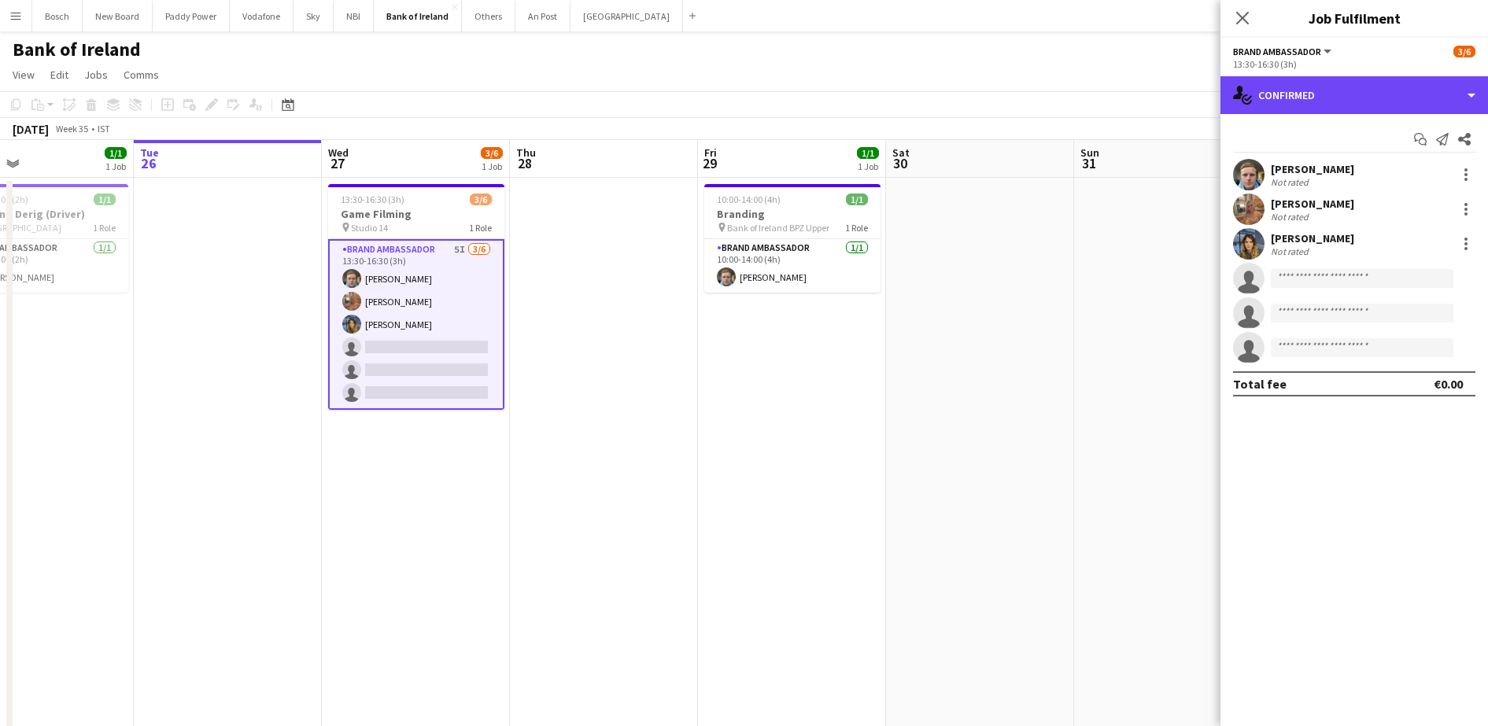
click at [1345, 101] on div "single-neutral-actions-check-2 Confirmed" at bounding box center [1354, 95] width 268 height 38
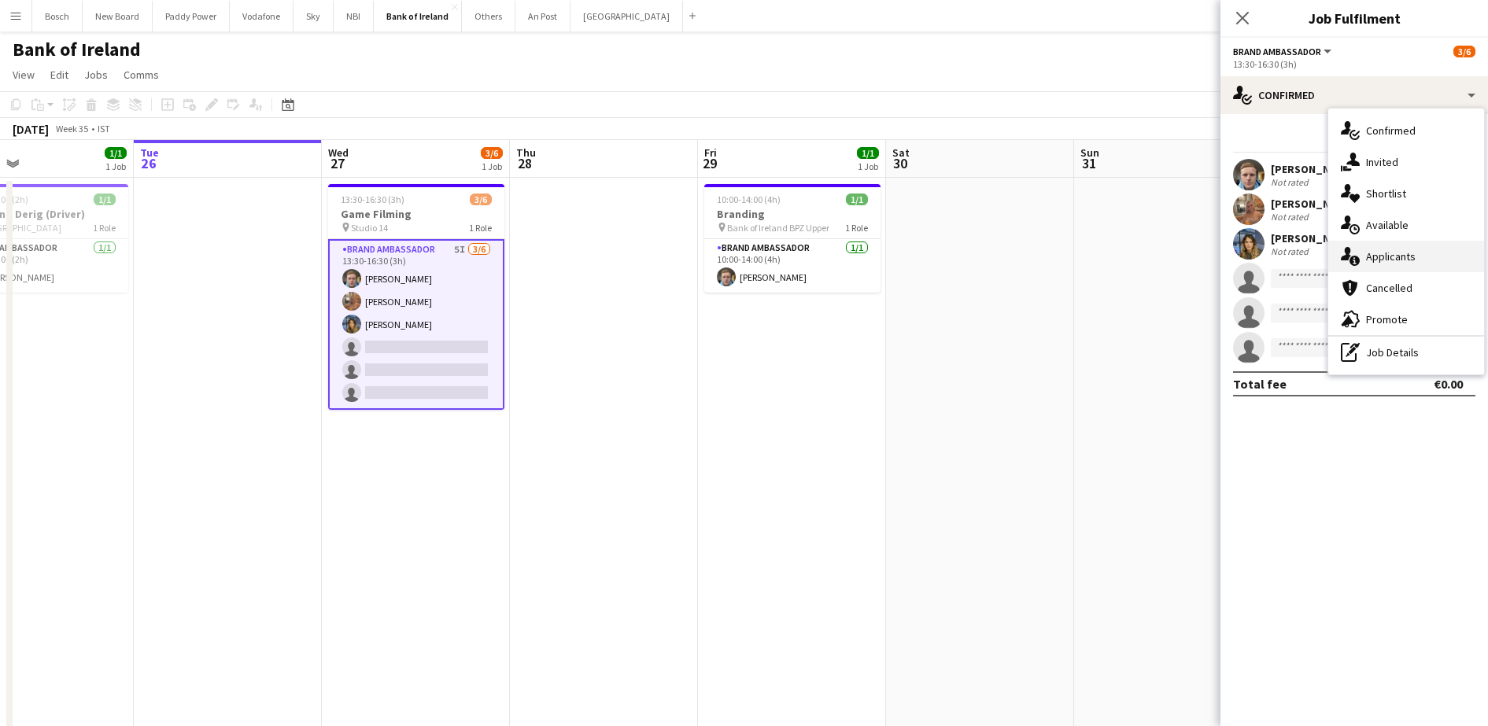
click at [1396, 265] on div "single-neutral-actions-information Applicants" at bounding box center [1406, 256] width 156 height 31
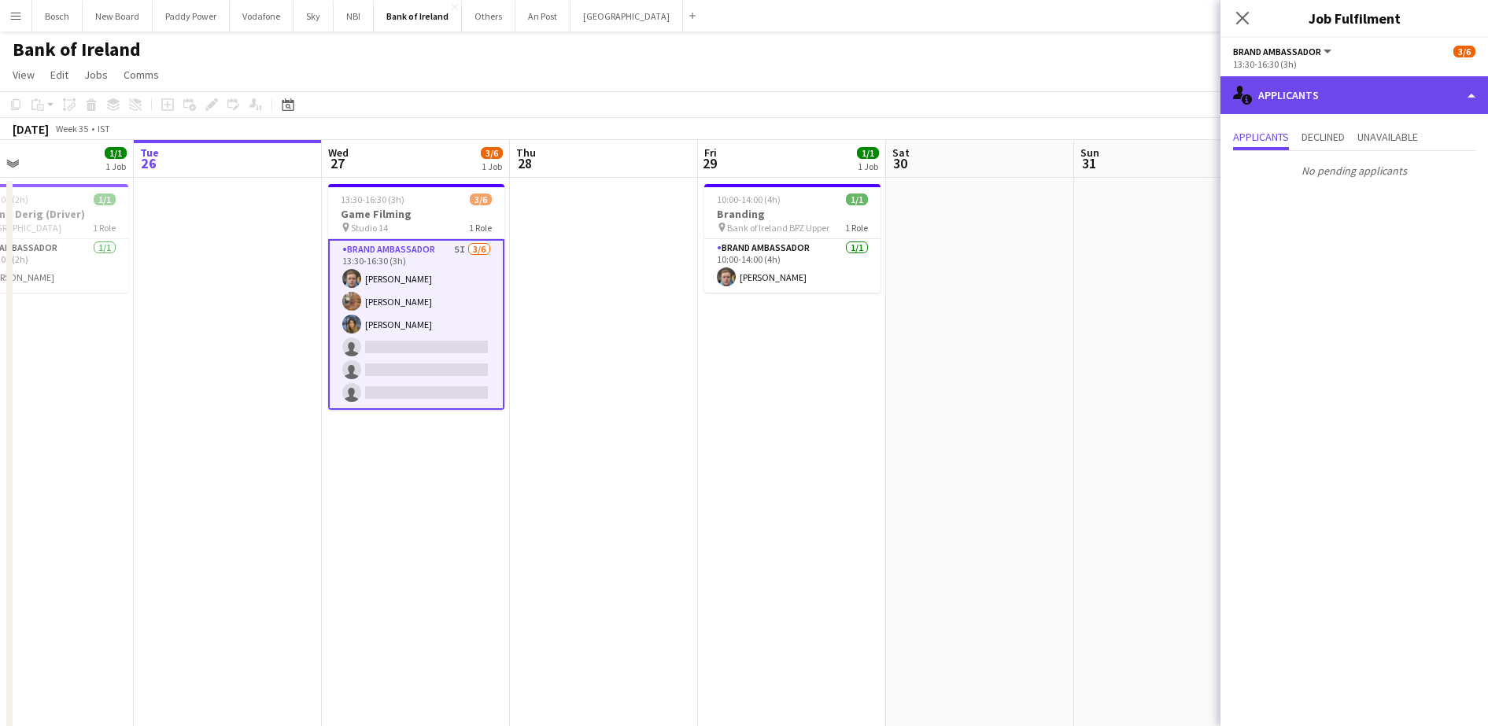
click at [1342, 92] on div "single-neutral-actions-information Applicants" at bounding box center [1354, 95] width 268 height 38
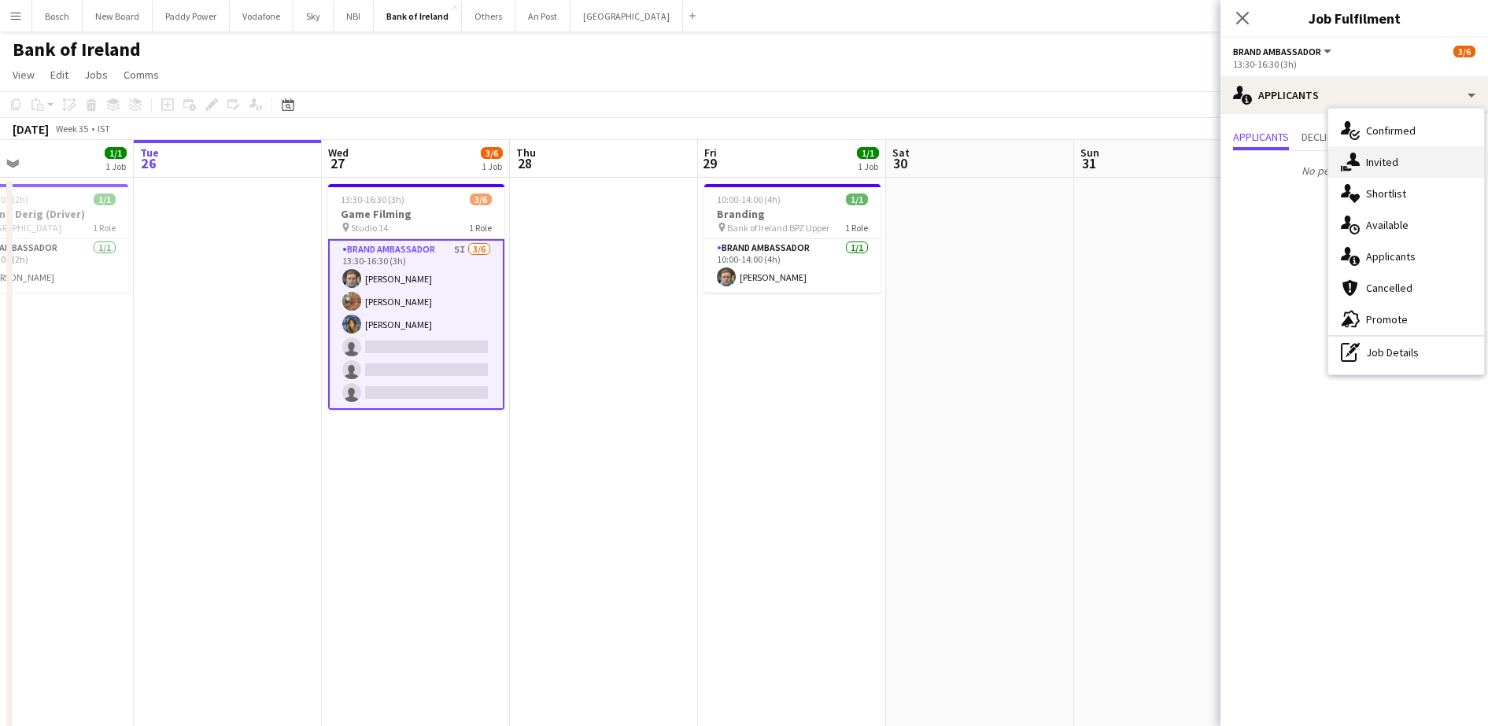
click at [1374, 157] on div "single-neutral-actions-share-1 Invited" at bounding box center [1406, 161] width 156 height 31
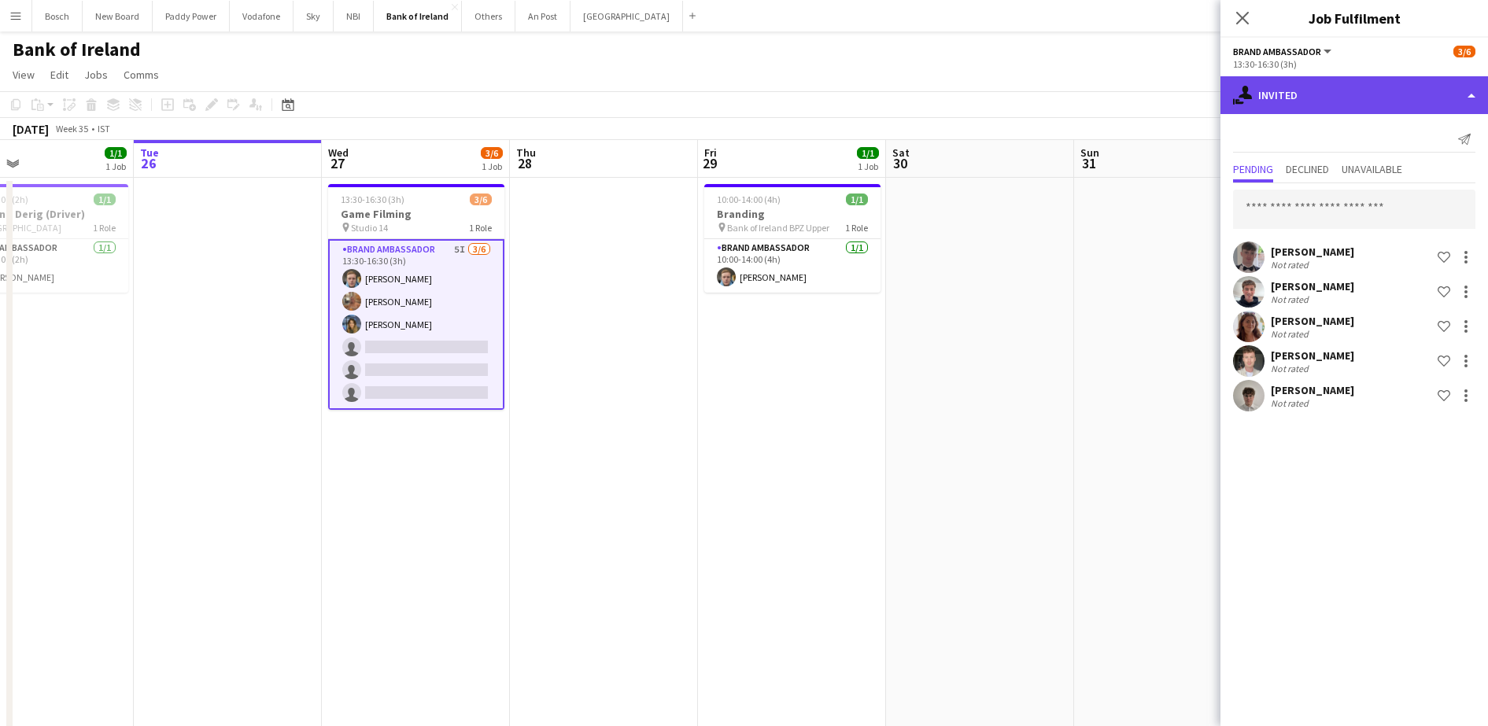
click at [1320, 99] on div "single-neutral-actions-share-1 Invited" at bounding box center [1354, 95] width 268 height 38
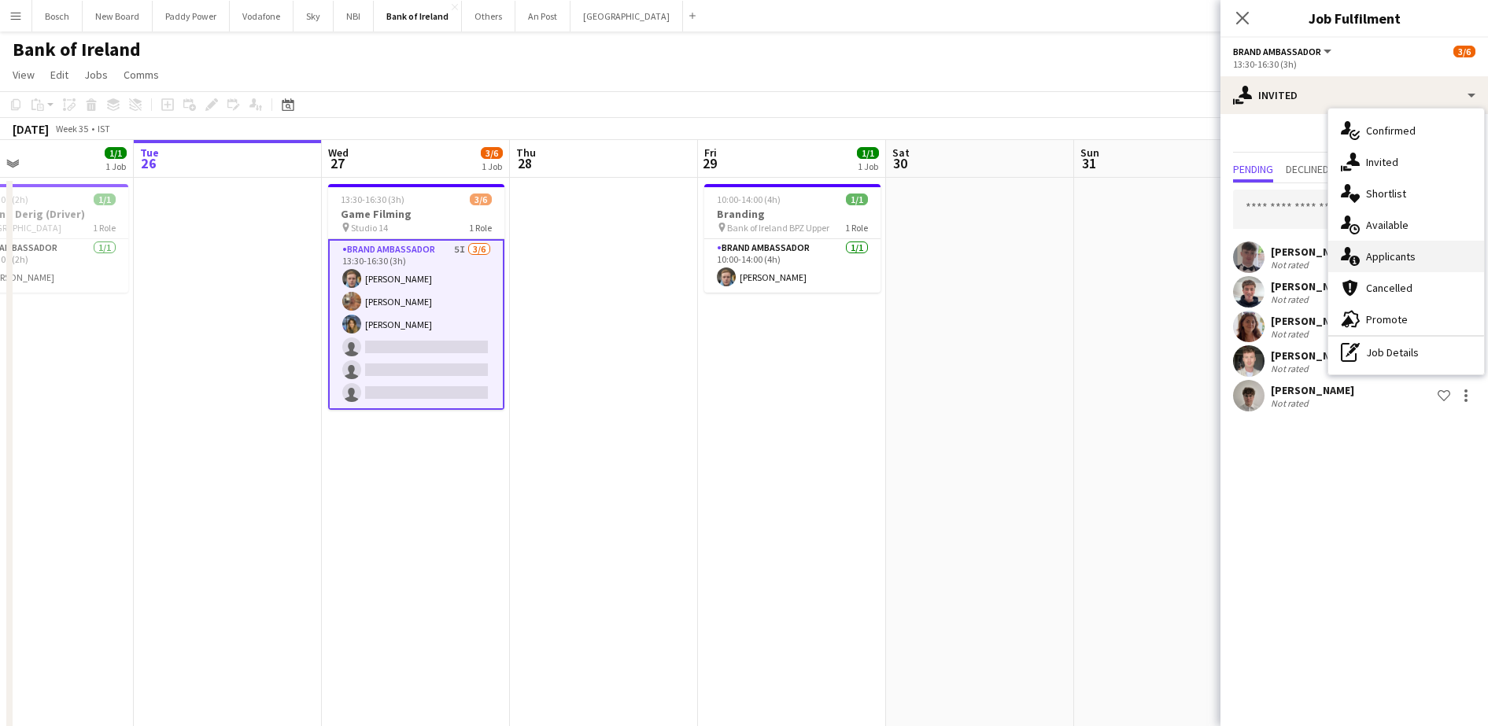
click at [1371, 255] on div "single-neutral-actions-information Applicants" at bounding box center [1406, 256] width 156 height 31
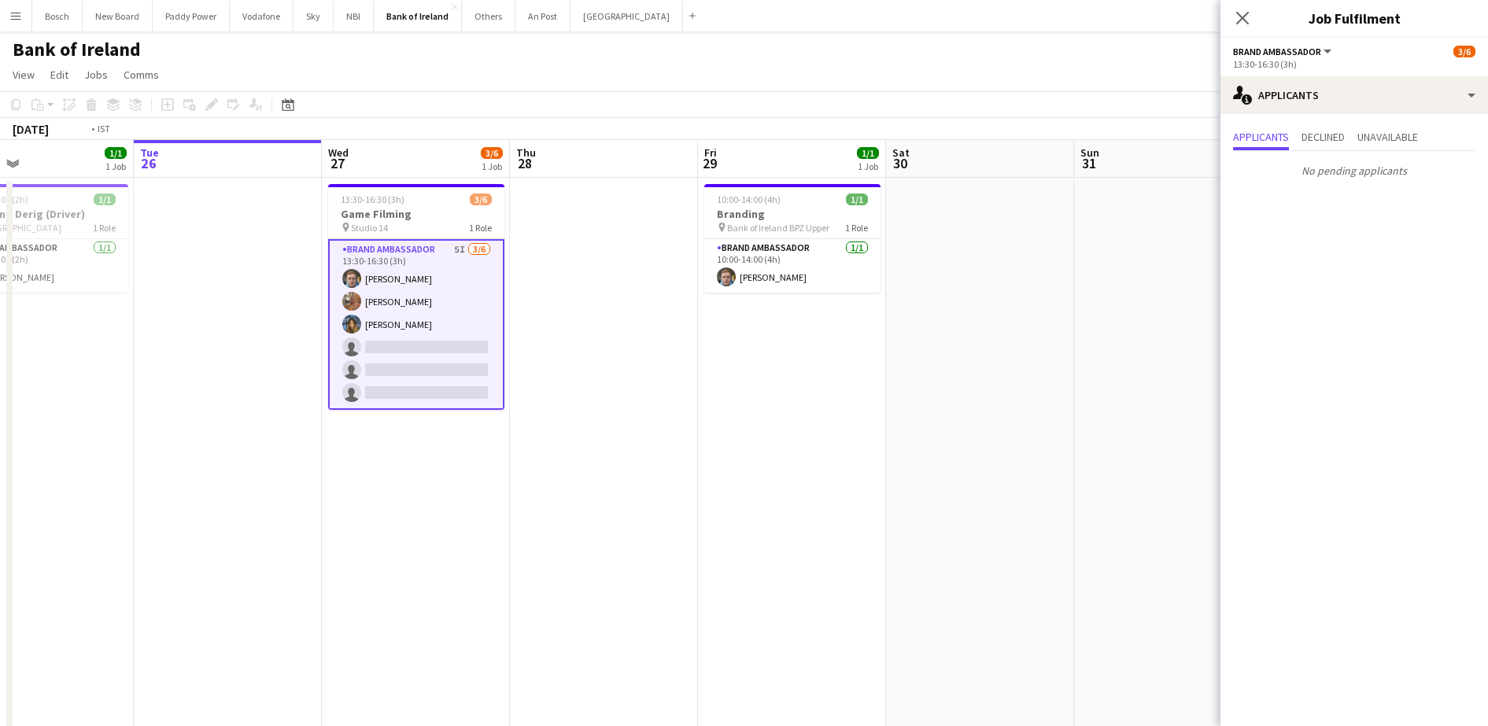
scroll to position [0, 376]
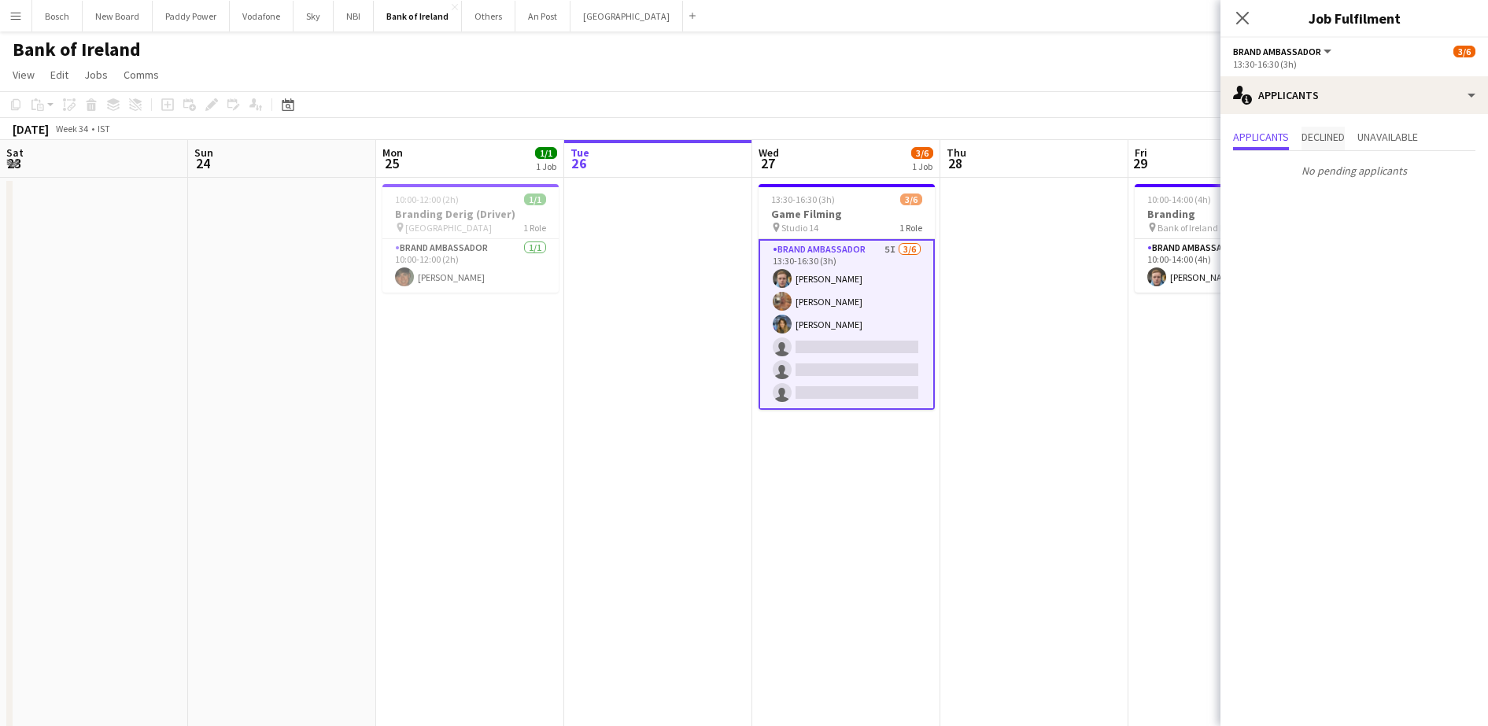
click at [1314, 134] on span "Declined" at bounding box center [1322, 136] width 43 height 11
click at [1264, 134] on span "Applicants" at bounding box center [1261, 136] width 56 height 11
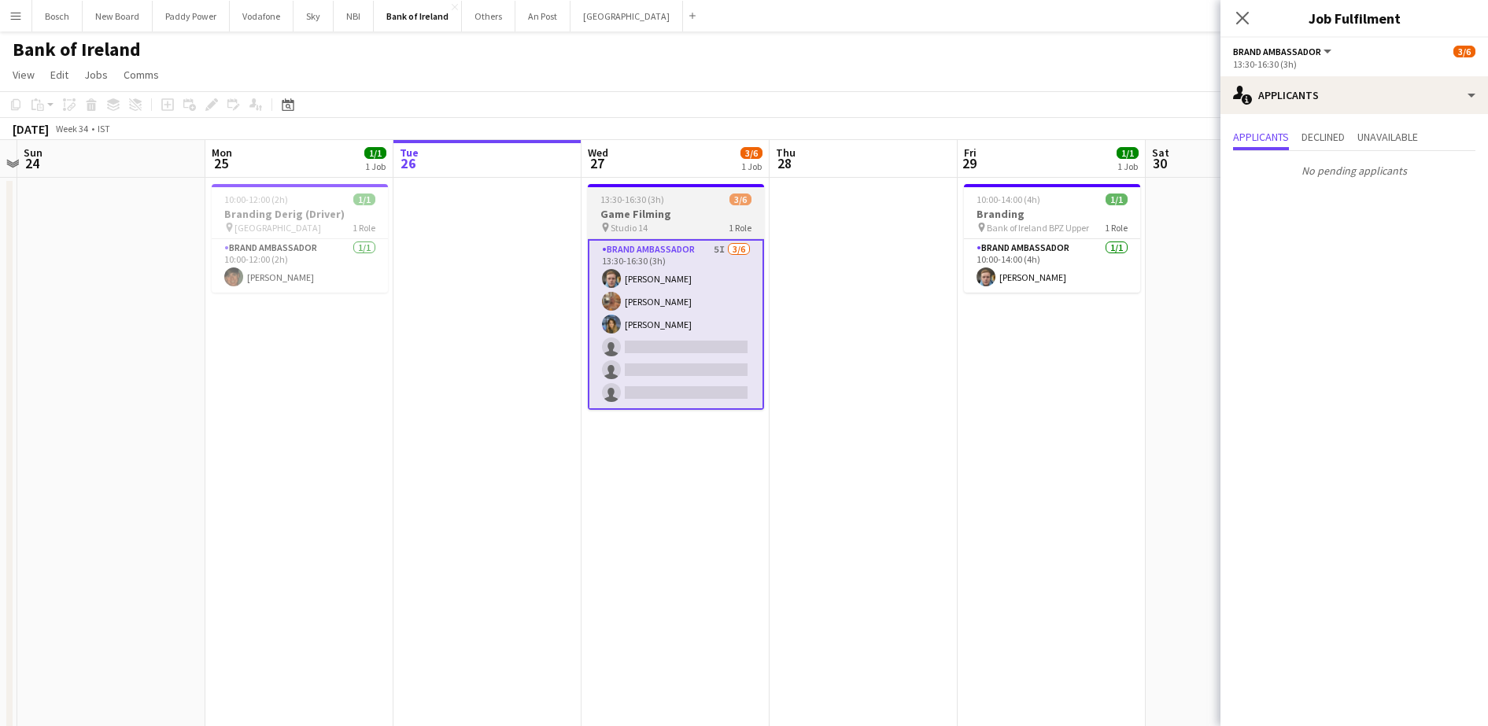
drag, startPoint x: 1075, startPoint y: 357, endPoint x: 754, endPoint y: 240, distance: 341.8
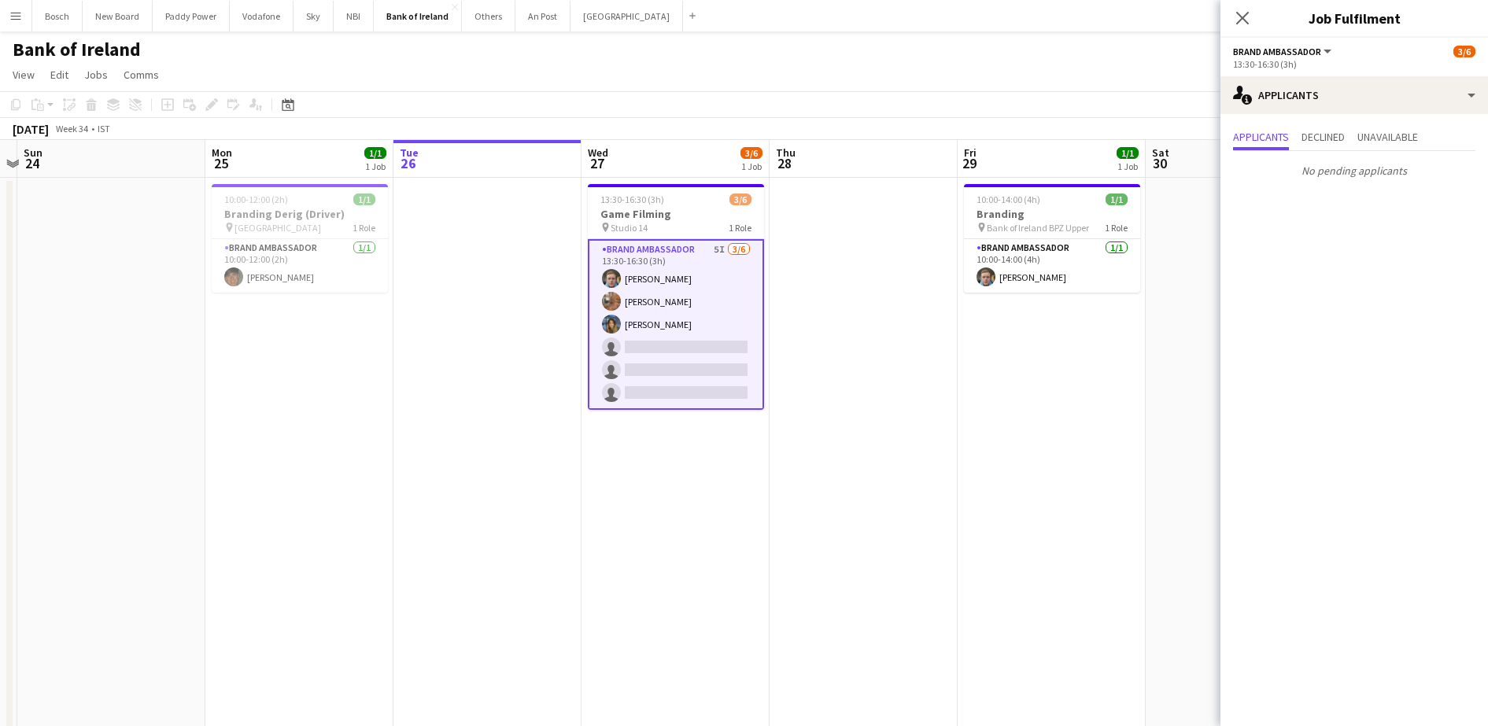
scroll to position [0, 548]
